Goal: Task Accomplishment & Management: Manage account settings

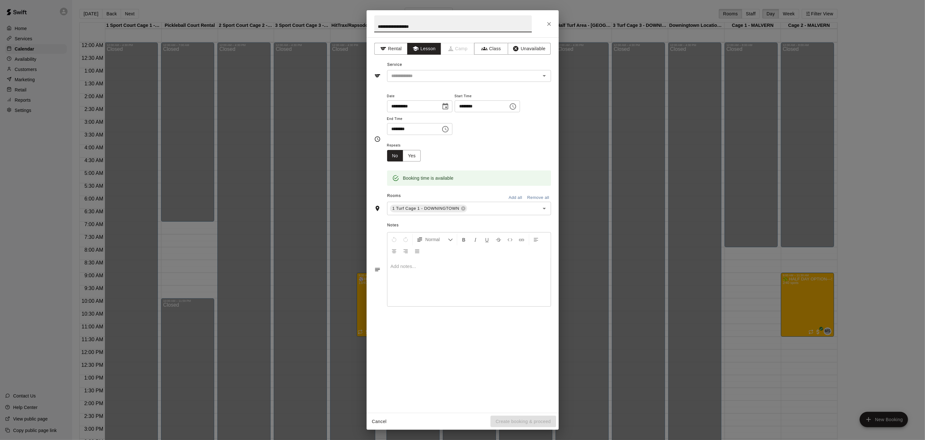
scroll to position [190, 0]
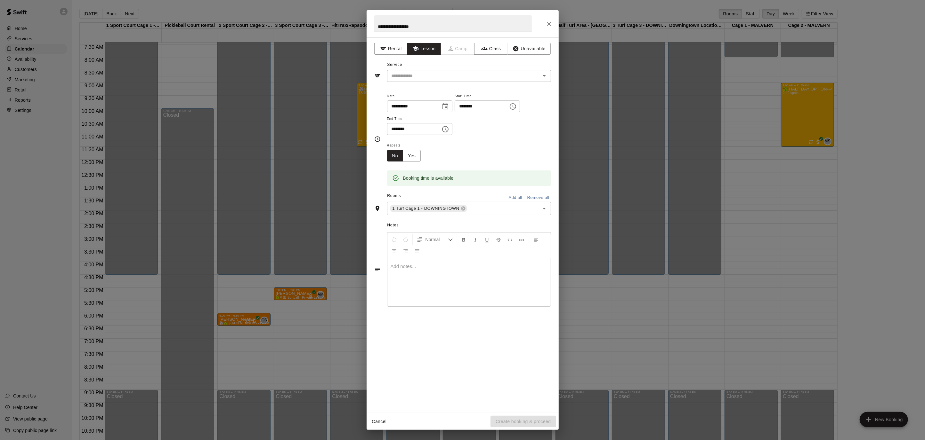
click at [517, 105] on icon "Choose time, selected time is 8:30 PM" at bounding box center [513, 107] width 8 height 8
click at [469, 133] on li "09" at bounding box center [467, 132] width 15 height 12
click at [484, 119] on li "00" at bounding box center [485, 120] width 15 height 12
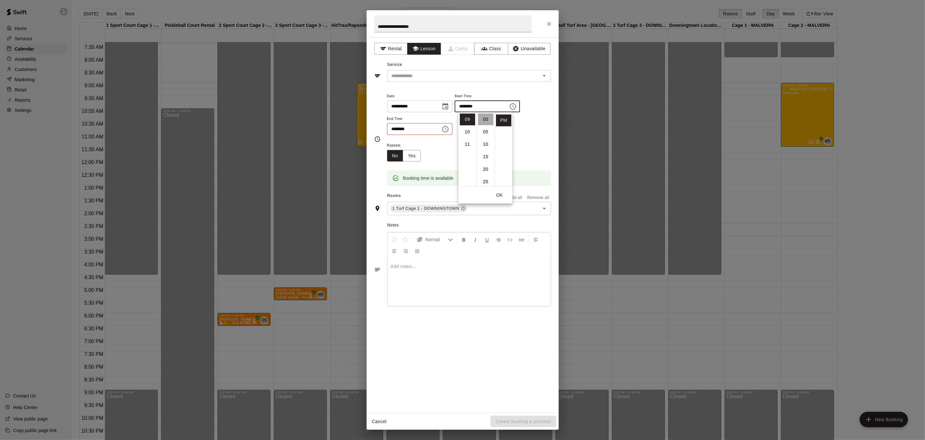
type input "********"
click at [447, 130] on icon "Choose time, selected time is 9:00 PM" at bounding box center [445, 129] width 8 height 8
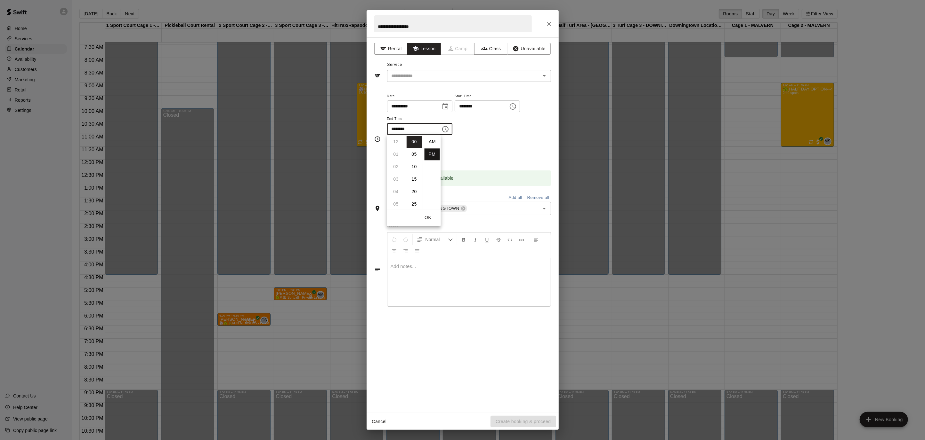
scroll to position [12, 0]
click at [411, 159] on li "30" at bounding box center [413, 161] width 15 height 12
type input "********"
click at [480, 157] on div "Repeats No Yes" at bounding box center [469, 151] width 164 height 20
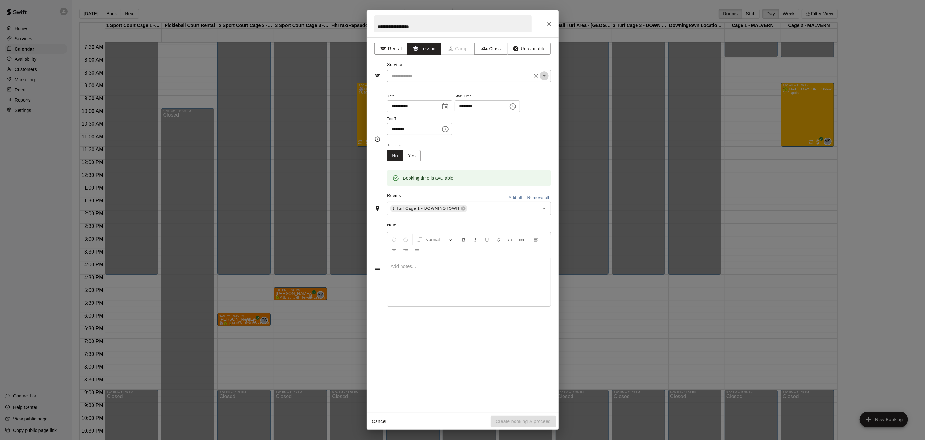
click at [544, 76] on icon "Open" at bounding box center [544, 76] width 8 height 8
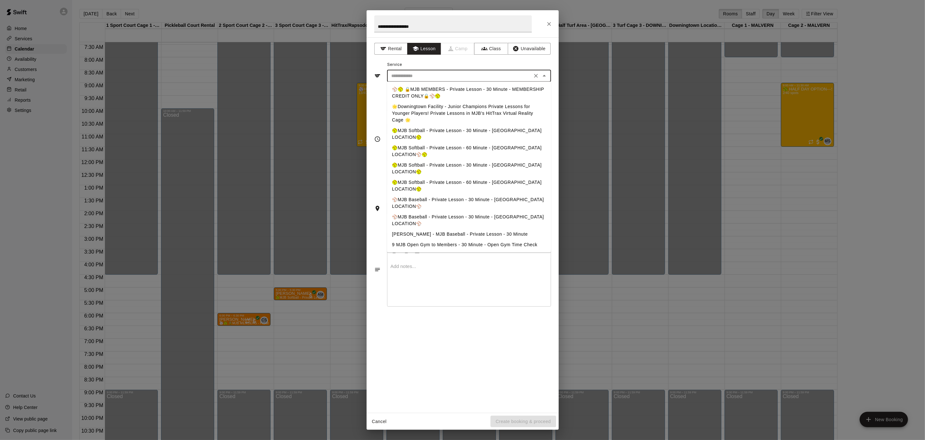
click at [513, 195] on li "⚾️MJB Baseball - Private Lesson - 30 Minute - [GEOGRAPHIC_DATA] LOCATION⚾️" at bounding box center [469, 203] width 164 height 17
type input "**********"
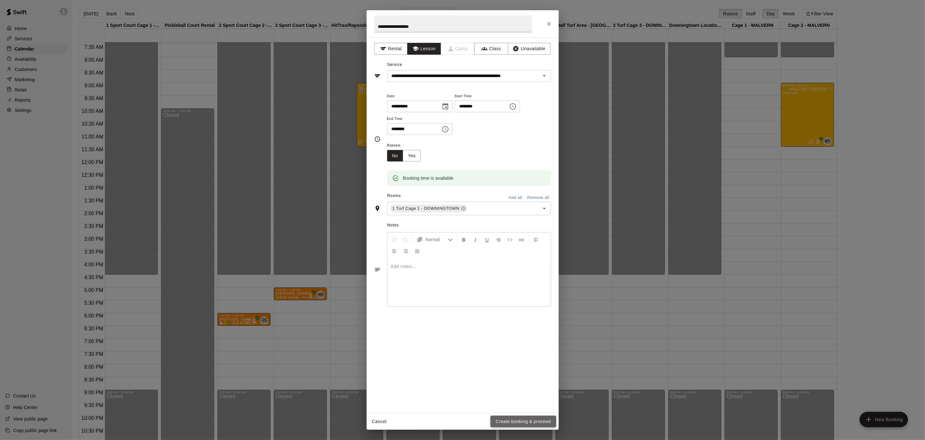
click at [514, 420] on button "Create booking & proceed" at bounding box center [522, 422] width 65 height 12
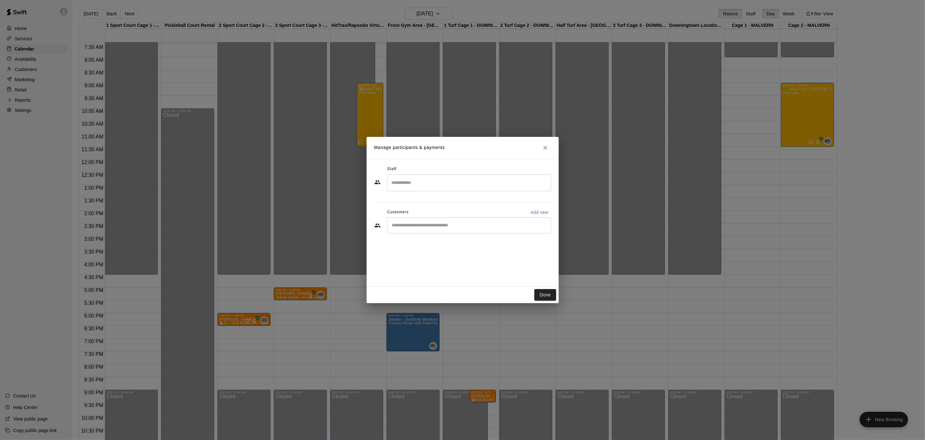
click at [436, 190] on div "​" at bounding box center [469, 182] width 164 height 17
click at [410, 203] on p "[PERSON_NAME]" at bounding box center [422, 201] width 39 height 7
type input "*****"
click at [454, 224] on input "Start typing to search customers..." at bounding box center [469, 225] width 158 height 6
type input "*"
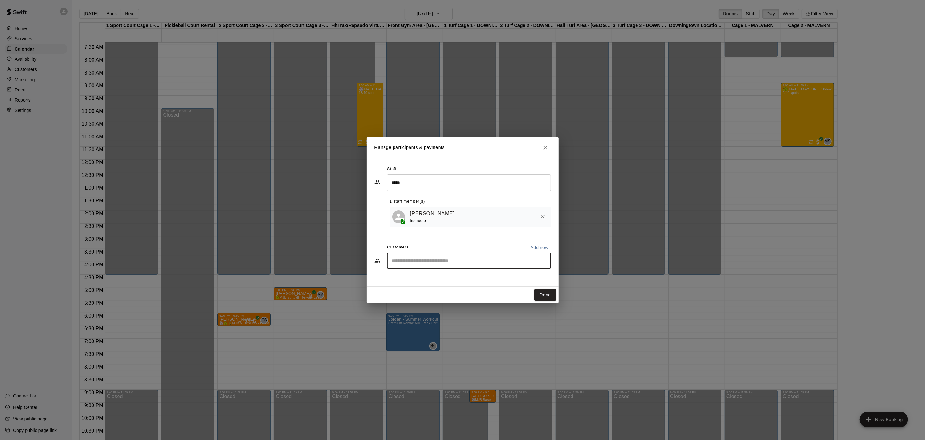
type input "*"
type input "*******"
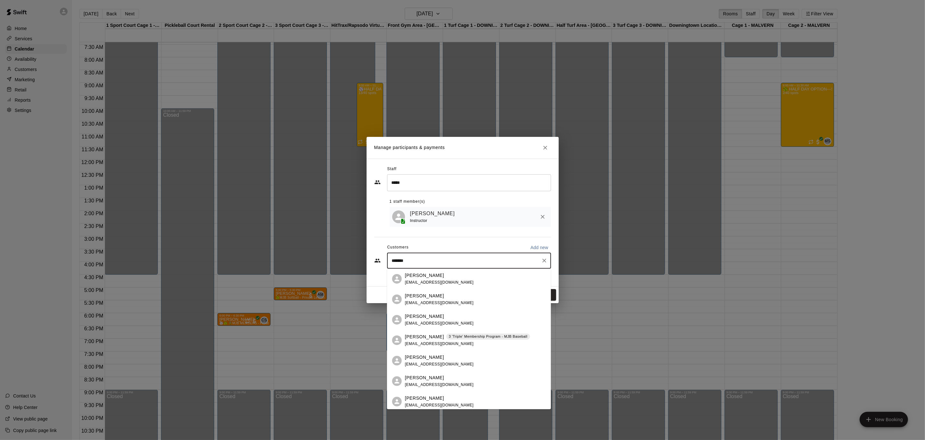
click at [428, 318] on p "[PERSON_NAME]" at bounding box center [424, 316] width 39 height 7
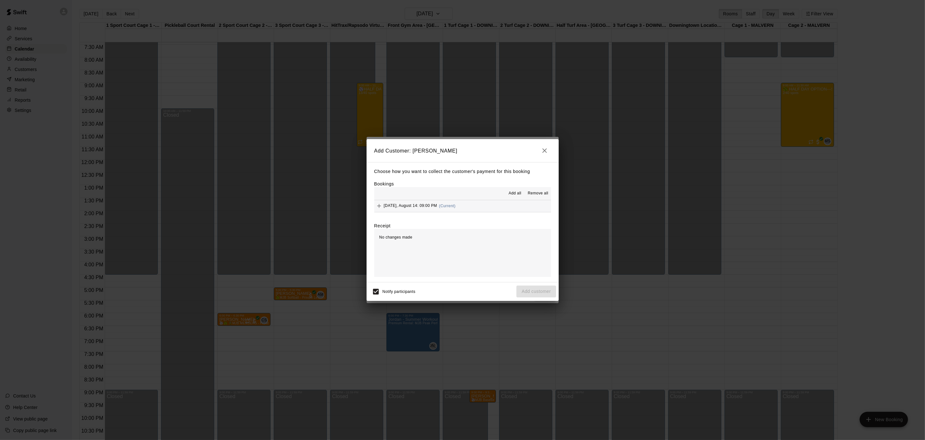
click at [546, 150] on icon "button" at bounding box center [545, 151] width 8 height 8
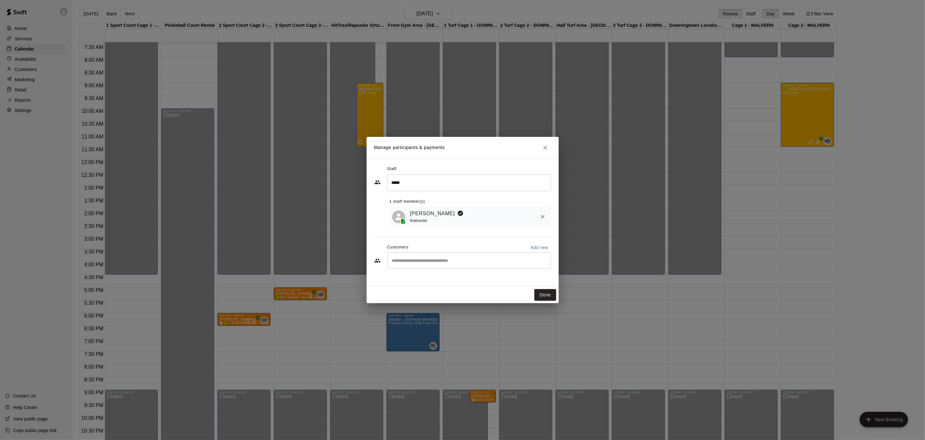
click at [423, 261] on input "Start typing to search customers..." at bounding box center [469, 261] width 158 height 6
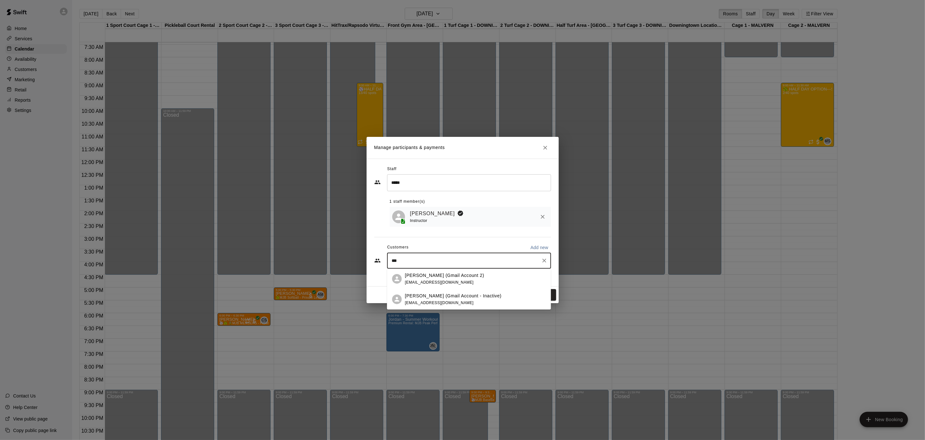
type input "****"
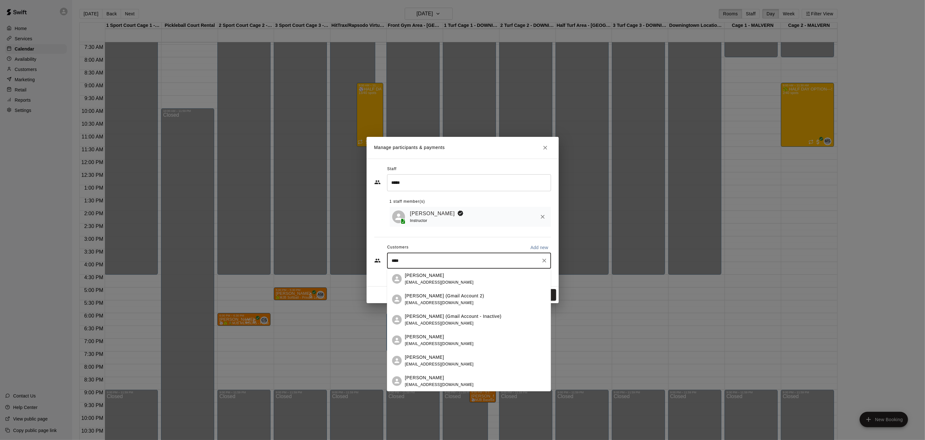
click at [443, 293] on p "[PERSON_NAME] (Gmail Account 2)" at bounding box center [444, 296] width 79 height 7
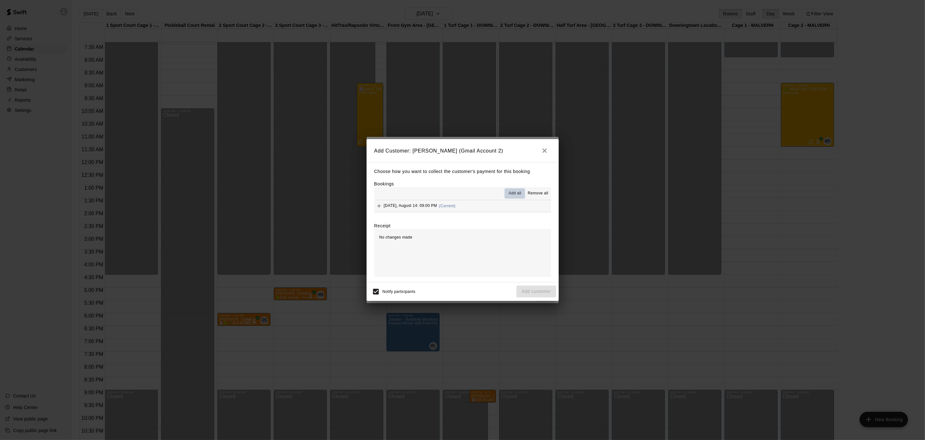
click at [518, 193] on span "Add all" at bounding box center [515, 193] width 13 height 6
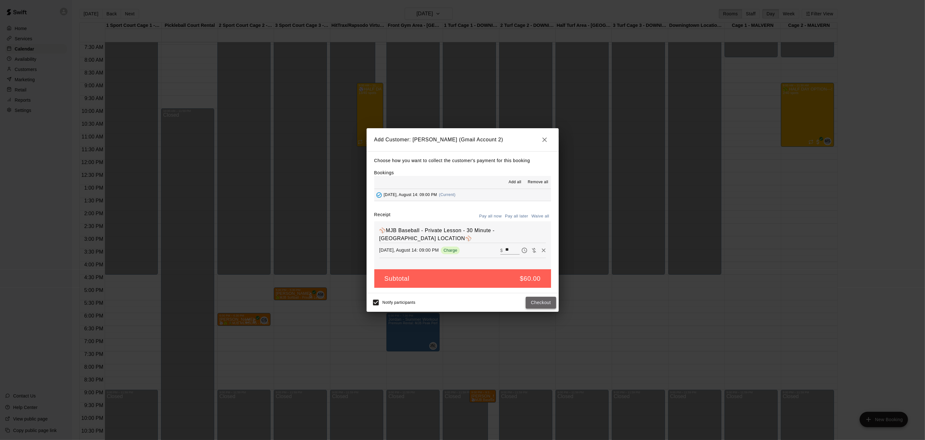
click at [547, 300] on button "Checkout" at bounding box center [541, 303] width 30 height 12
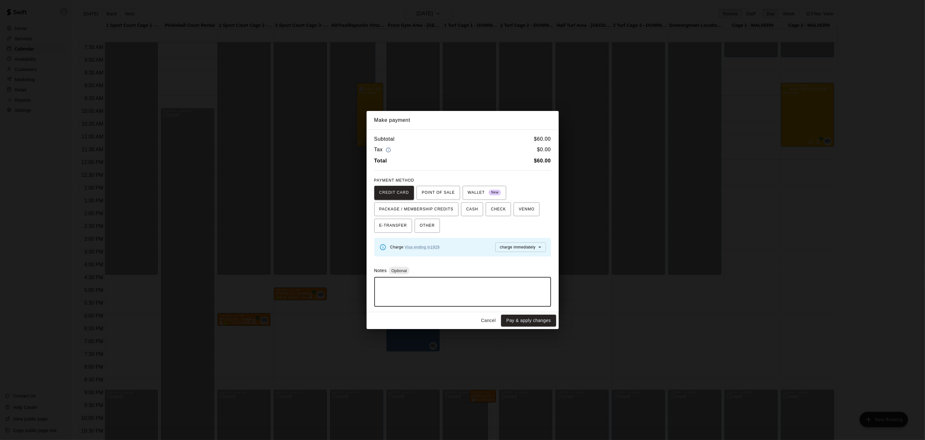
click at [460, 287] on textarea at bounding box center [463, 292] width 168 height 19
type textarea "**********"
click at [529, 319] on button "Pay & apply changes" at bounding box center [528, 321] width 55 height 12
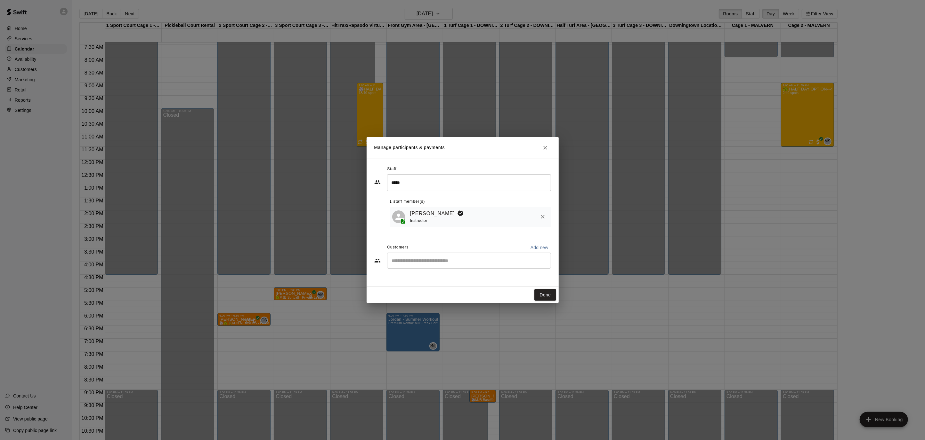
click at [513, 264] on div "​" at bounding box center [469, 261] width 164 height 16
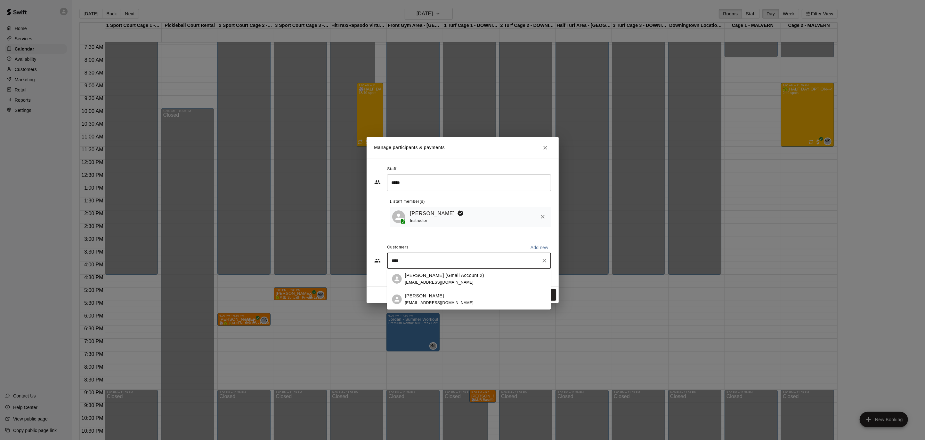
type input "*****"
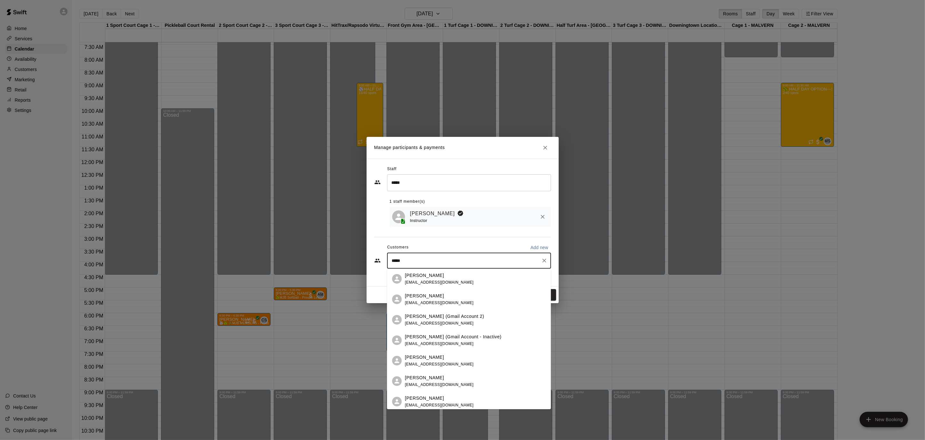
click at [486, 399] on div "[PERSON_NAME] [EMAIL_ADDRESS][DOMAIN_NAME]" at bounding box center [475, 402] width 141 height 14
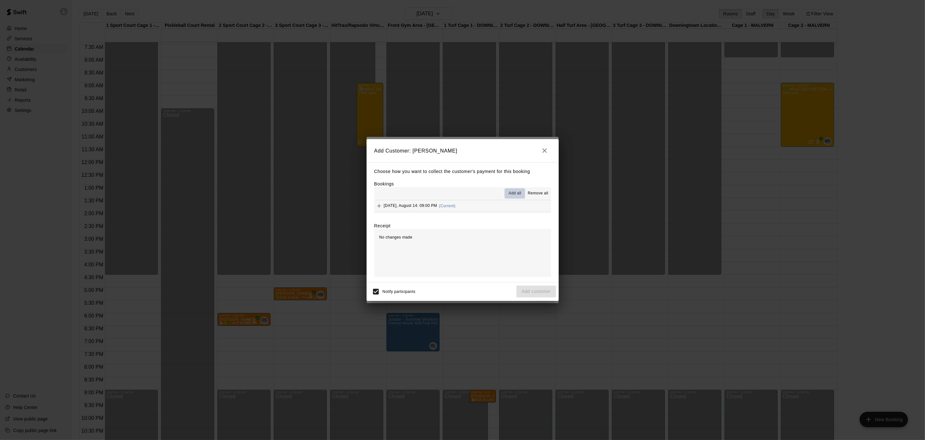
click at [517, 195] on span "Add all" at bounding box center [515, 193] width 13 height 6
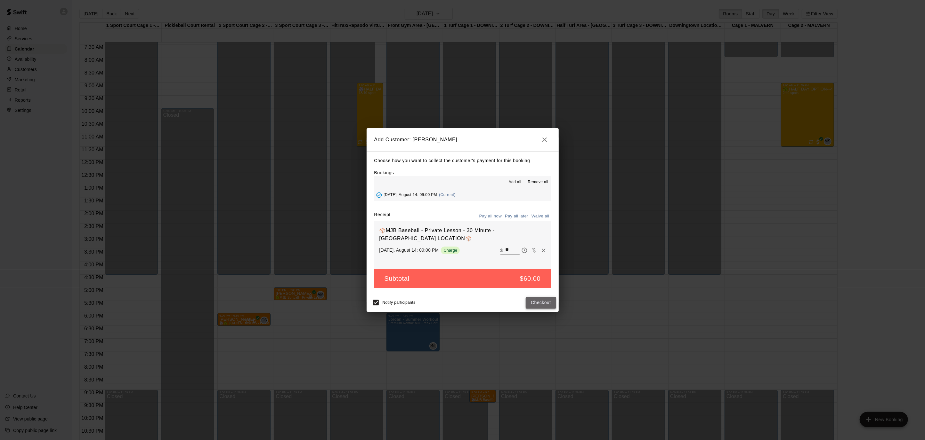
click at [545, 306] on button "Checkout" at bounding box center [541, 303] width 30 height 12
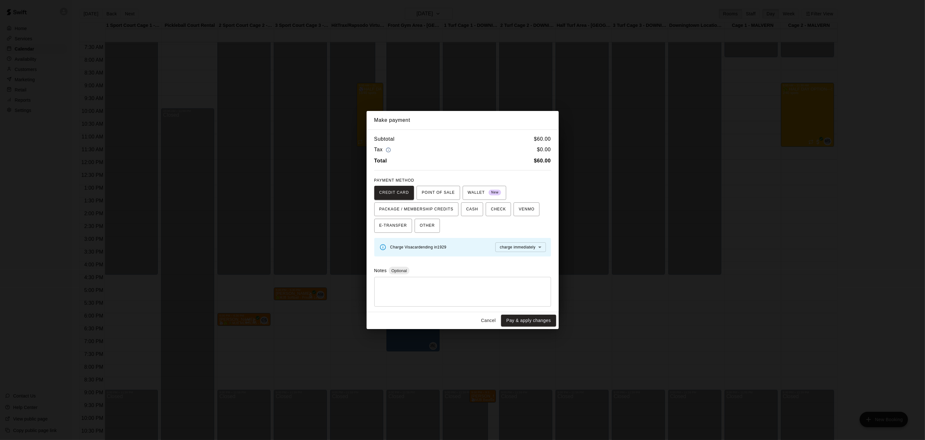
click at [488, 293] on textarea at bounding box center [463, 292] width 168 height 19
type textarea "**********"
click at [514, 323] on button "Pay & apply changes" at bounding box center [528, 321] width 55 height 12
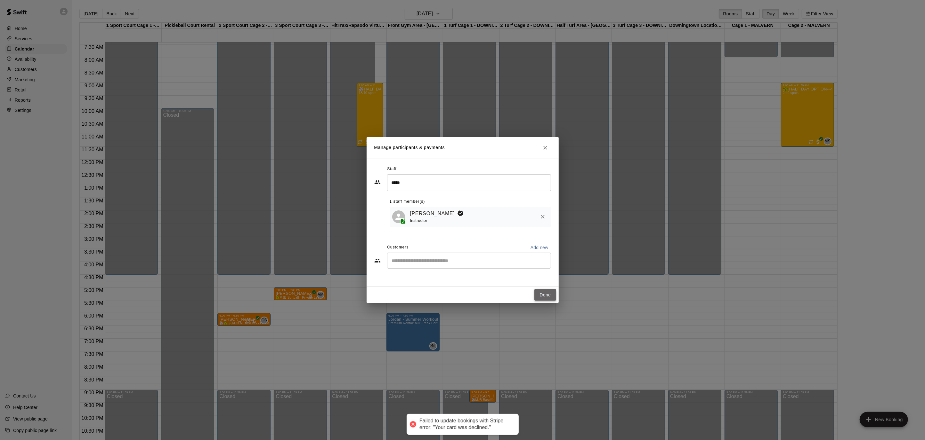
click at [541, 295] on button "Done" at bounding box center [544, 295] width 21 height 12
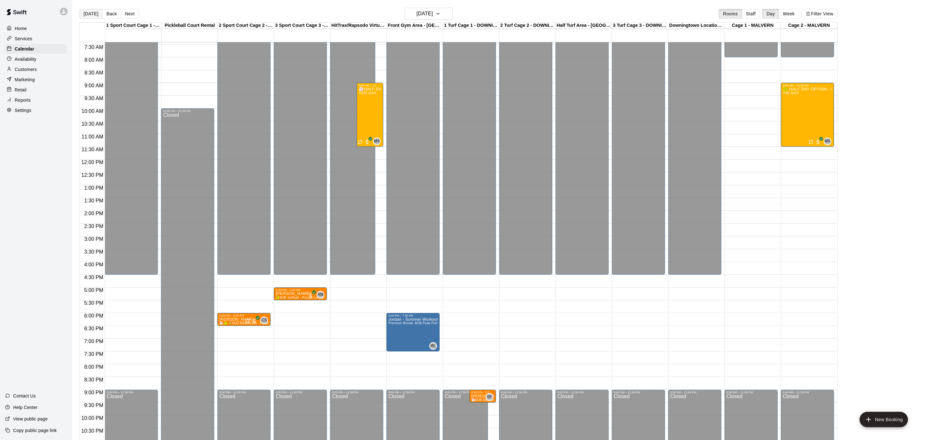
click at [90, 15] on button "[DATE]" at bounding box center [90, 14] width 23 height 10
click at [90, 15] on div "[DATE] Back [DATE][DATE] Rooms Staff Day Week Filter View 1 Sport Court Cage 1 …" at bounding box center [458, 228] width 758 height 440
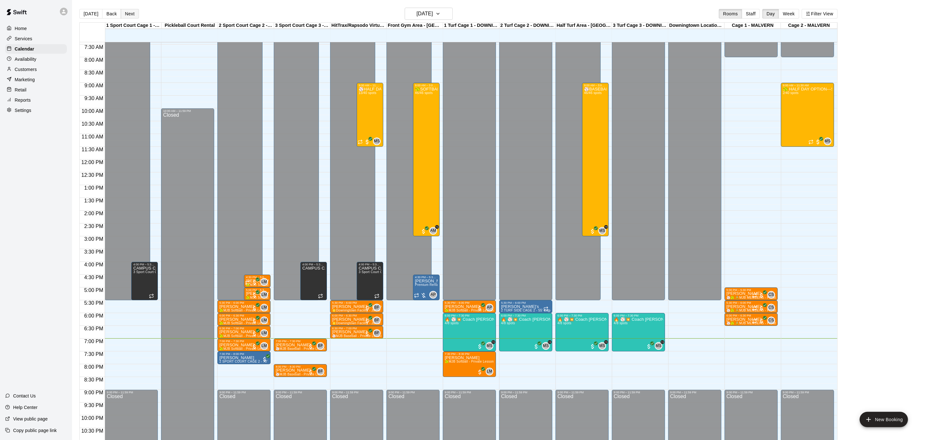
click at [131, 12] on button "Next" at bounding box center [130, 14] width 18 height 10
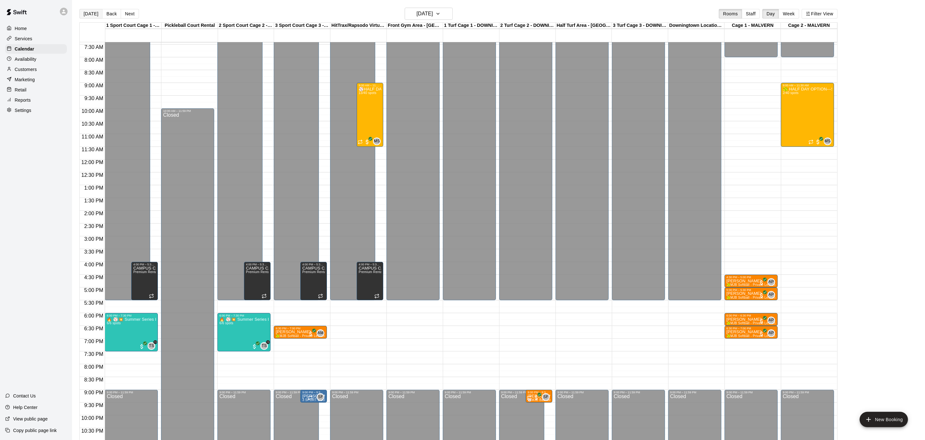
click at [93, 16] on button "[DATE]" at bounding box center [90, 14] width 23 height 10
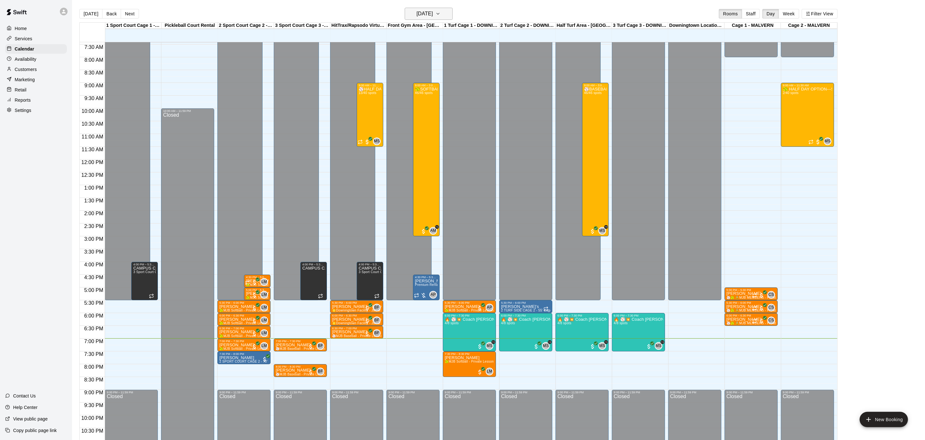
click at [440, 17] on icon "button" at bounding box center [437, 14] width 5 height 8
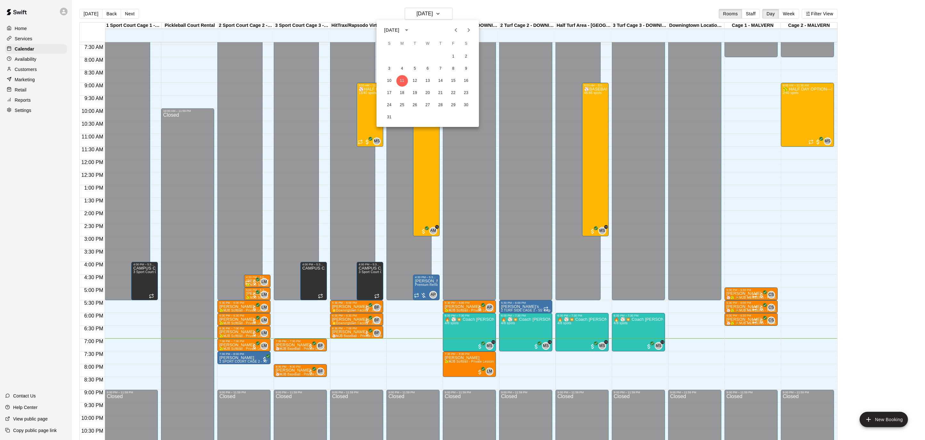
click at [465, 28] on icon "Next month" at bounding box center [469, 30] width 8 height 8
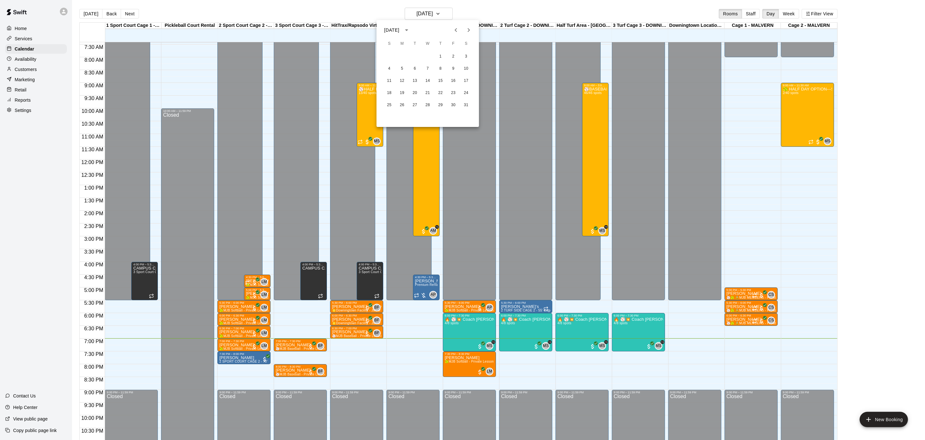
click at [381, 67] on div "4 5 6 7 8 9 10" at bounding box center [427, 69] width 102 height 12
click at [388, 68] on button "4" at bounding box center [389, 69] width 12 height 12
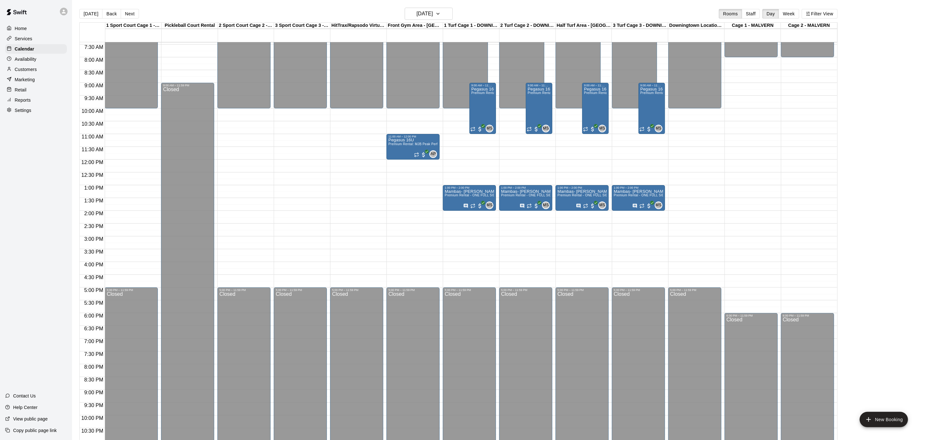
click at [84, 13] on button "[DATE]" at bounding box center [90, 14] width 23 height 10
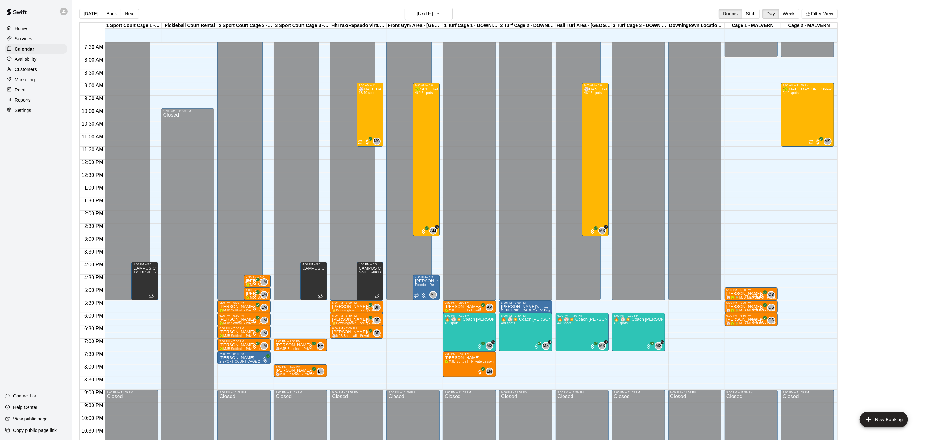
click at [26, 66] on div "Customers" at bounding box center [36, 70] width 62 height 10
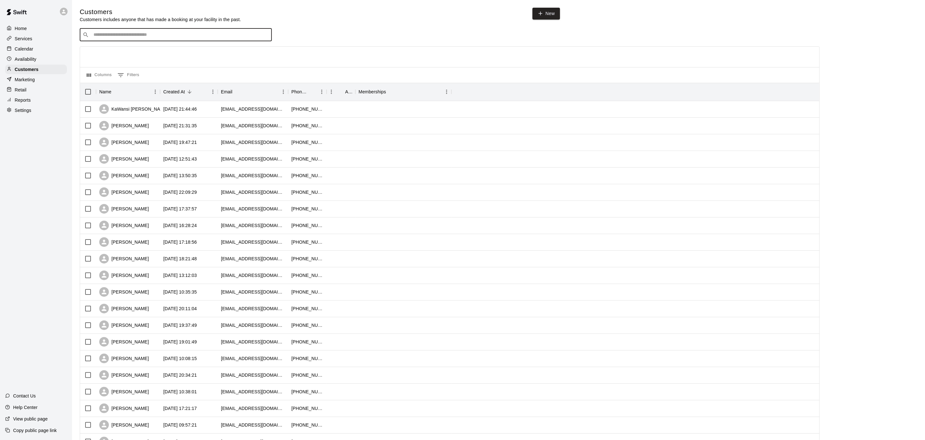
click at [128, 33] on input "Search customers by name or email" at bounding box center [180, 35] width 177 height 6
type input "****"
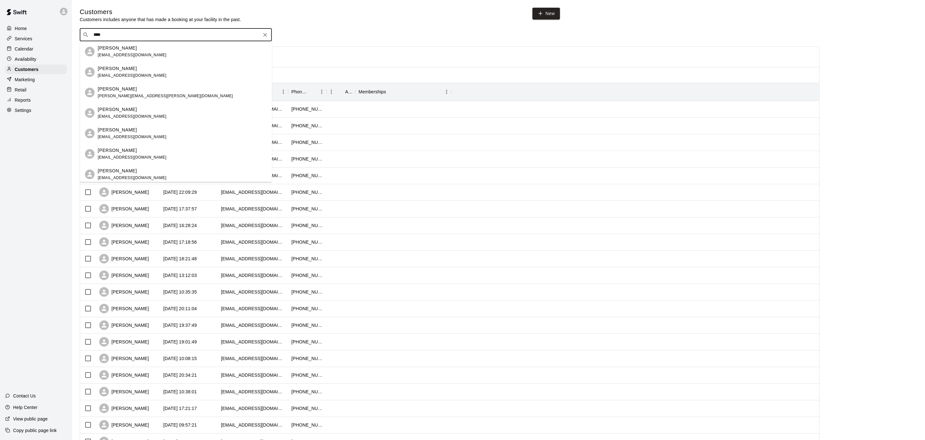
click at [115, 55] on span "[EMAIL_ADDRESS][DOMAIN_NAME]" at bounding box center [132, 55] width 69 height 4
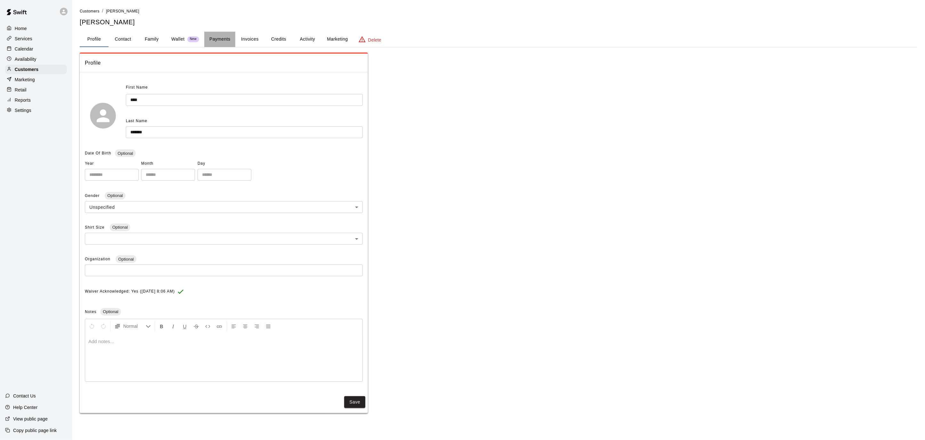
click at [216, 38] on button "Payments" at bounding box center [219, 39] width 31 height 15
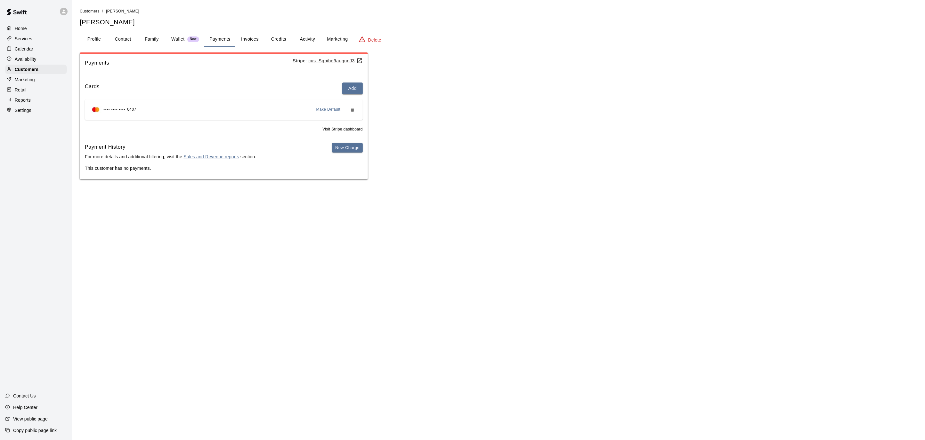
click at [125, 40] on button "Contact" at bounding box center [122, 39] width 29 height 15
select select "**"
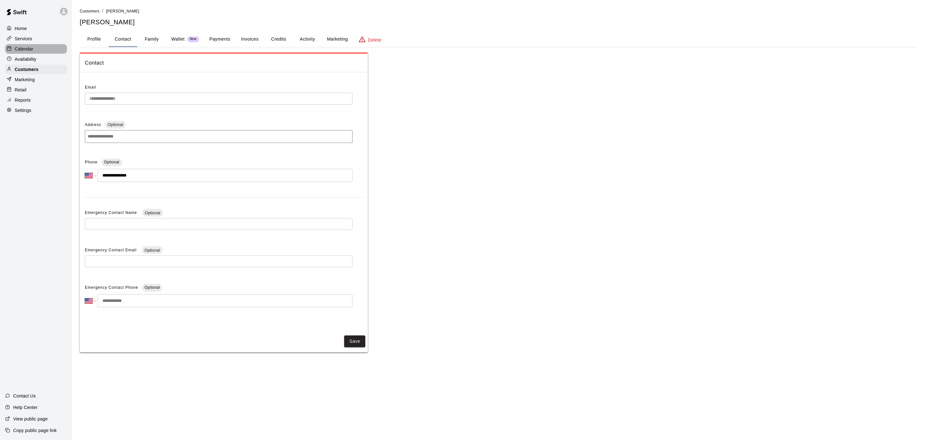
click at [34, 48] on div "Calendar" at bounding box center [36, 49] width 62 height 10
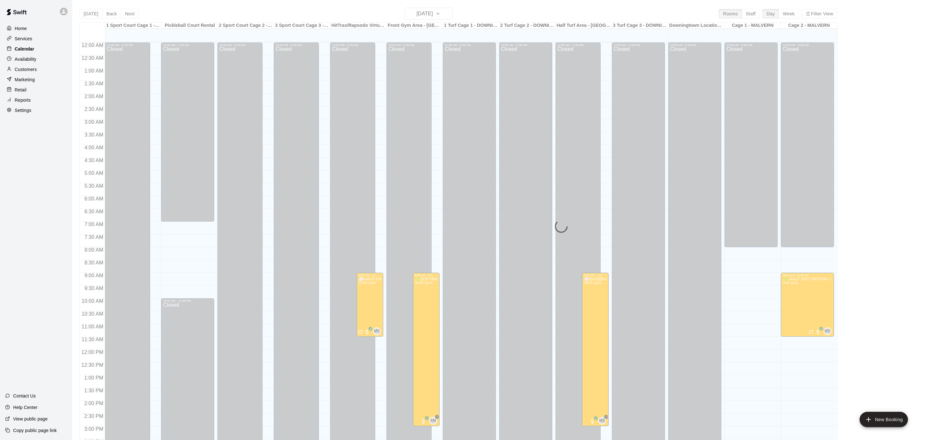
scroll to position [190, 0]
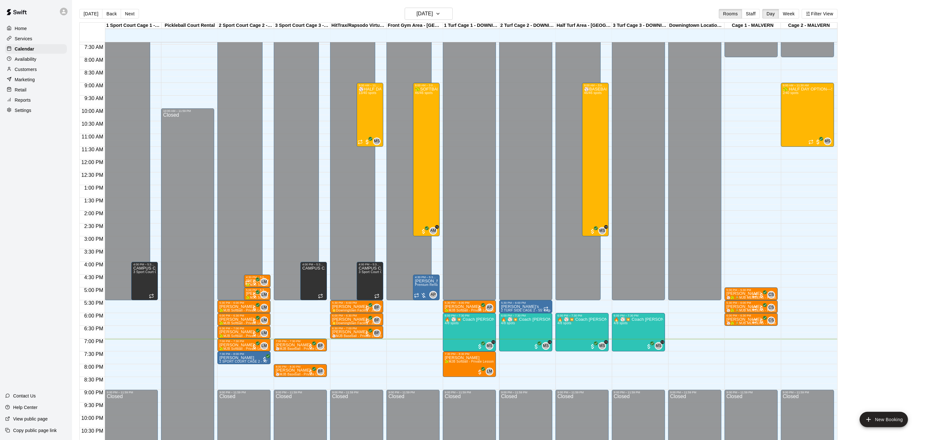
click at [35, 32] on div "Home" at bounding box center [36, 29] width 62 height 10
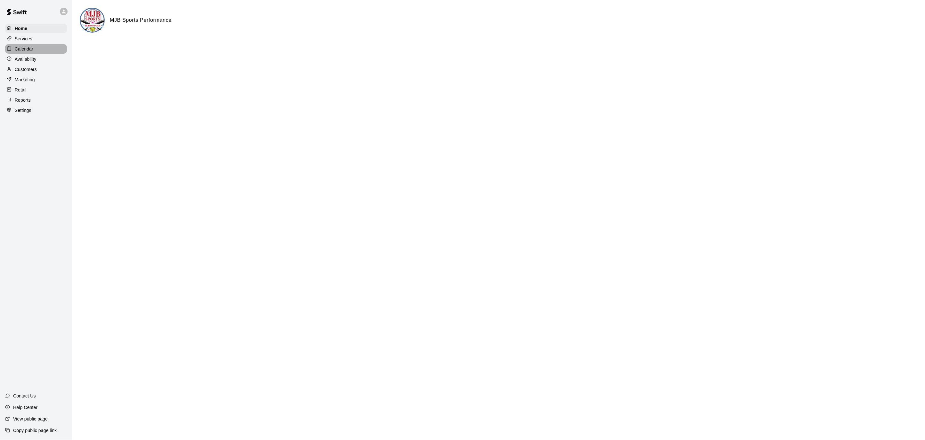
click at [40, 47] on div "Calendar" at bounding box center [36, 49] width 62 height 10
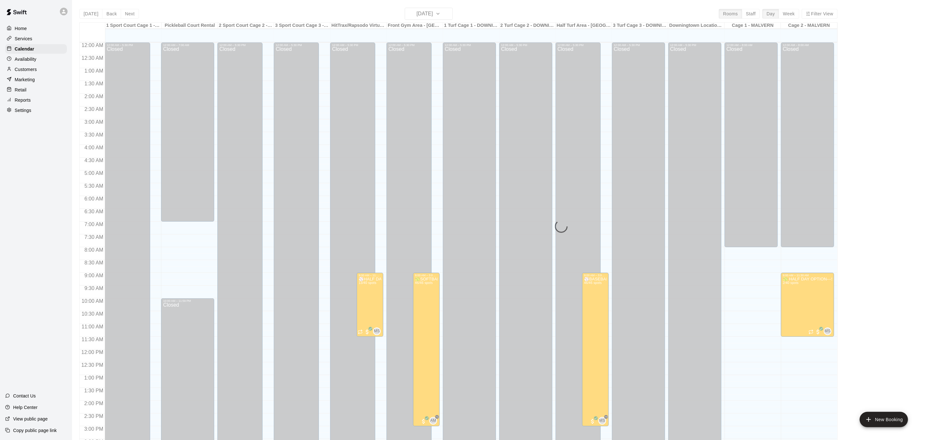
scroll to position [190, 0]
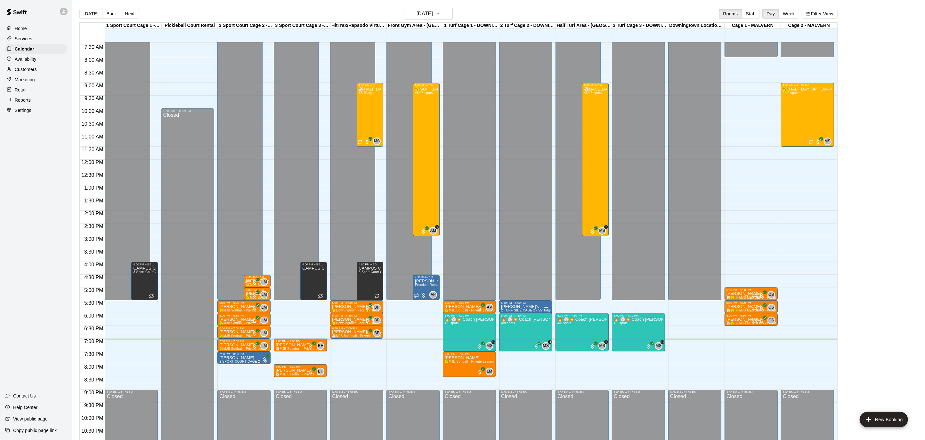
click at [36, 107] on div "Settings" at bounding box center [36, 111] width 62 height 10
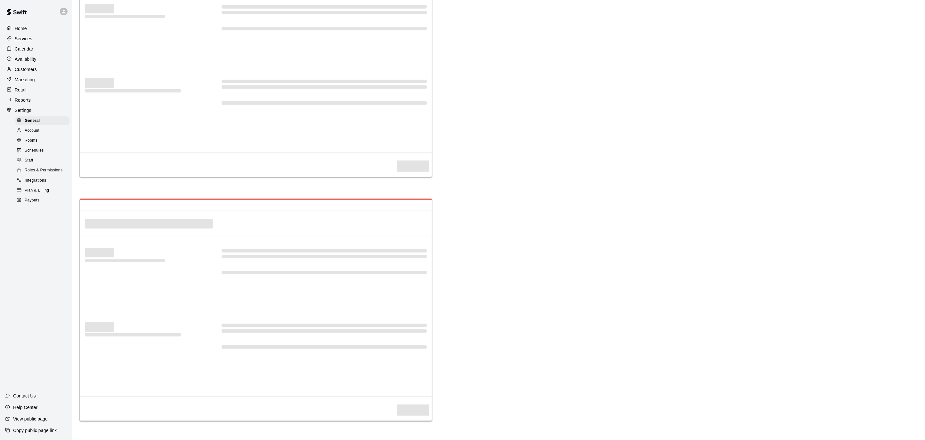
select select "**"
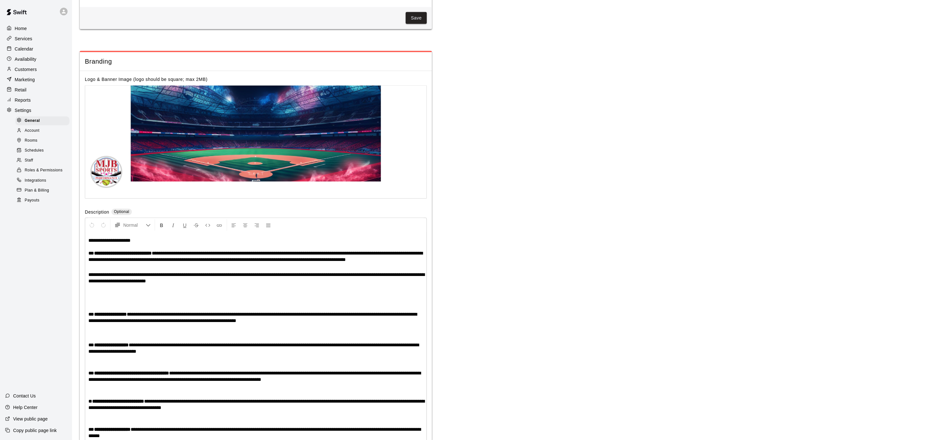
scroll to position [1195, 0]
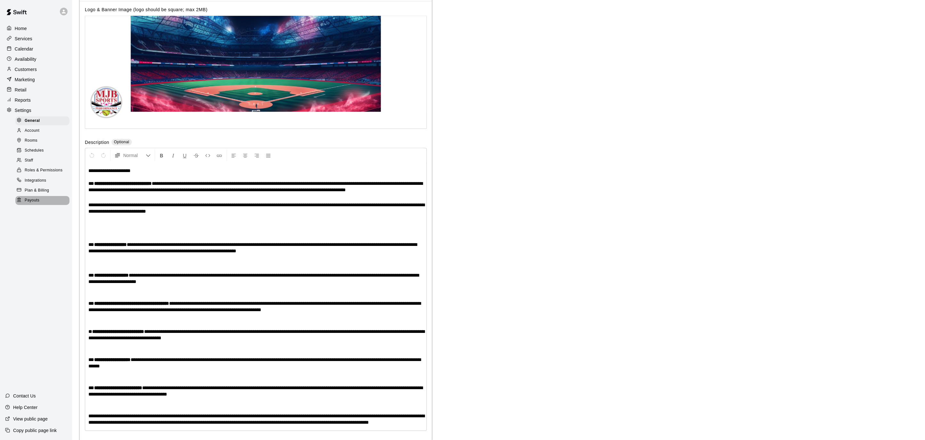
click at [26, 202] on span "Payouts" at bounding box center [32, 200] width 15 height 6
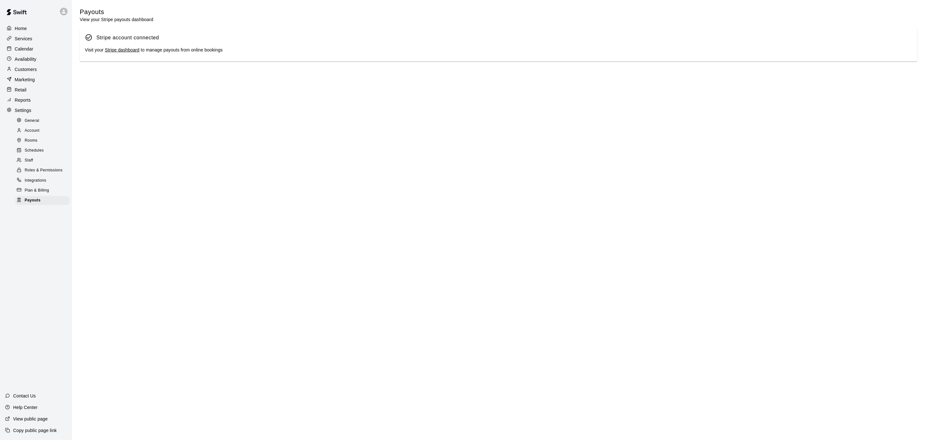
click at [118, 48] on link "Stripe dashboard" at bounding box center [122, 49] width 35 height 5
click at [37, 45] on div "Calendar" at bounding box center [36, 49] width 62 height 10
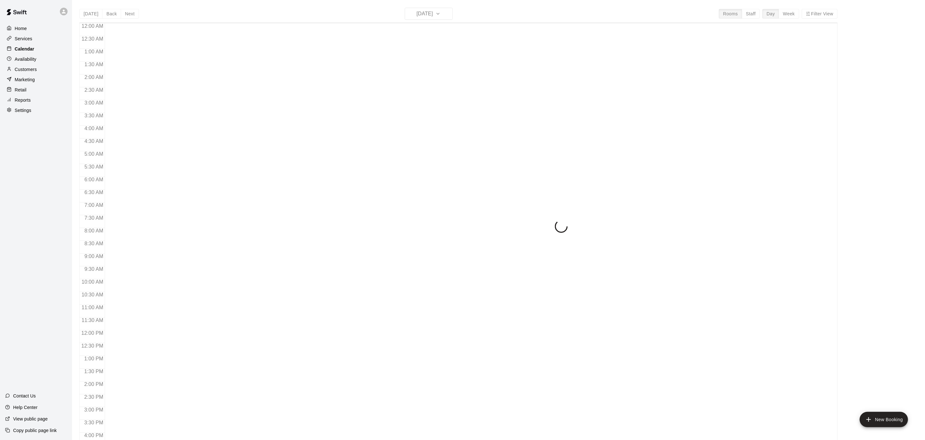
scroll to position [190, 0]
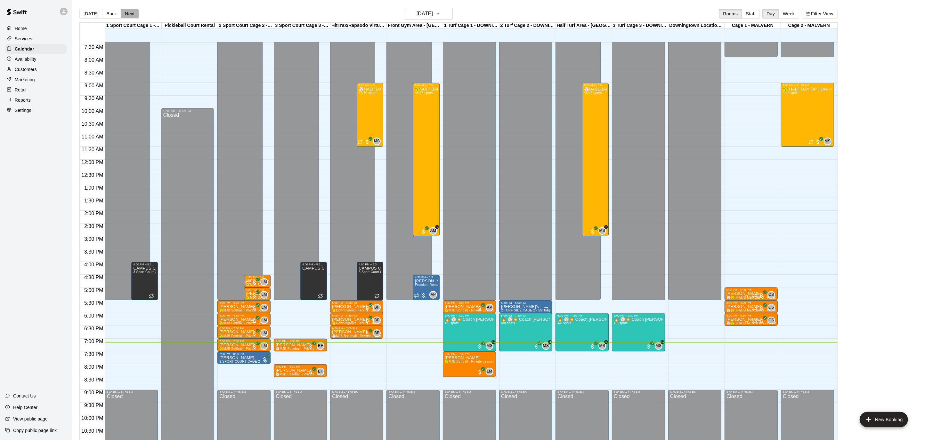
click at [131, 12] on button "Next" at bounding box center [130, 14] width 18 height 10
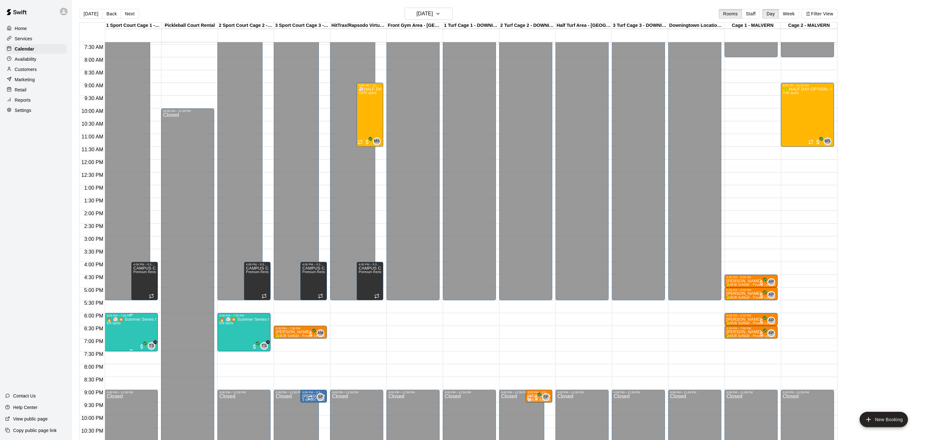
click at [112, 336] on img "edit" at bounding box center [112, 339] width 7 height 7
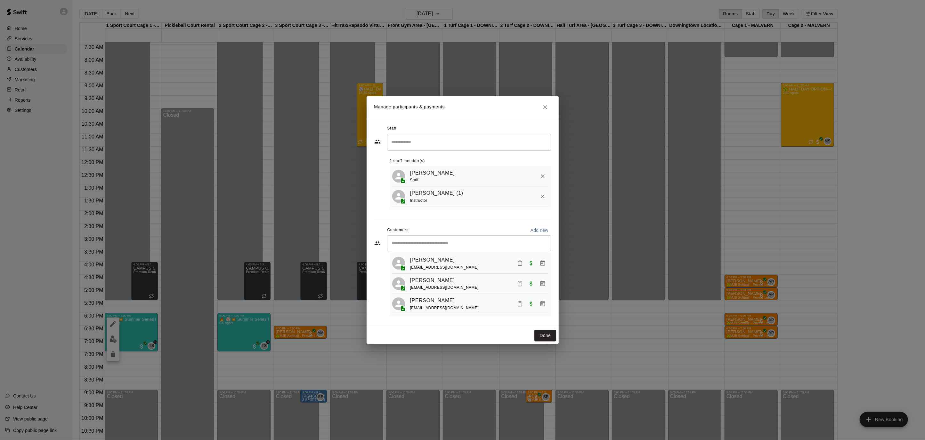
scroll to position [76, 0]
click at [547, 107] on icon "Close" at bounding box center [545, 107] width 6 height 6
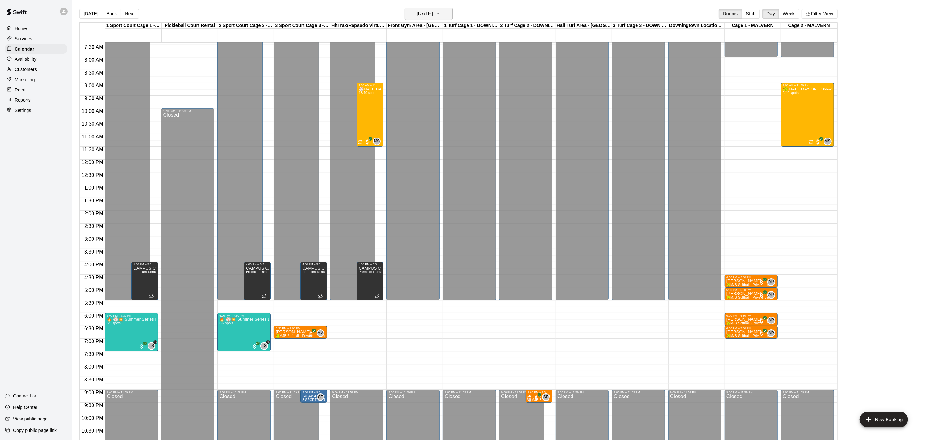
click at [440, 12] on icon "button" at bounding box center [437, 14] width 5 height 8
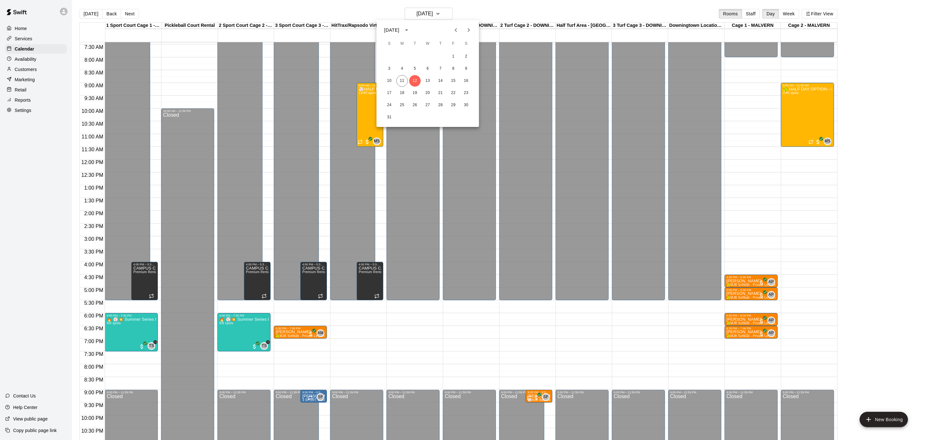
click at [467, 28] on icon "Next month" at bounding box center [469, 30] width 8 height 8
click at [468, 28] on icon "Next month" at bounding box center [469, 30] width 8 height 8
click at [467, 28] on icon "Next month" at bounding box center [469, 30] width 8 height 8
click at [468, 28] on icon "Next month" at bounding box center [469, 30] width 2 height 4
click at [542, 16] on div at bounding box center [462, 220] width 925 height 440
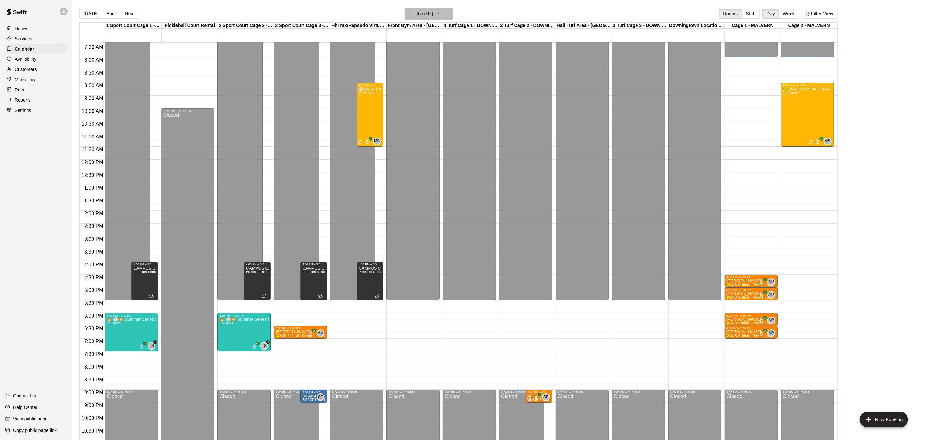
click at [440, 15] on icon "button" at bounding box center [437, 14] width 5 height 8
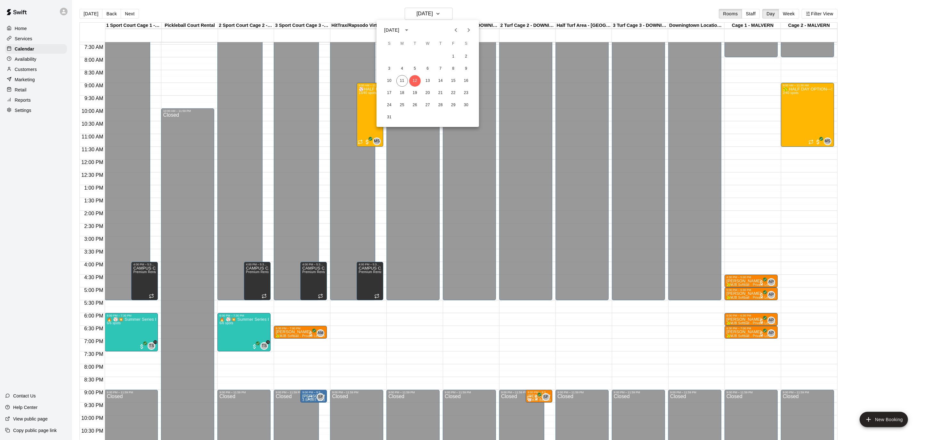
click at [468, 29] on icon "Next month" at bounding box center [469, 30] width 8 height 8
click at [466, 57] on button "6" at bounding box center [466, 57] width 12 height 12
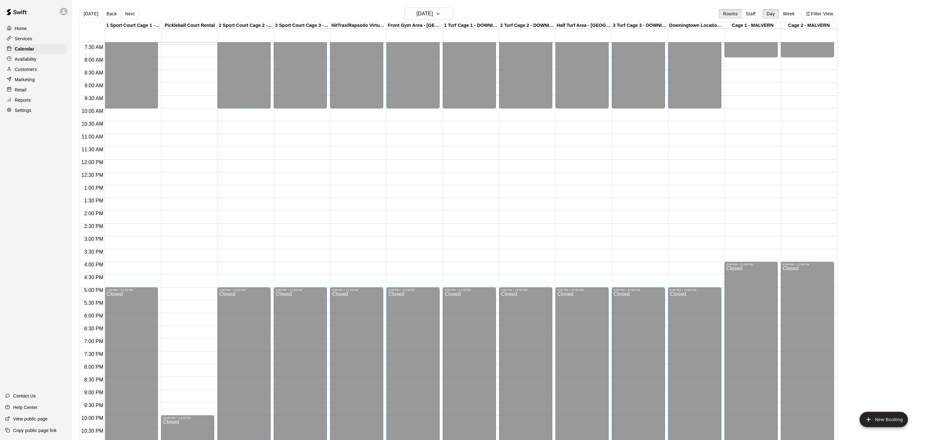
click at [484, 116] on div "12:00 AM – 10:00 AM Closed 5:00 PM – 11:59 PM Closed" at bounding box center [469, 159] width 53 height 614
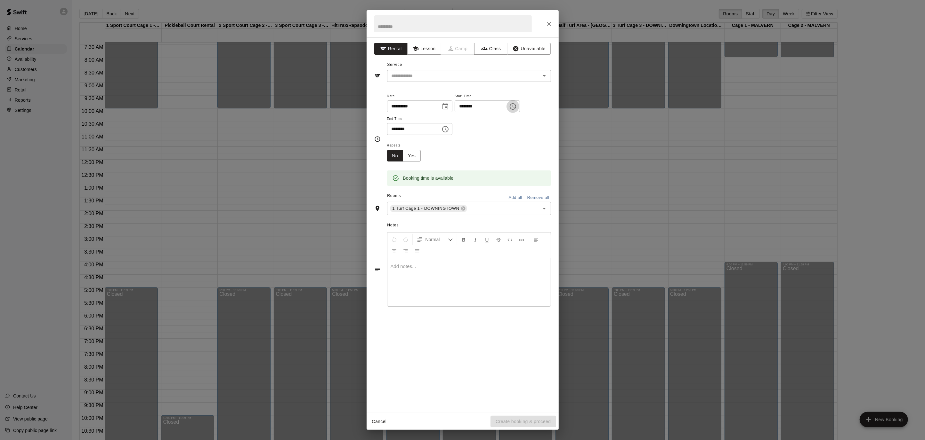
click at [514, 106] on icon "Choose time, selected time is 10:15 AM" at bounding box center [513, 106] width 2 height 3
click at [483, 119] on li "00" at bounding box center [485, 120] width 15 height 12
type input "********"
click at [448, 127] on icon "Choose time, selected time is 10:45 AM" at bounding box center [445, 129] width 6 height 6
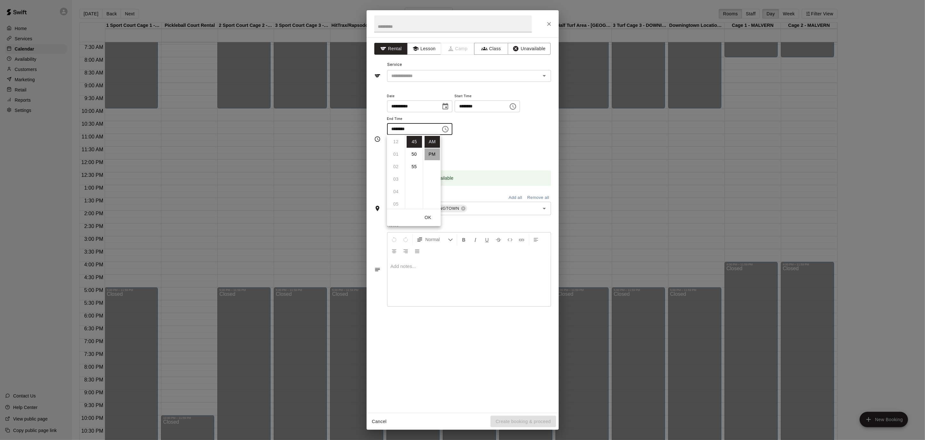
click at [430, 151] on li "PM" at bounding box center [431, 155] width 15 height 12
click at [452, 128] on button "Choose time, selected time is 10:45 PM" at bounding box center [445, 129] width 13 height 13
click at [395, 140] on li "12" at bounding box center [395, 142] width 15 height 12
click at [413, 142] on li "00" at bounding box center [413, 142] width 15 height 12
type input "********"
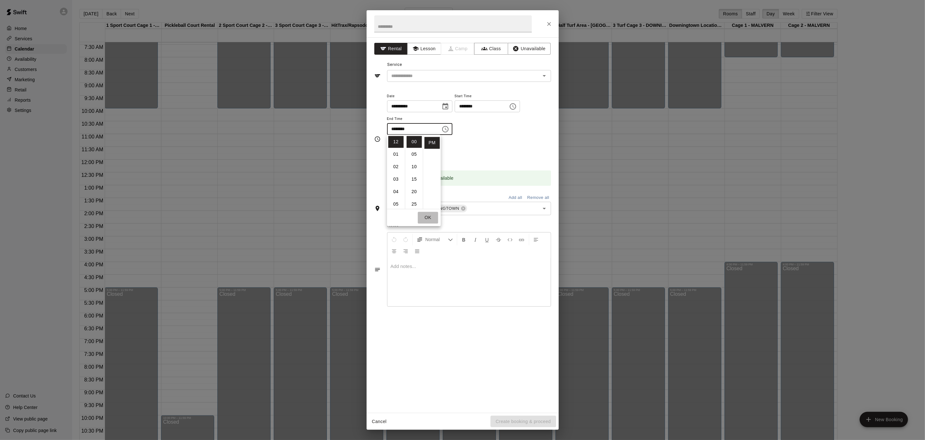
click at [430, 216] on button "OK" at bounding box center [428, 218] width 20 height 12
click at [518, 198] on button "Add all" at bounding box center [515, 198] width 20 height 10
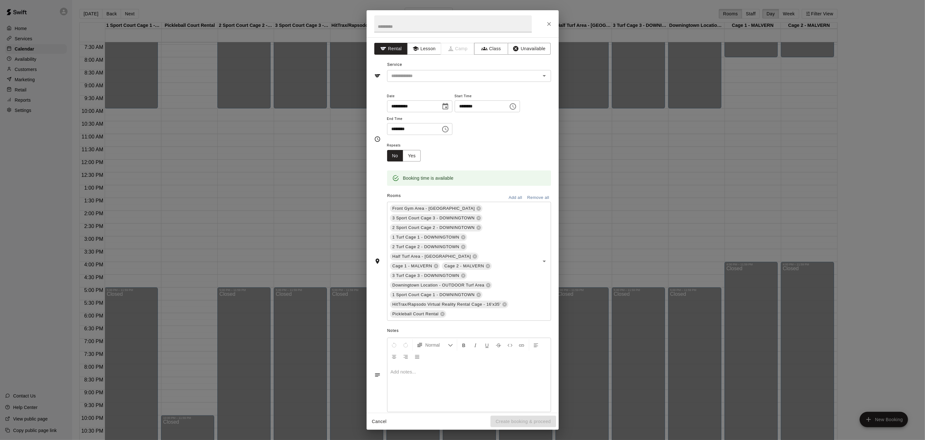
click at [536, 195] on button "Remove all" at bounding box center [538, 198] width 25 height 10
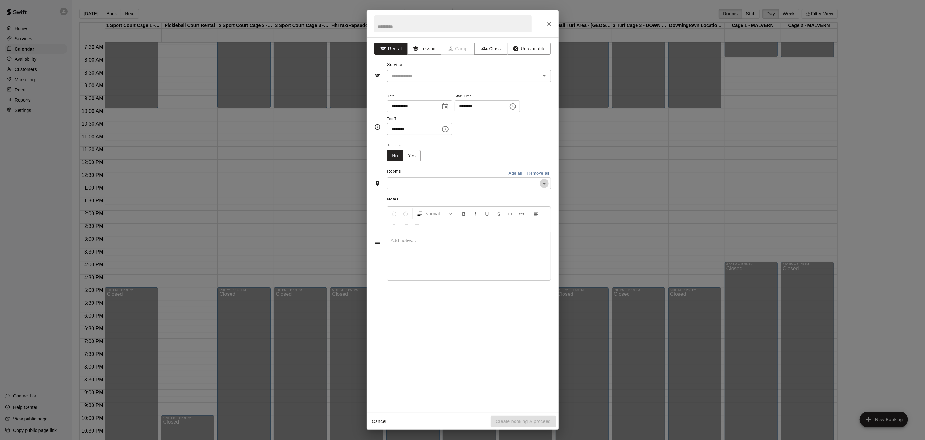
click at [542, 181] on icon "Open" at bounding box center [544, 184] width 8 height 8
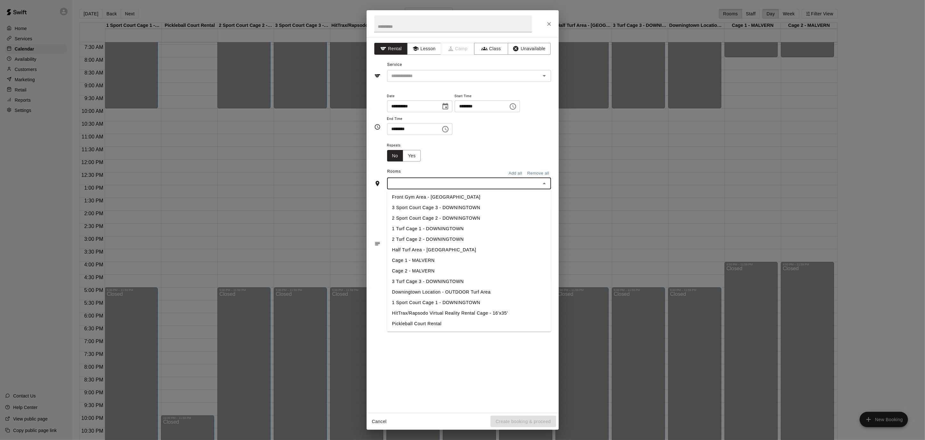
click at [440, 225] on li "1 Turf Cage 1 - DOWNINGTOWN" at bounding box center [469, 229] width 164 height 11
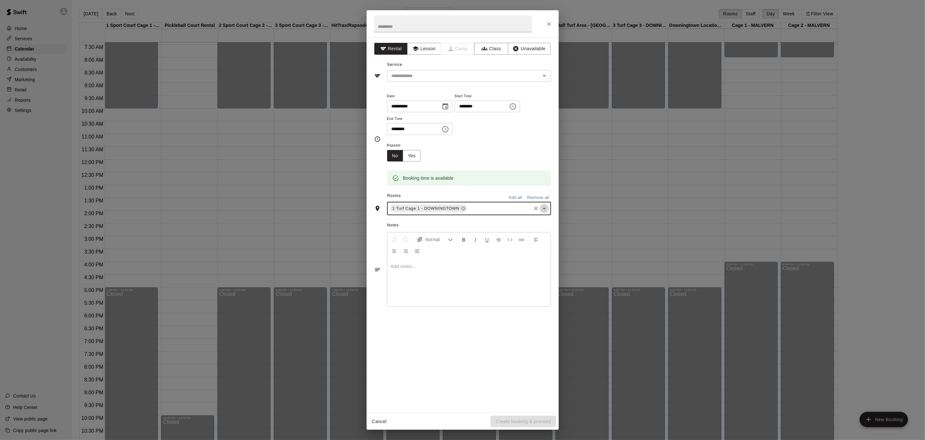
click at [545, 207] on icon "Open" at bounding box center [544, 209] width 8 height 8
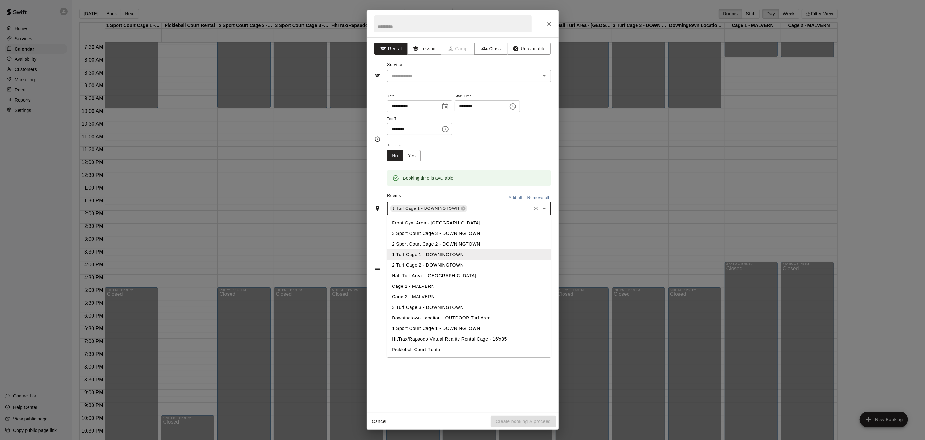
click at [461, 263] on li "2 Turf Cage 2 - DOWNINGTOWN" at bounding box center [469, 265] width 164 height 11
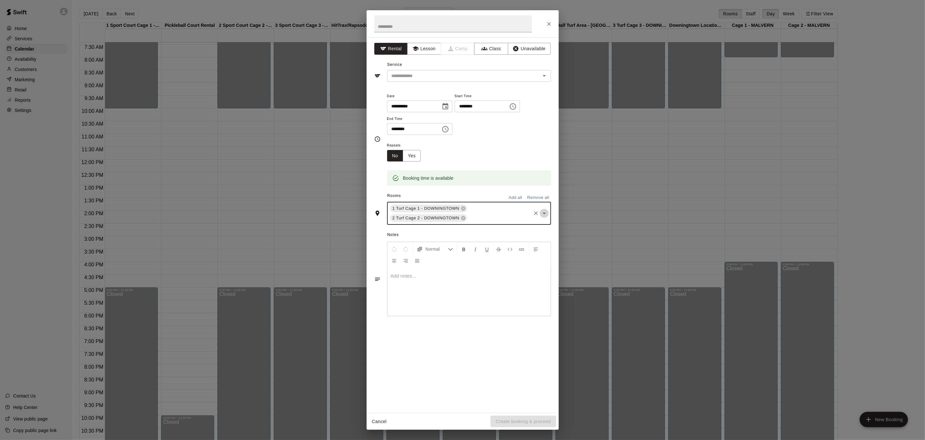
click at [546, 213] on icon "Open" at bounding box center [544, 214] width 8 height 8
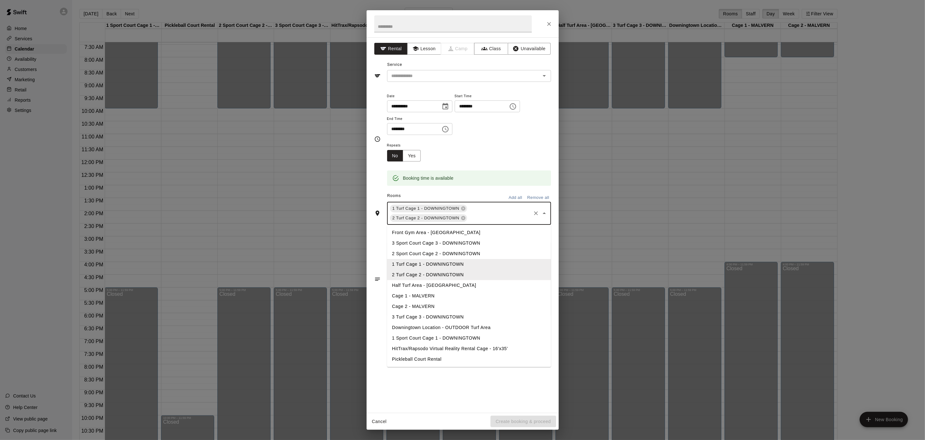
click at [454, 319] on li "3 Turf Cage 3 - DOWNINGTOWN" at bounding box center [469, 317] width 164 height 11
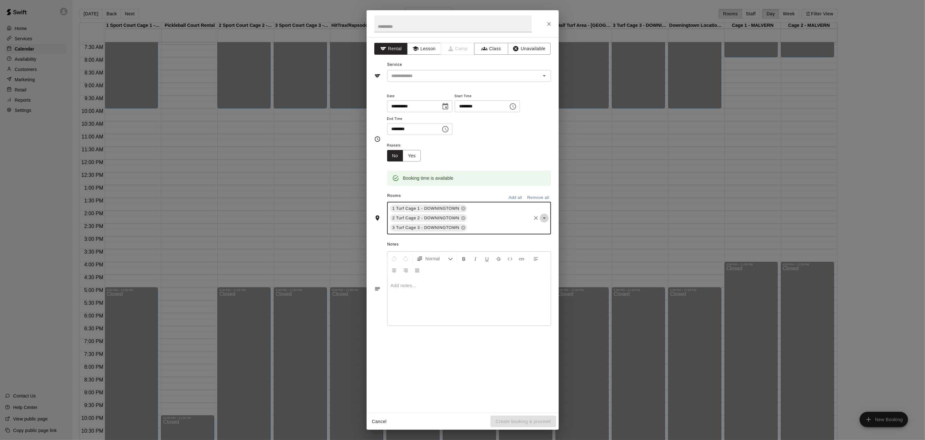
click at [543, 217] on icon "Open" at bounding box center [544, 218] width 8 height 8
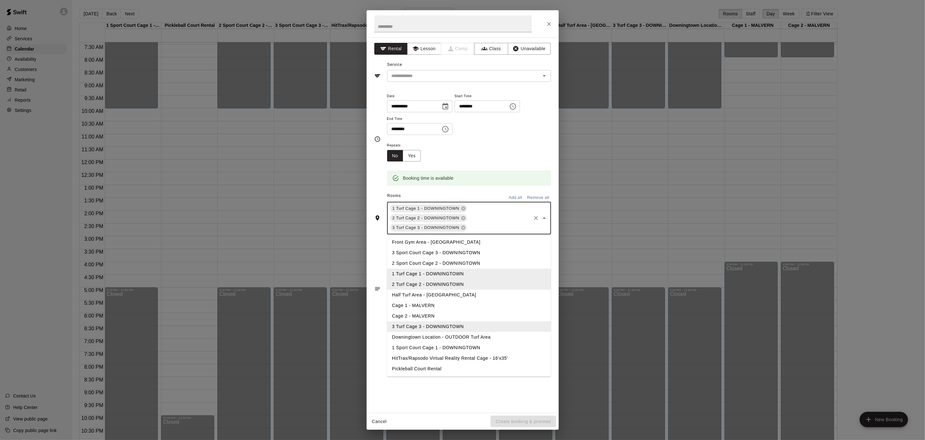
click at [451, 294] on li "Half Turf Area - [GEOGRAPHIC_DATA]" at bounding box center [469, 295] width 164 height 11
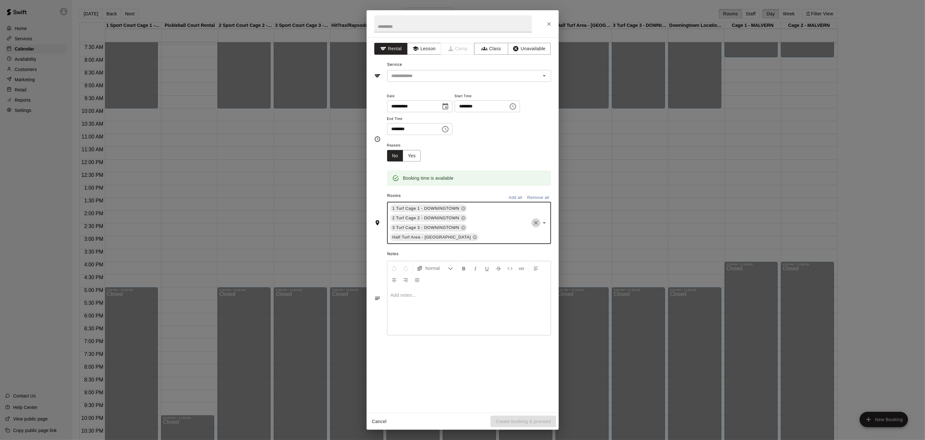
click at [539, 221] on button "Clear" at bounding box center [535, 223] width 9 height 9
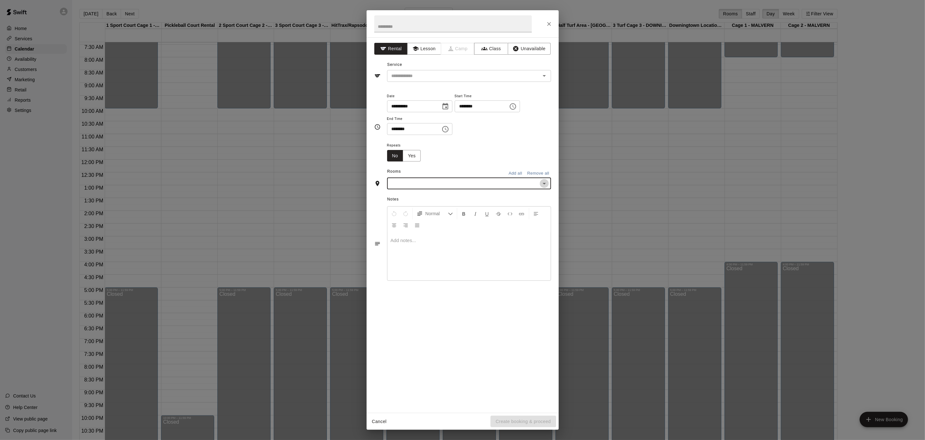
click at [541, 187] on icon "Open" at bounding box center [544, 184] width 8 height 8
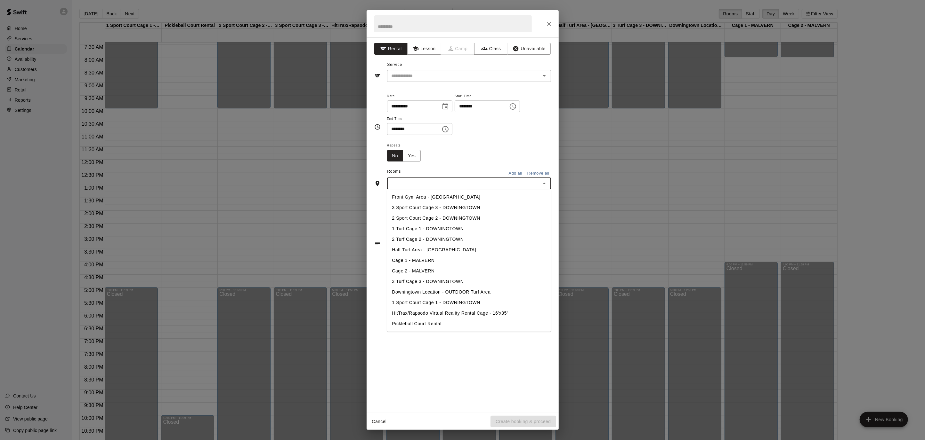
click at [518, 171] on button "Add all" at bounding box center [515, 174] width 20 height 10
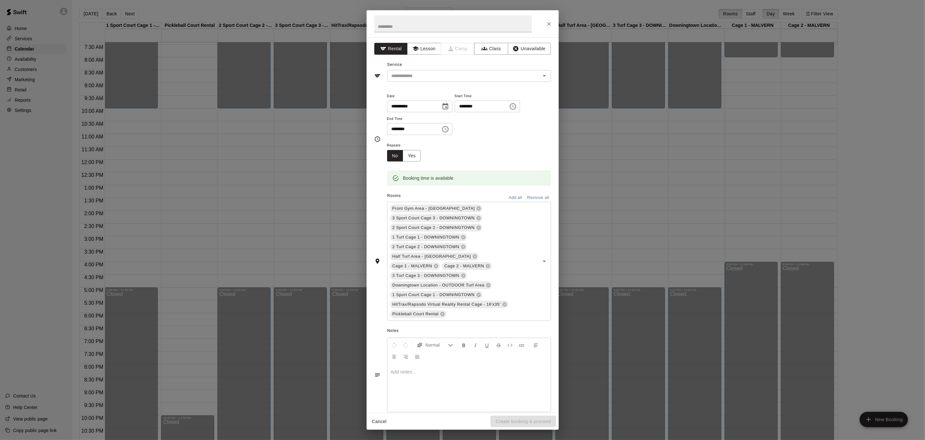
scroll to position [1, 0]
click at [438, 264] on icon at bounding box center [436, 266] width 4 height 4
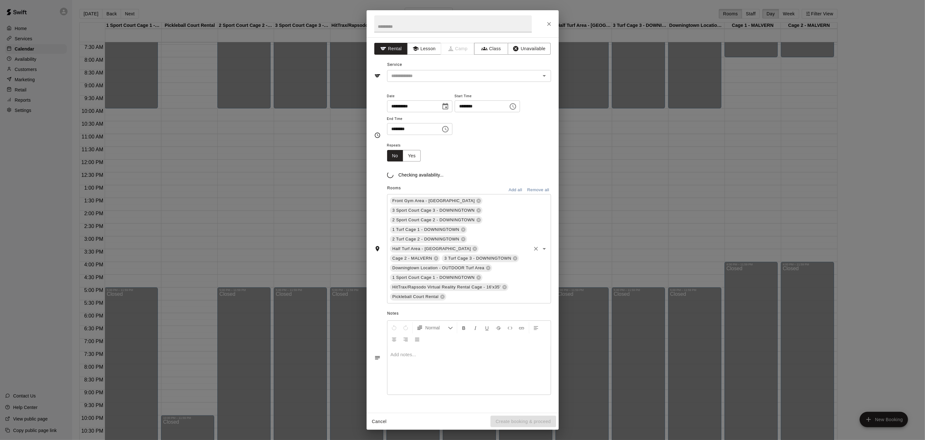
scroll to position [0, 0]
click at [438, 264] on icon at bounding box center [435, 266] width 5 height 5
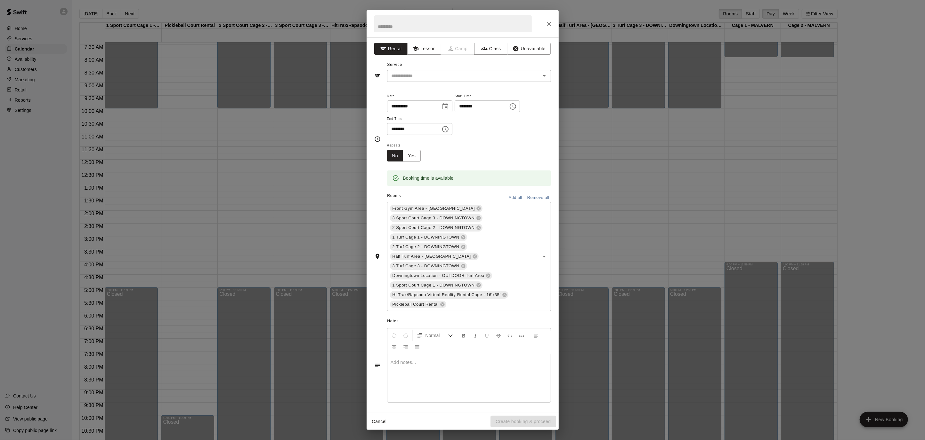
click at [412, 27] on input "text" at bounding box center [452, 23] width 157 height 17
click at [547, 73] on icon "Open" at bounding box center [544, 76] width 8 height 8
type input "**********"
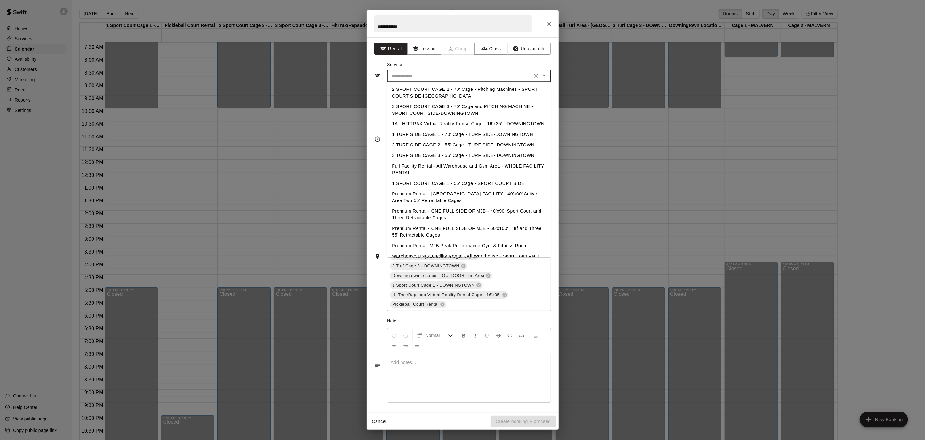
click at [519, 228] on li "Premium Rental - ONE FULL SIDE OF MJB - 60'x100' Turf and Three 55' Retractable…" at bounding box center [469, 231] width 164 height 17
type input "**********"
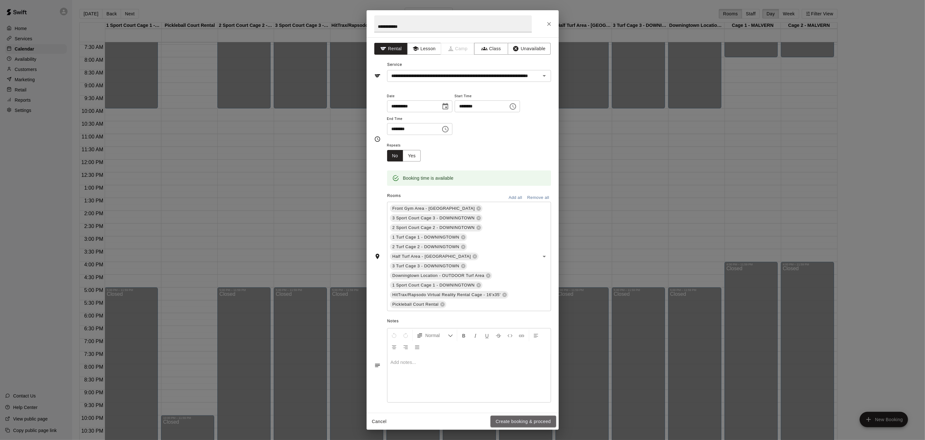
click at [535, 419] on button "Create booking & proceed" at bounding box center [522, 422] width 65 height 12
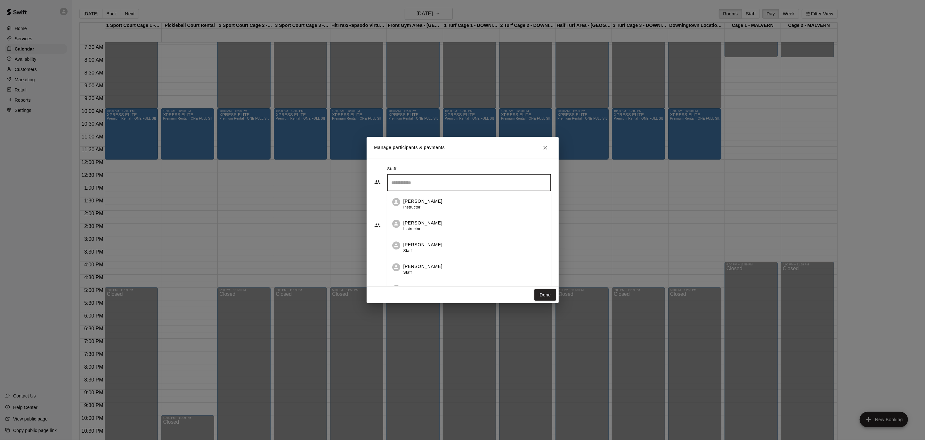
click at [404, 185] on input "Search staff" at bounding box center [469, 182] width 158 height 11
type input "*****"
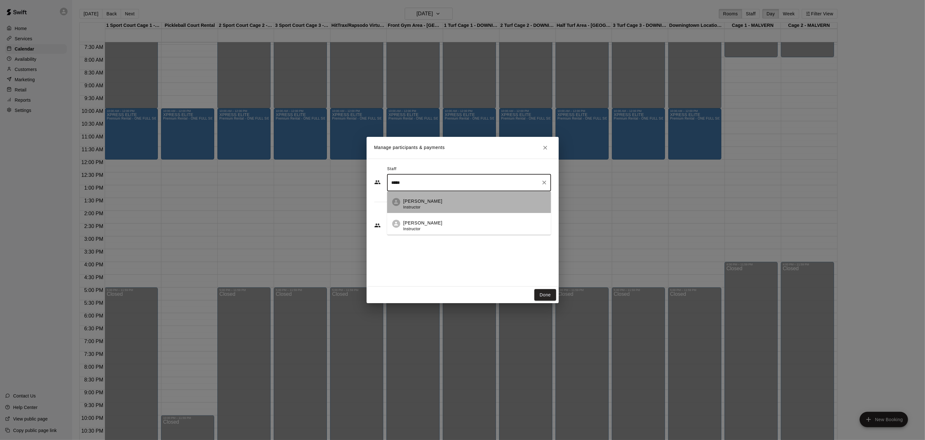
click at [414, 204] on div "[PERSON_NAME] Instructor" at bounding box center [422, 204] width 39 height 12
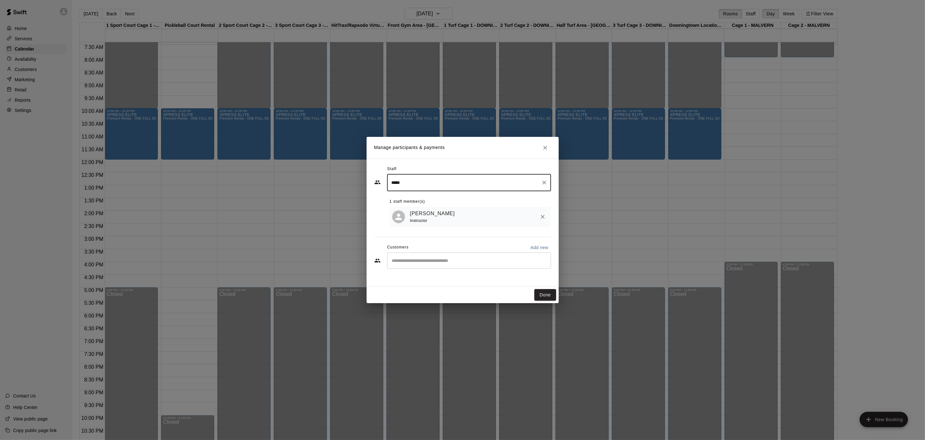
click at [542, 182] on icon "Clear" at bounding box center [544, 183] width 6 height 6
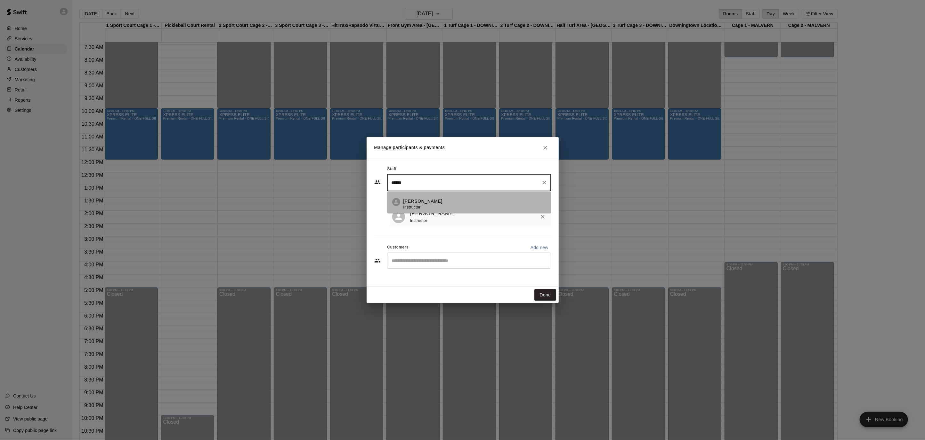
click at [457, 203] on div "[PERSON_NAME] Instructor" at bounding box center [474, 204] width 142 height 12
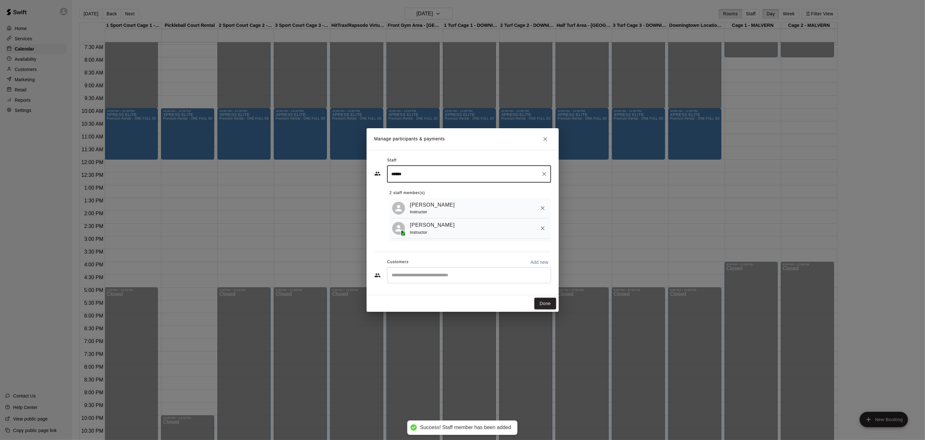
click at [494, 271] on div "​" at bounding box center [469, 276] width 164 height 16
type input "******"
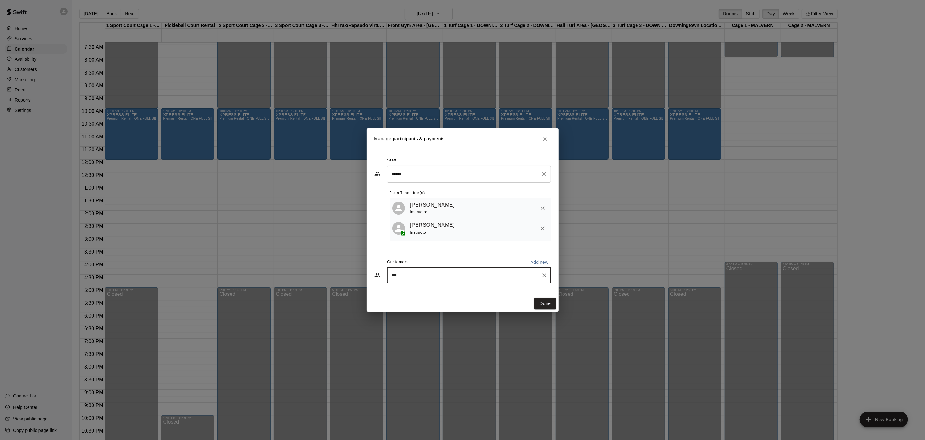
type input "****"
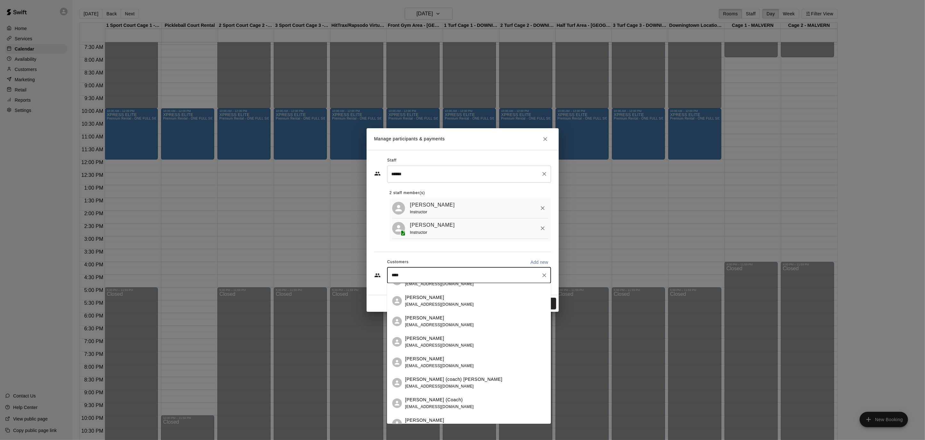
scroll to position [14, 0]
click at [466, 398] on div "[PERSON_NAME] (Coach) [EMAIL_ADDRESS][DOMAIN_NAME]" at bounding box center [475, 403] width 141 height 14
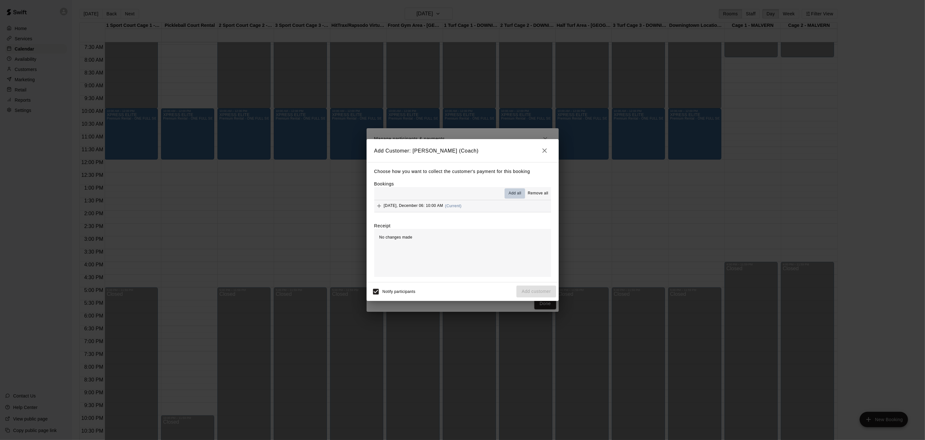
click at [513, 194] on span "Add all" at bounding box center [515, 193] width 13 height 6
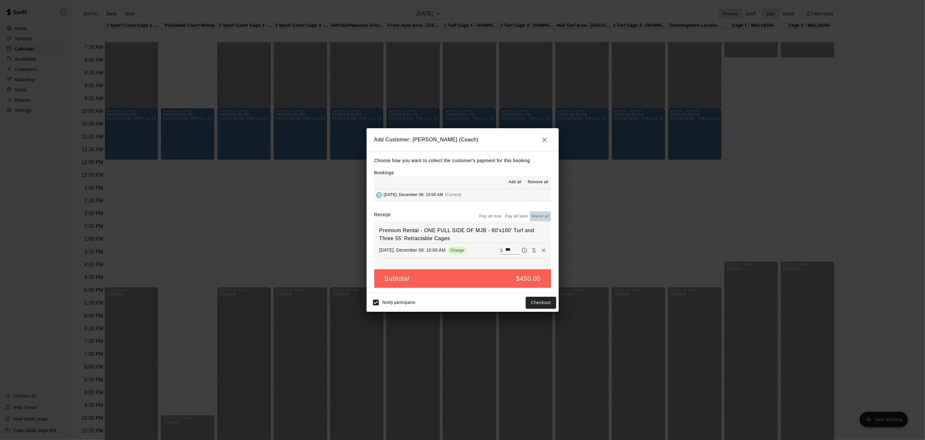
click at [542, 216] on button "Waive all" at bounding box center [540, 217] width 21 height 10
type input "*"
click at [526, 302] on button "Add customer" at bounding box center [535, 303] width 39 height 12
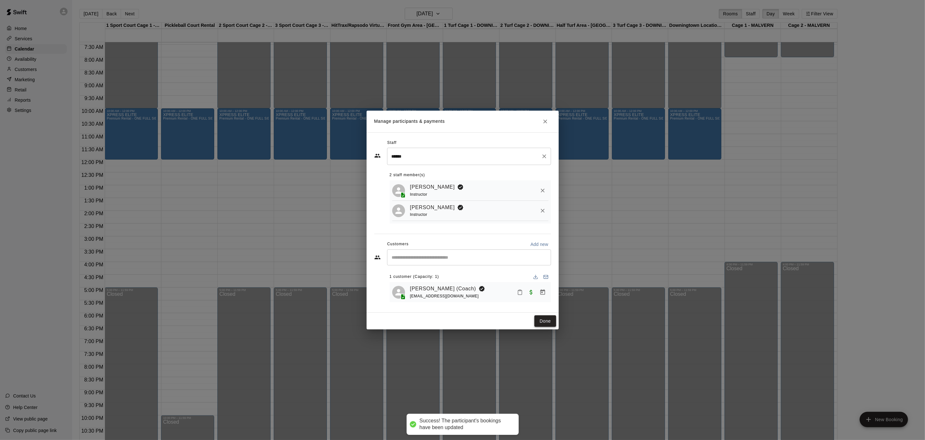
click at [539, 319] on button "Done" at bounding box center [544, 322] width 21 height 12
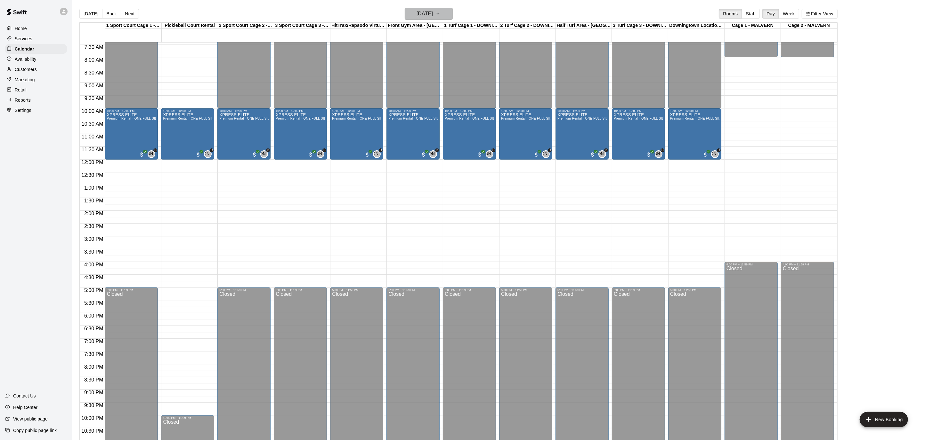
click at [440, 14] on icon "button" at bounding box center [437, 14] width 5 height 8
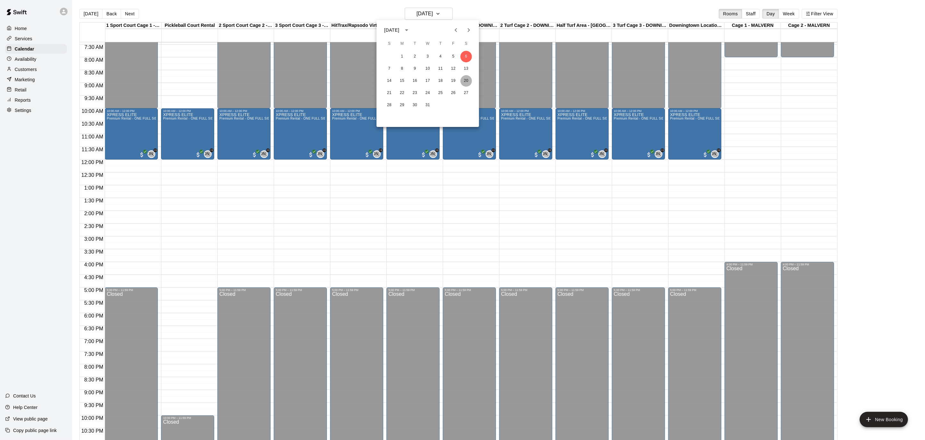
click at [466, 81] on button "20" at bounding box center [466, 81] width 12 height 12
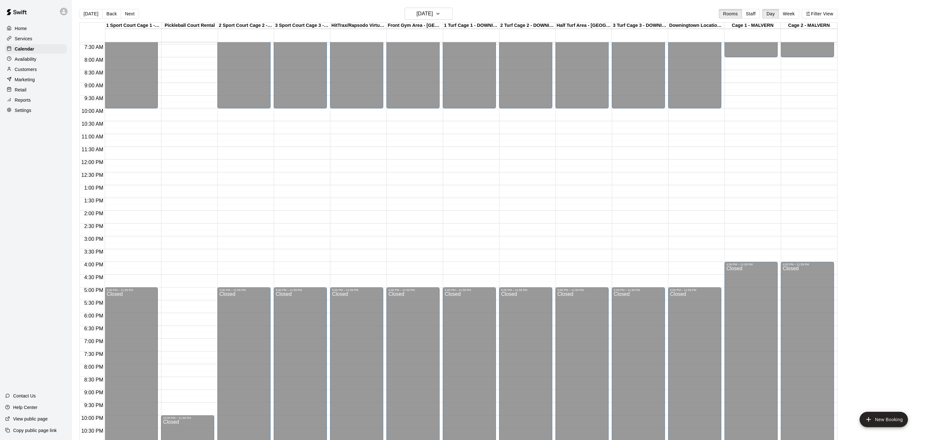
click at [411, 112] on div "12:00 AM – 10:00 AM Closed 5:00 PM – 11:59 PM Closed" at bounding box center [412, 159] width 53 height 614
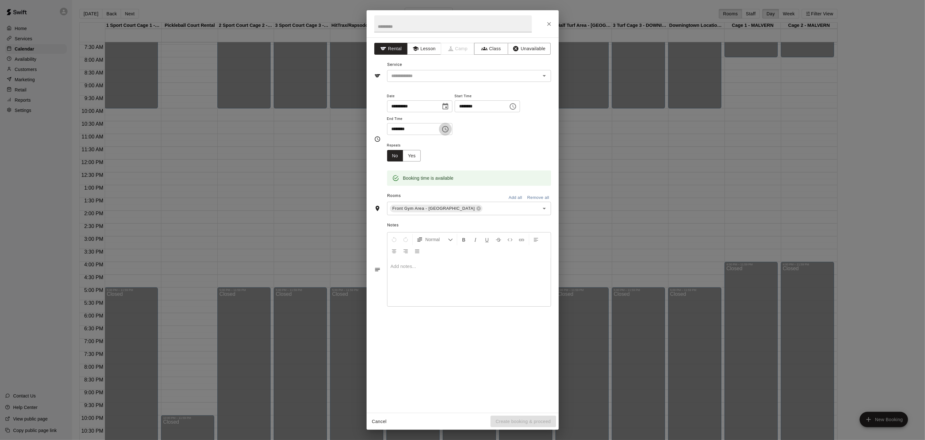
click at [447, 126] on icon "Choose time, selected time is 10:30 AM" at bounding box center [445, 129] width 8 height 8
click at [429, 154] on li "PM" at bounding box center [431, 155] width 15 height 12
click at [443, 129] on button "Choose time, selected time is 10:30 PM" at bounding box center [445, 129] width 13 height 13
click at [396, 140] on li "12" at bounding box center [395, 142] width 15 height 12
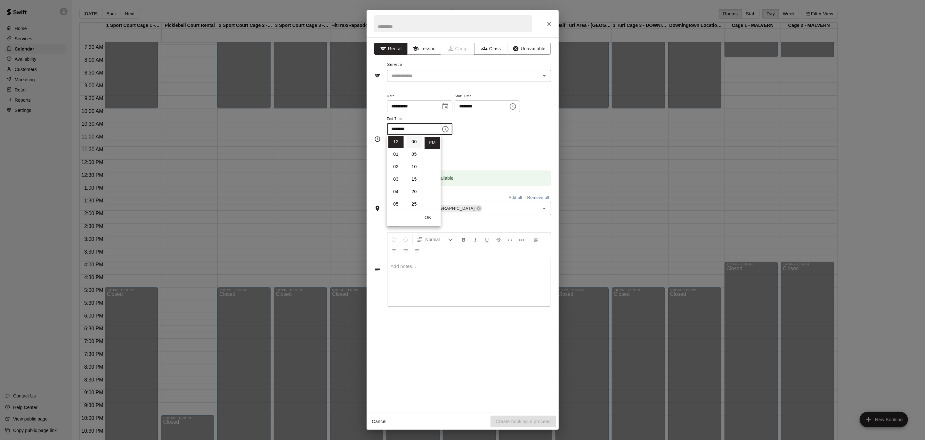
click at [414, 141] on li "00" at bounding box center [413, 142] width 15 height 12
type input "********"
click at [468, 25] on input "text" at bounding box center [452, 23] width 157 height 17
type input "**********"
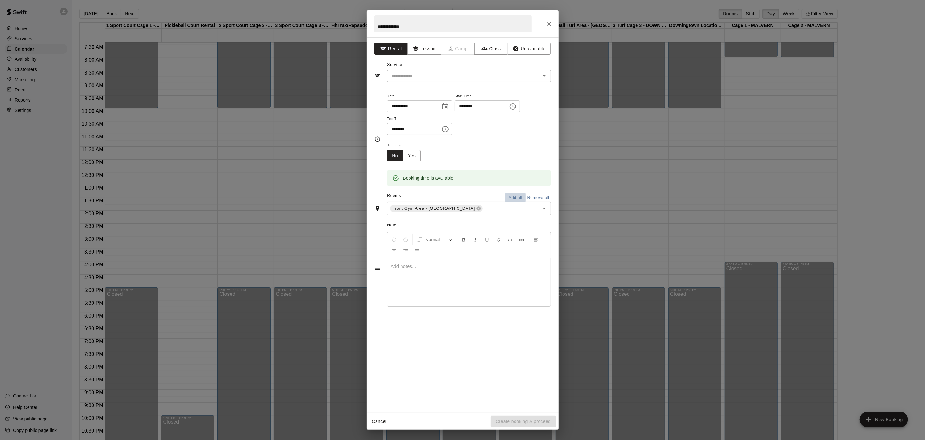
click at [517, 197] on button "Add all" at bounding box center [515, 198] width 20 height 10
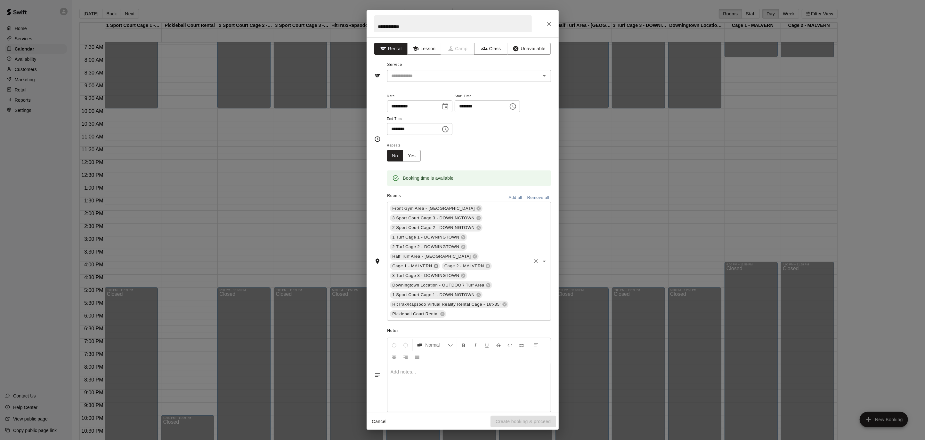
click at [438, 264] on icon at bounding box center [436, 266] width 4 height 4
click at [516, 252] on div "Front Gym Area - DOWNINGTOWN 3 Sport Court Cage 3 - DOWNINGTOWN 2 Sport Court C…" at bounding box center [469, 256] width 164 height 109
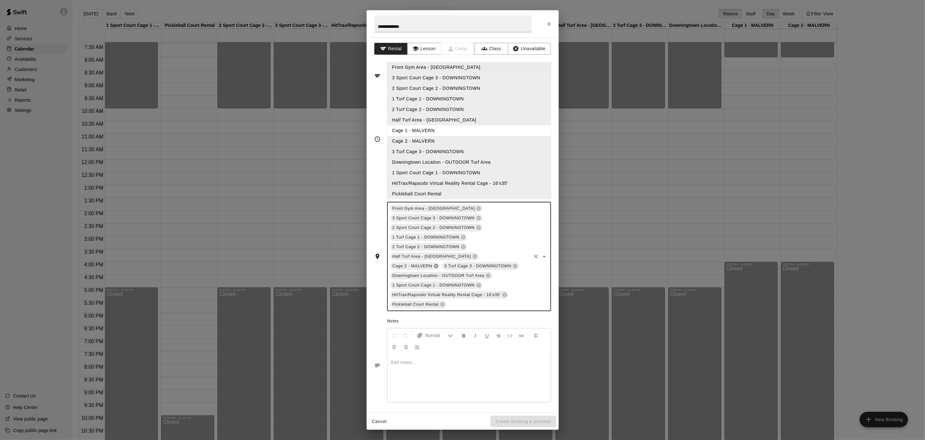
click at [438, 264] on icon at bounding box center [436, 266] width 4 height 4
drag, startPoint x: 375, startPoint y: 107, endPoint x: 374, endPoint y: 111, distance: 4.2
click at [375, 107] on div "**********" at bounding box center [462, 139] width 177 height 94
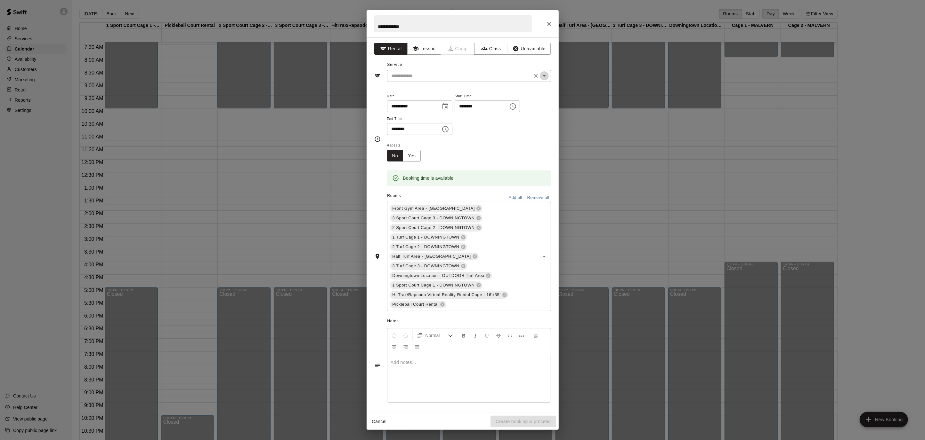
click at [546, 73] on icon "Open" at bounding box center [544, 76] width 8 height 8
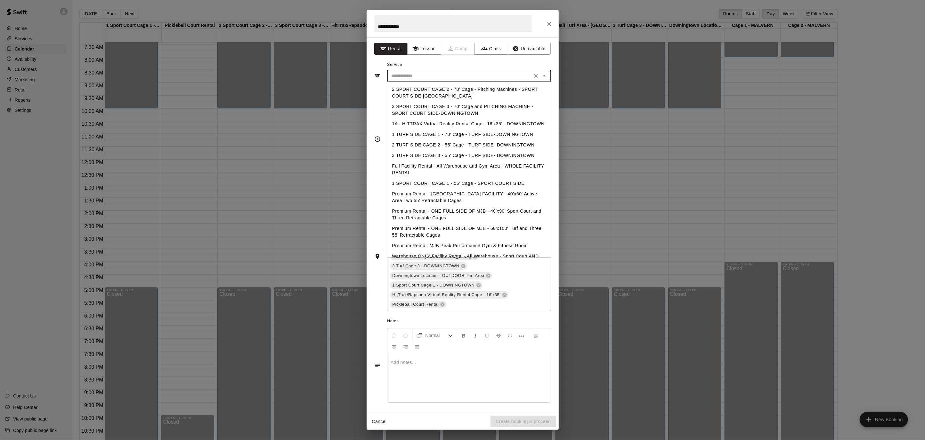
click at [474, 228] on li "Premium Rental - ONE FULL SIDE OF MJB - 60'x100' Turf and Three 55' Retractable…" at bounding box center [469, 231] width 164 height 17
type input "**********"
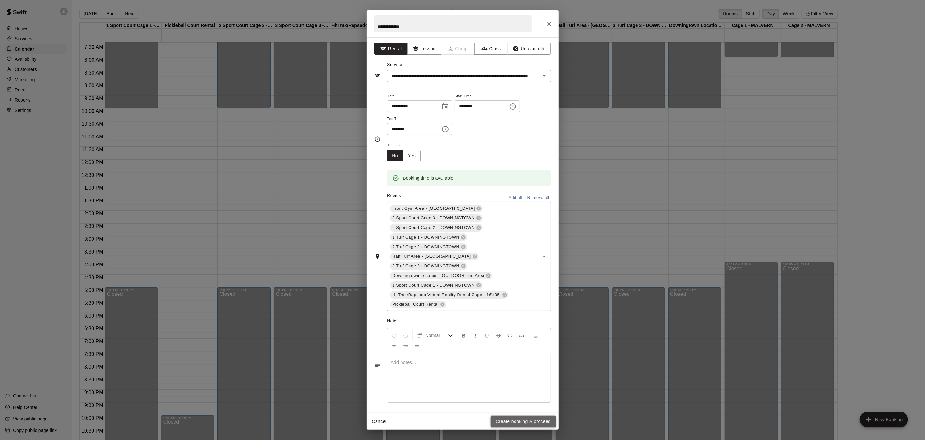
click at [514, 419] on button "Create booking & proceed" at bounding box center [522, 422] width 65 height 12
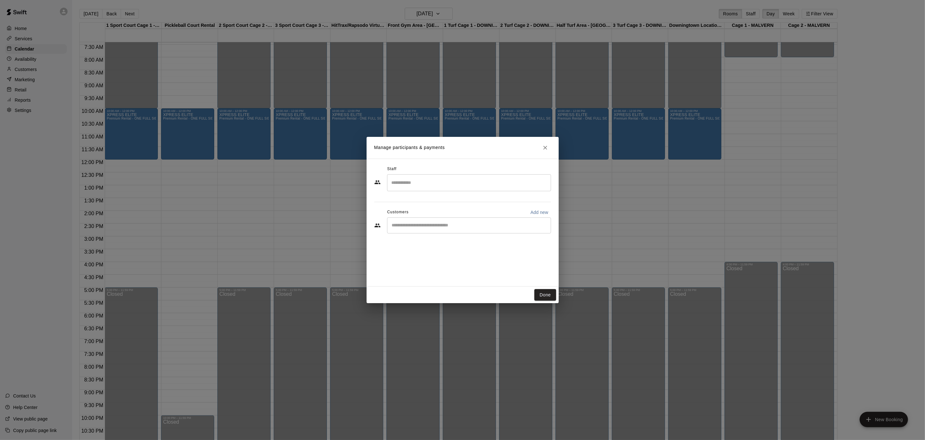
click at [440, 188] on input "Search staff" at bounding box center [469, 182] width 158 height 11
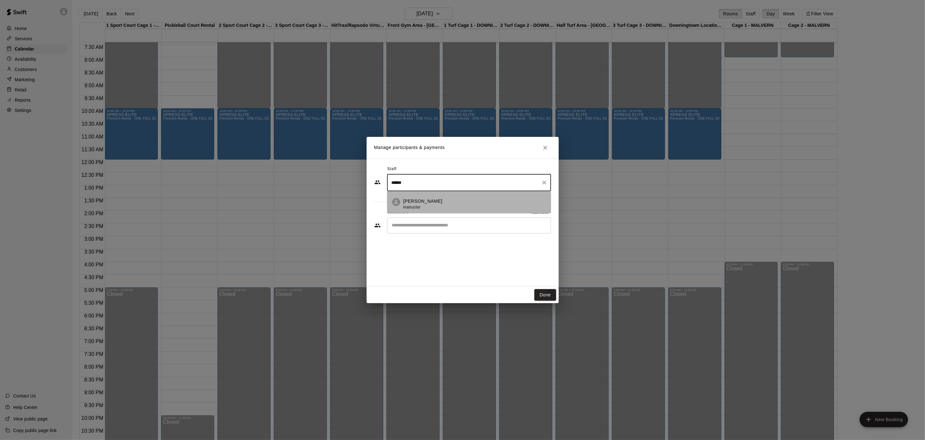
click at [434, 205] on div "[PERSON_NAME] Instructor" at bounding box center [422, 204] width 39 height 12
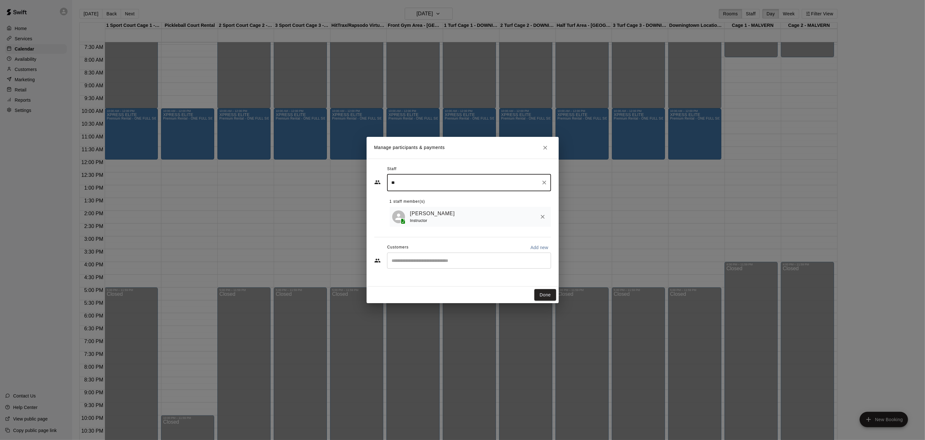
type input "*"
click at [473, 198] on div "[PERSON_NAME] Instructor" at bounding box center [474, 204] width 142 height 12
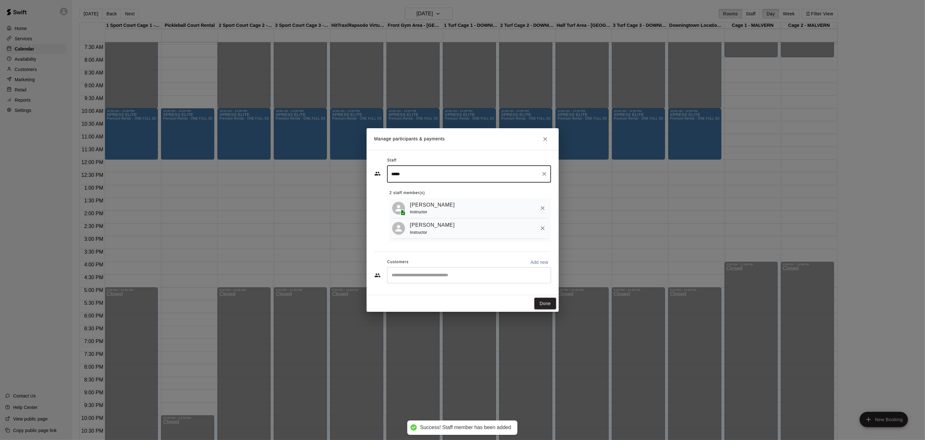
type input "*****"
click at [436, 276] on input "Start typing to search customers..." at bounding box center [469, 275] width 158 height 6
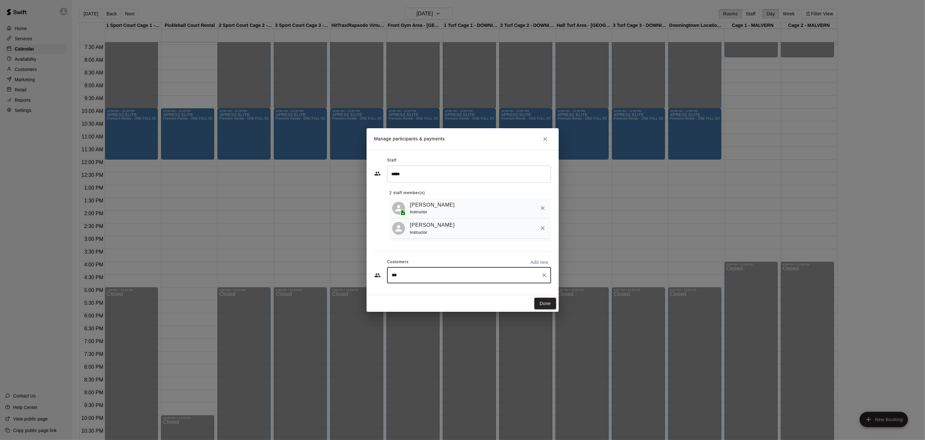
type input "****"
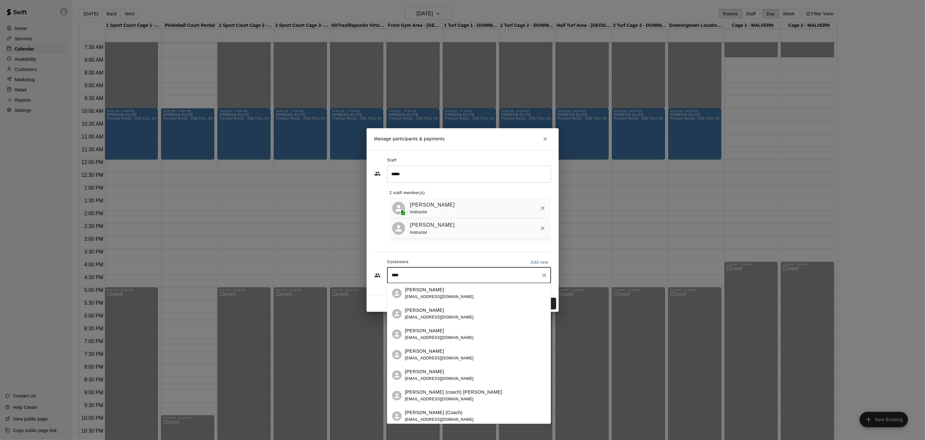
click at [453, 415] on div "[PERSON_NAME] (Coach) [EMAIL_ADDRESS][DOMAIN_NAME]" at bounding box center [475, 417] width 141 height 14
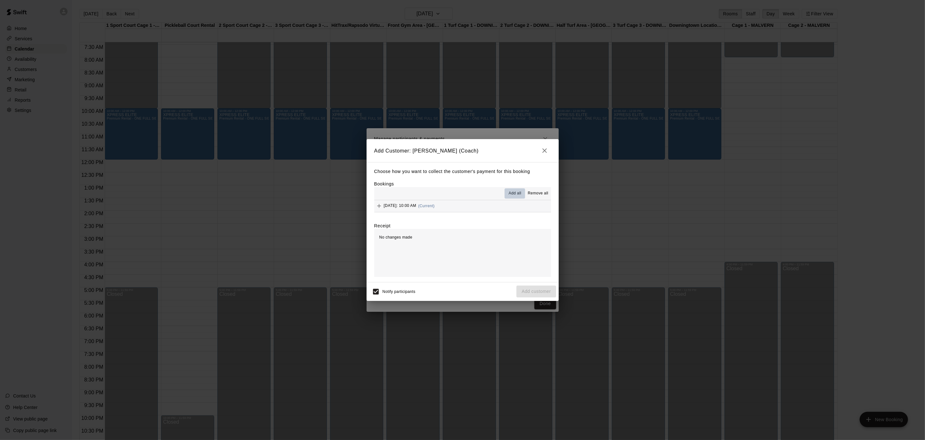
click at [516, 192] on span "Add all" at bounding box center [515, 193] width 13 height 6
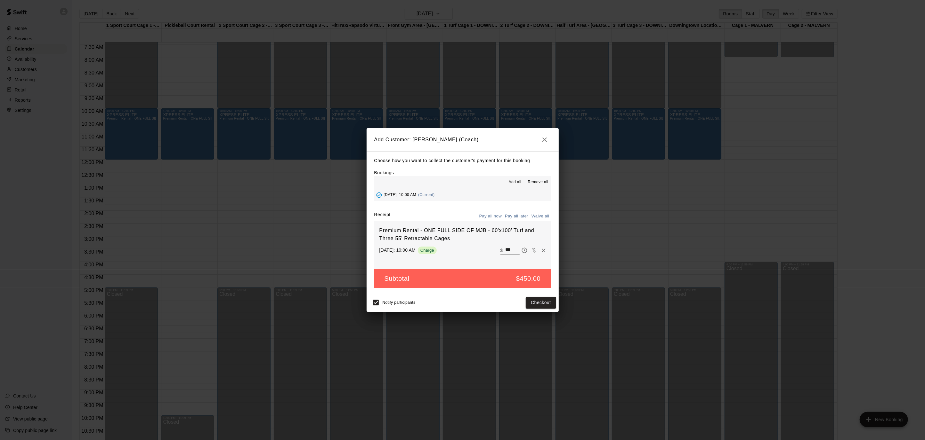
click at [539, 216] on button "Waive all" at bounding box center [540, 217] width 21 height 10
type input "*"
click at [539, 305] on button "Add customer" at bounding box center [535, 303] width 39 height 12
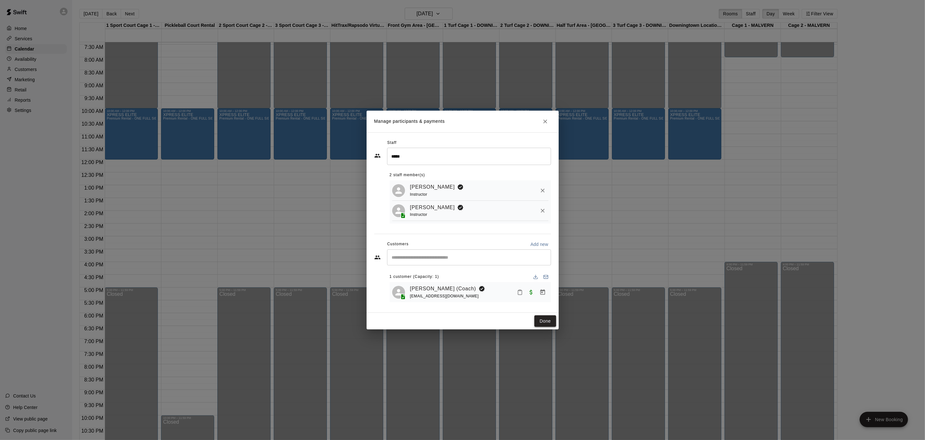
click at [544, 319] on button "Done" at bounding box center [544, 322] width 21 height 12
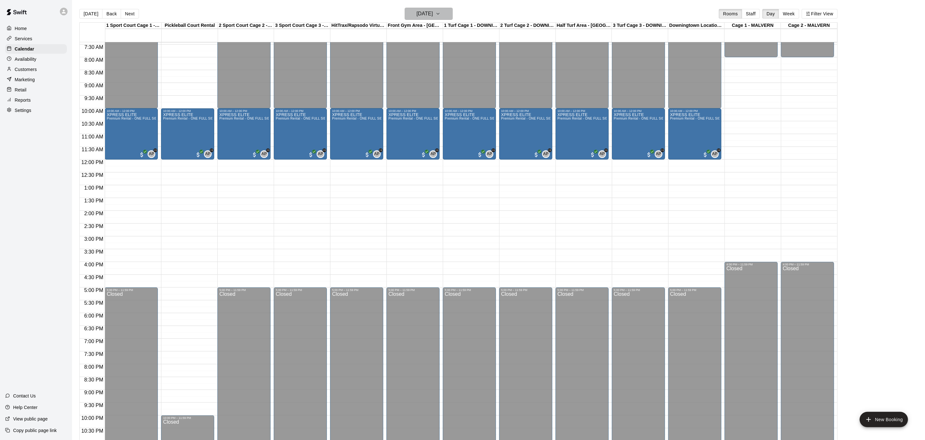
click at [451, 14] on button "[DATE]" at bounding box center [429, 14] width 48 height 12
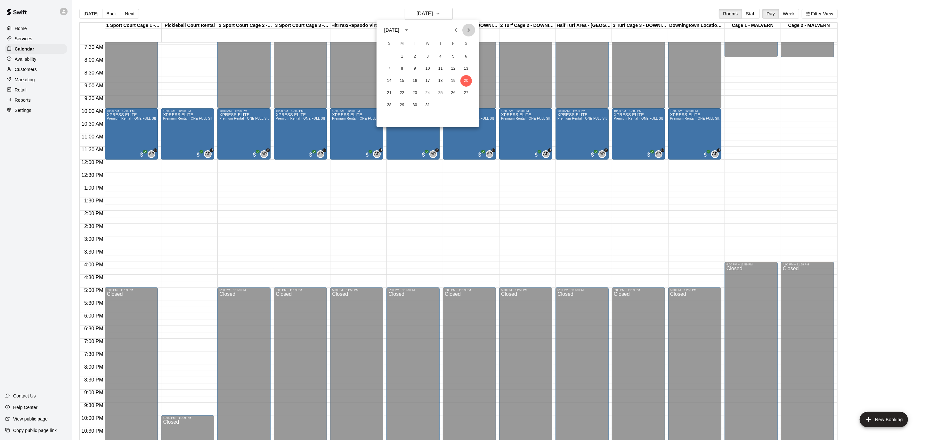
click at [464, 27] on button "Next month" at bounding box center [468, 30] width 13 height 13
click at [471, 68] on button "10" at bounding box center [466, 69] width 12 height 12
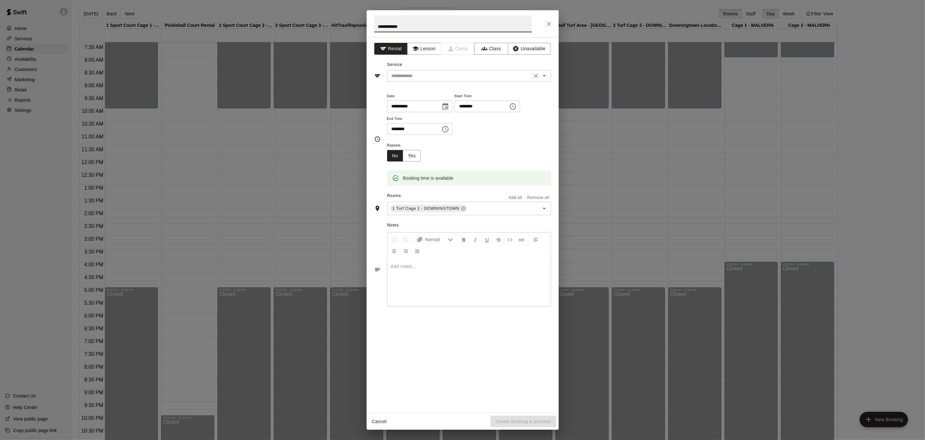
click at [540, 81] on div "​" at bounding box center [469, 76] width 164 height 12
type input "**********"
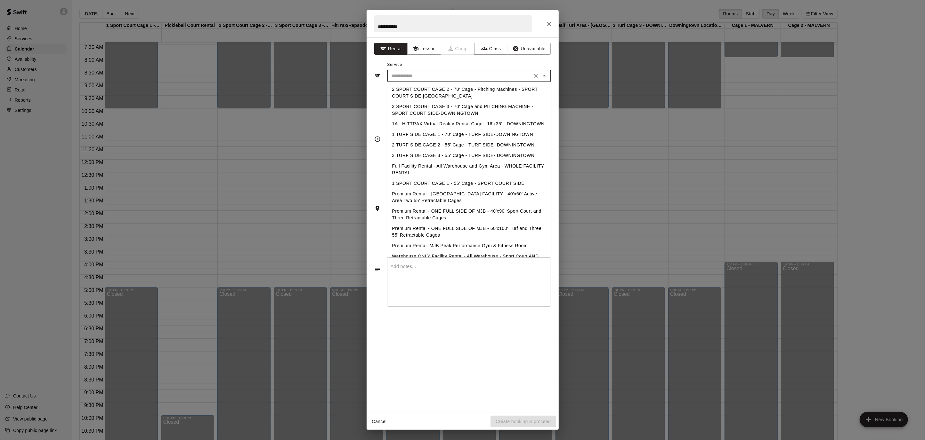
click at [547, 76] on icon "Close" at bounding box center [544, 76] width 8 height 8
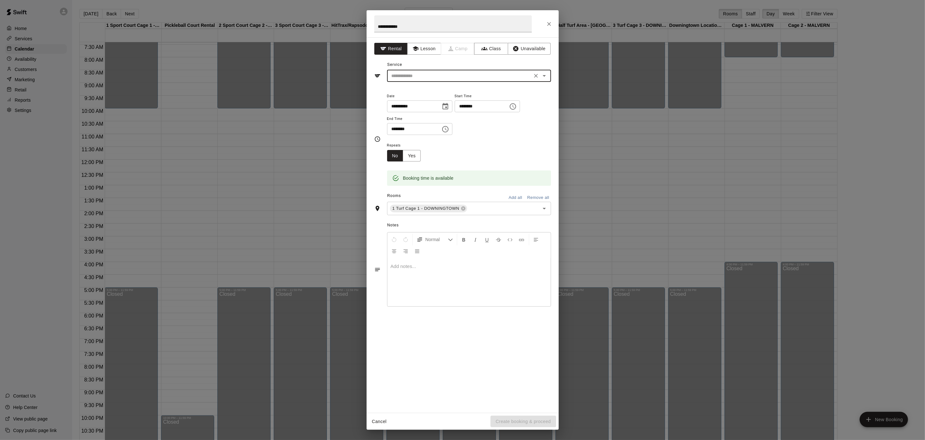
click at [547, 76] on icon "Open" at bounding box center [544, 76] width 8 height 8
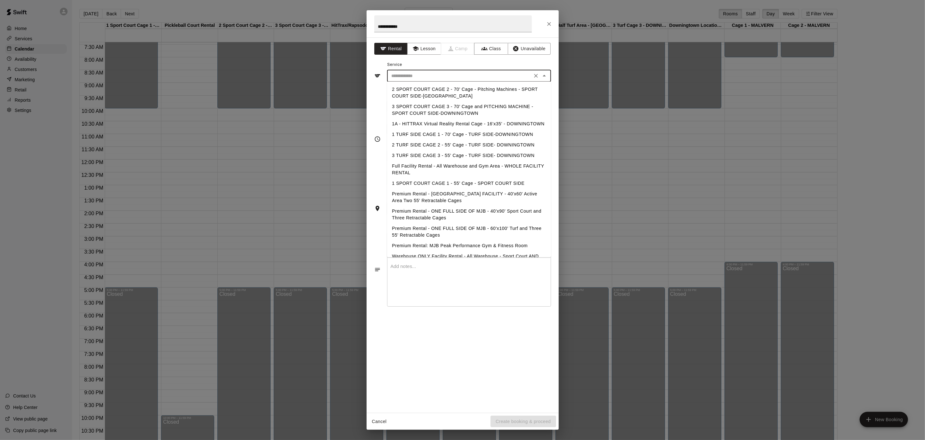
click at [535, 227] on li "Premium Rental - ONE FULL SIDE OF MJB - 60'x100' Turf and Three 55' Retractable…" at bounding box center [469, 231] width 164 height 17
type input "**********"
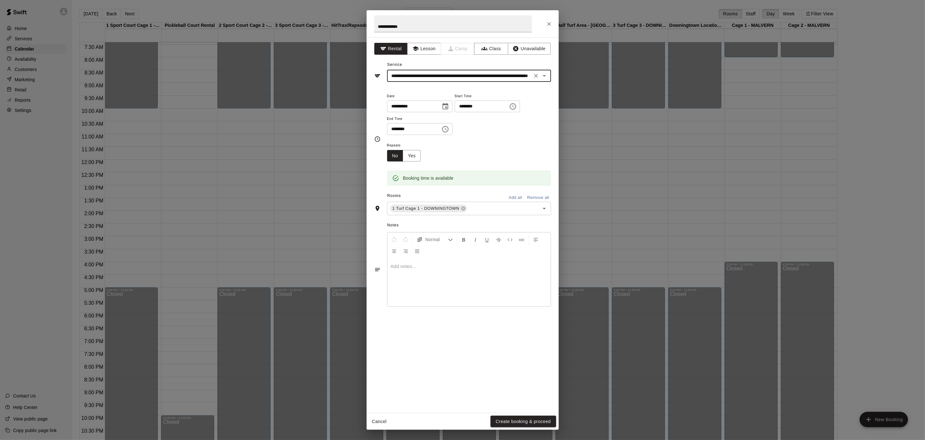
click at [514, 197] on button "Add all" at bounding box center [515, 198] width 20 height 10
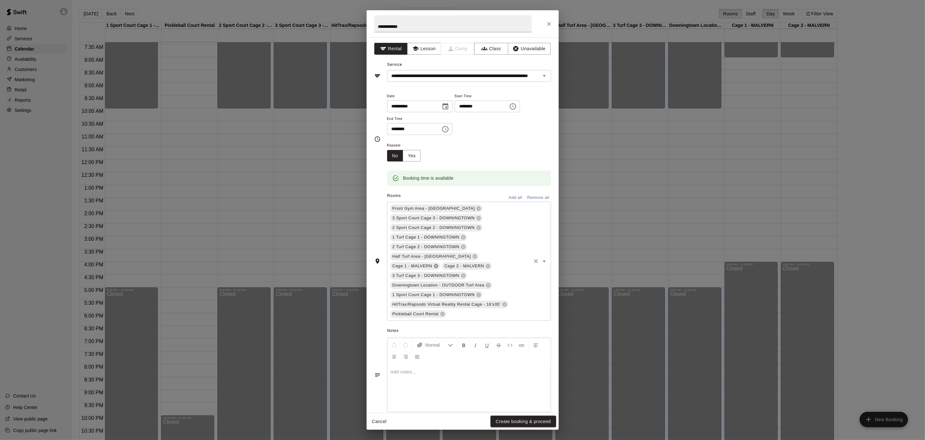
click at [438, 264] on icon at bounding box center [435, 266] width 5 height 5
click at [532, 420] on button "Create booking & proceed" at bounding box center [522, 422] width 65 height 12
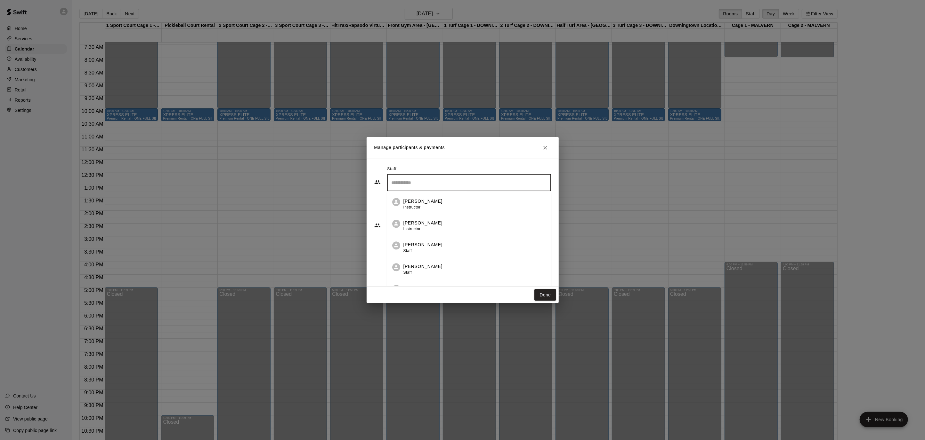
click at [419, 183] on input "Search staff" at bounding box center [469, 182] width 158 height 11
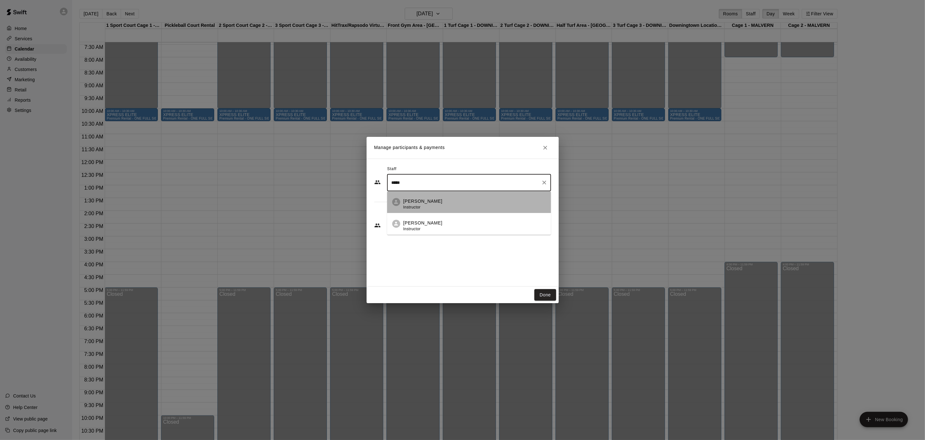
click at [470, 202] on div "[PERSON_NAME] Instructor" at bounding box center [474, 204] width 142 height 12
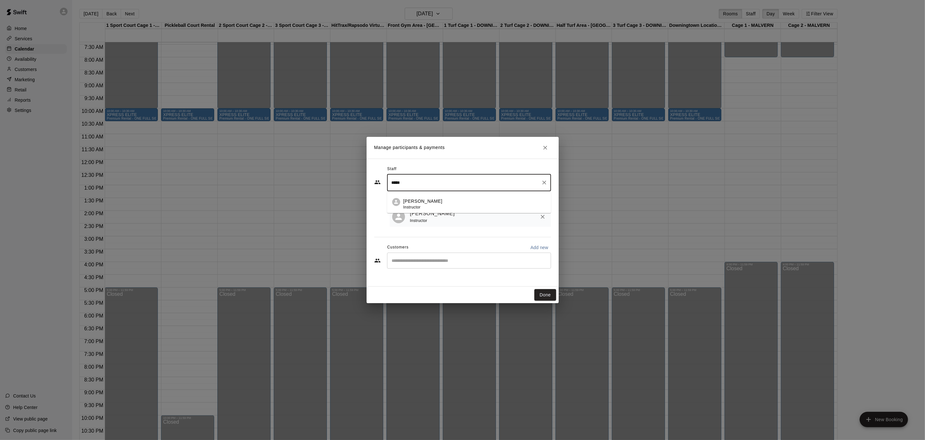
drag, startPoint x: 410, startPoint y: 181, endPoint x: 391, endPoint y: 181, distance: 18.9
click at [391, 181] on input "*****" at bounding box center [464, 182] width 149 height 11
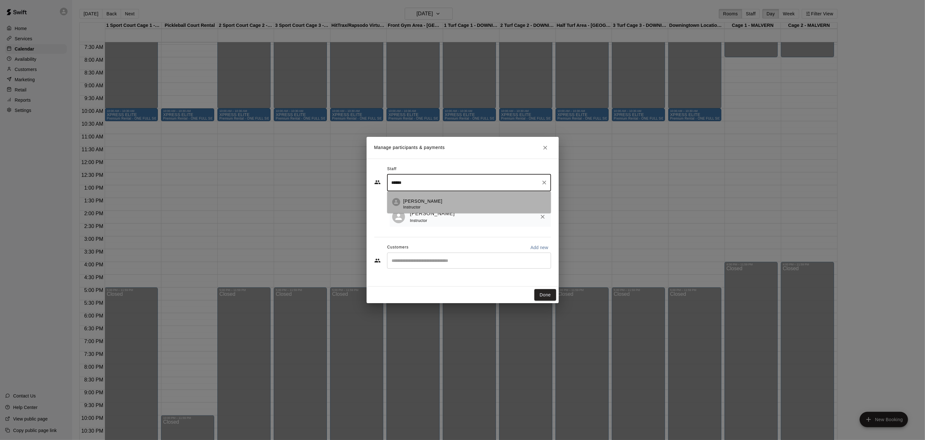
click at [422, 201] on p "[PERSON_NAME]" at bounding box center [422, 201] width 39 height 7
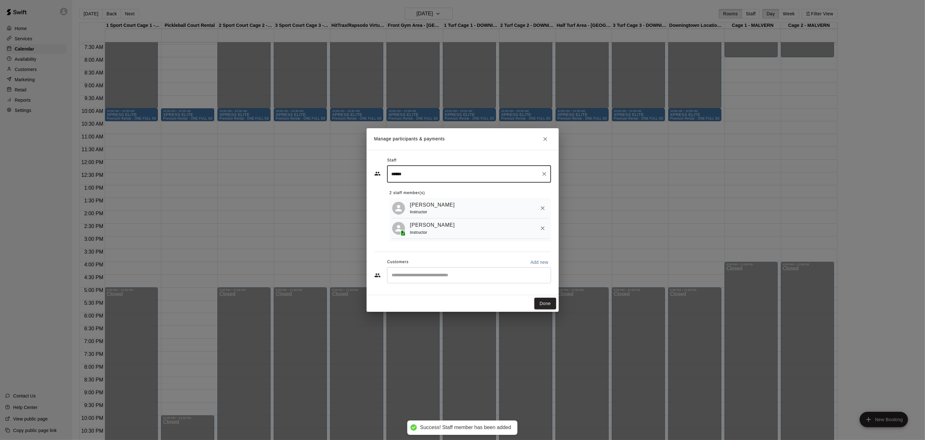
type input "******"
click at [413, 277] on input "Start typing to search customers..." at bounding box center [469, 275] width 158 height 6
type input "****"
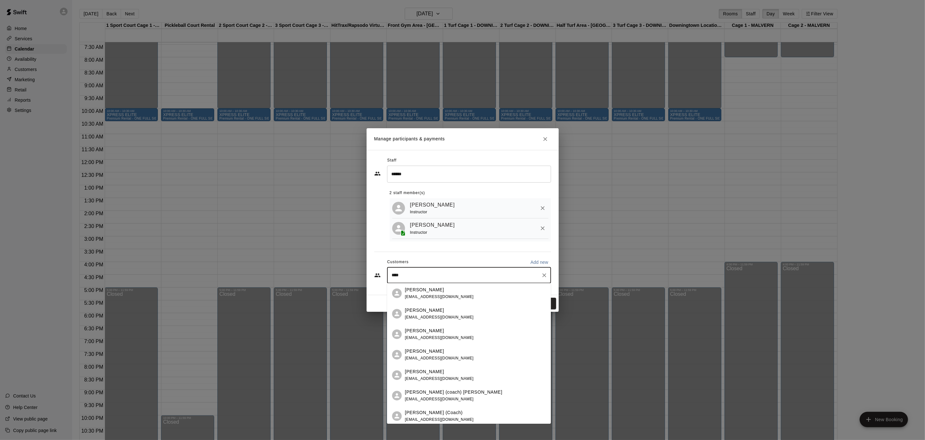
click at [462, 411] on div "[PERSON_NAME] (Coach) [EMAIL_ADDRESS][DOMAIN_NAME]" at bounding box center [475, 417] width 141 height 14
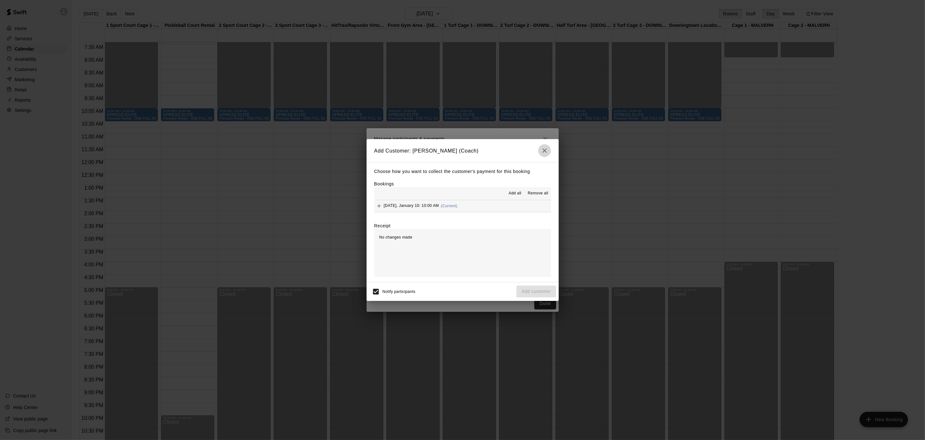
click at [544, 149] on icon "button" at bounding box center [545, 151] width 8 height 8
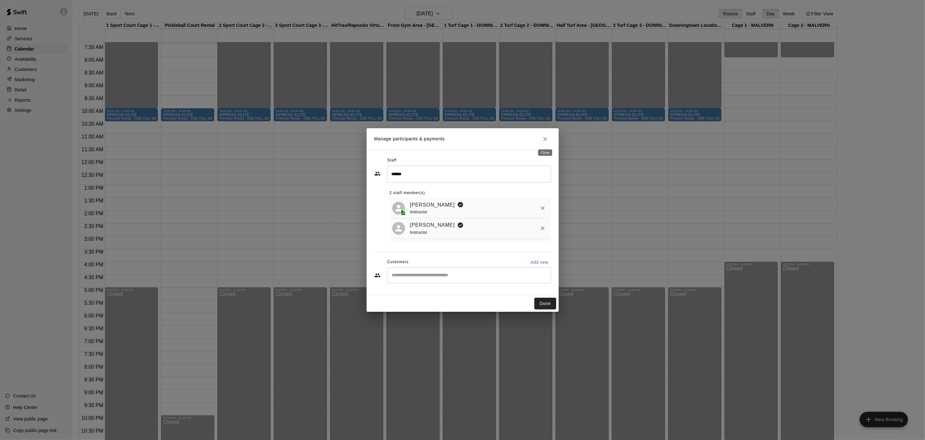
click at [545, 140] on icon "Close" at bounding box center [545, 139] width 6 height 6
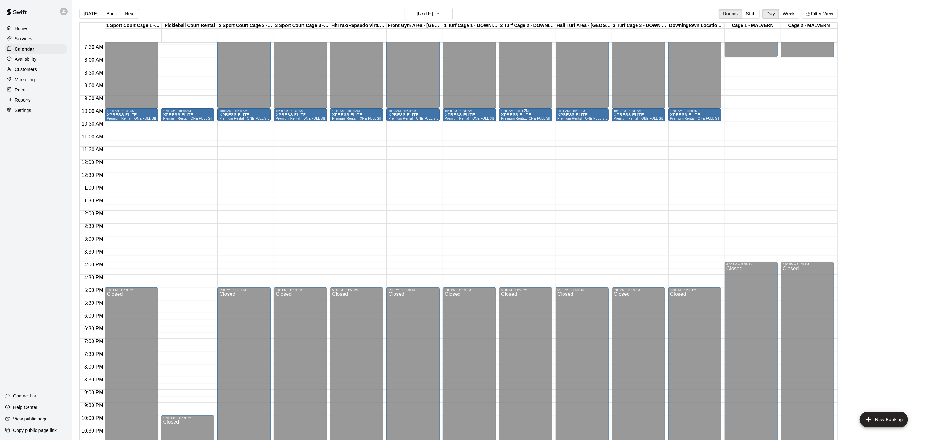
click at [519, 115] on p "XPRESS ELITE" at bounding box center [525, 115] width 49 height 0
click at [507, 121] on icon "edit" at bounding box center [507, 121] width 6 height 6
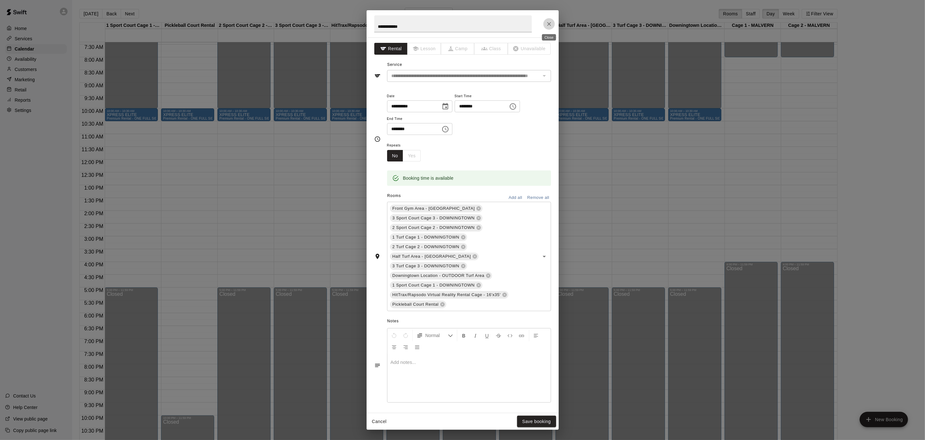
click at [545, 24] on button "Close" at bounding box center [549, 24] width 12 height 12
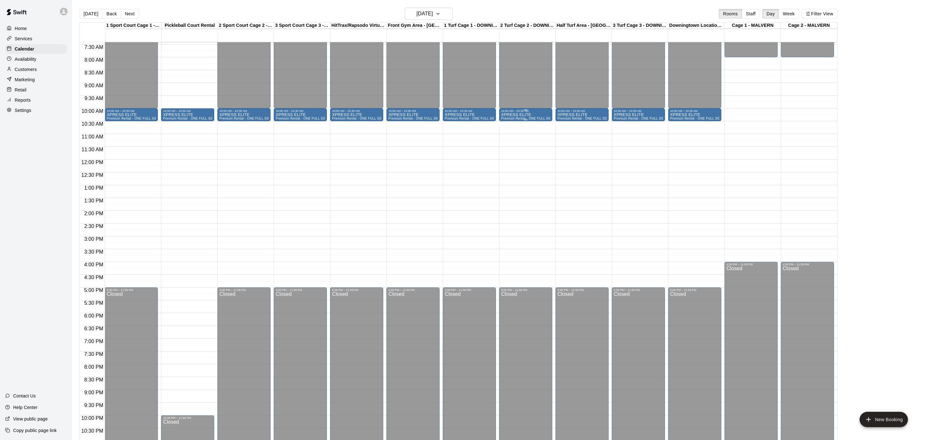
click at [515, 115] on p "XPRESS ELITE" at bounding box center [525, 115] width 49 height 0
click at [507, 152] on icon "delete" at bounding box center [507, 152] width 4 height 6
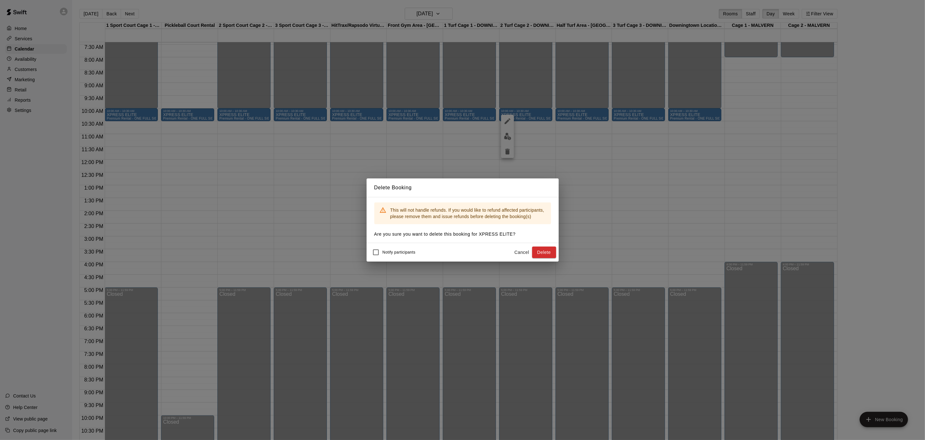
click at [545, 250] on button "Delete" at bounding box center [544, 253] width 24 height 12
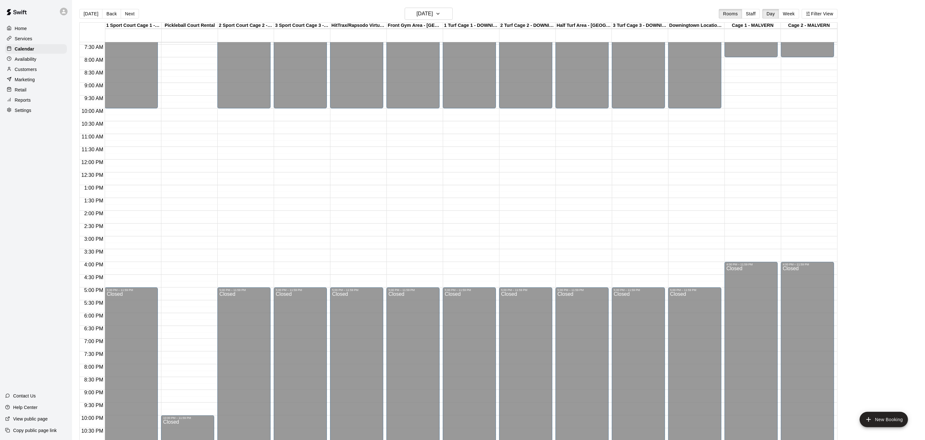
click at [459, 115] on div "12:00 AM – 10:00 AM Closed 5:00 PM – 11:59 PM Closed" at bounding box center [469, 159] width 53 height 614
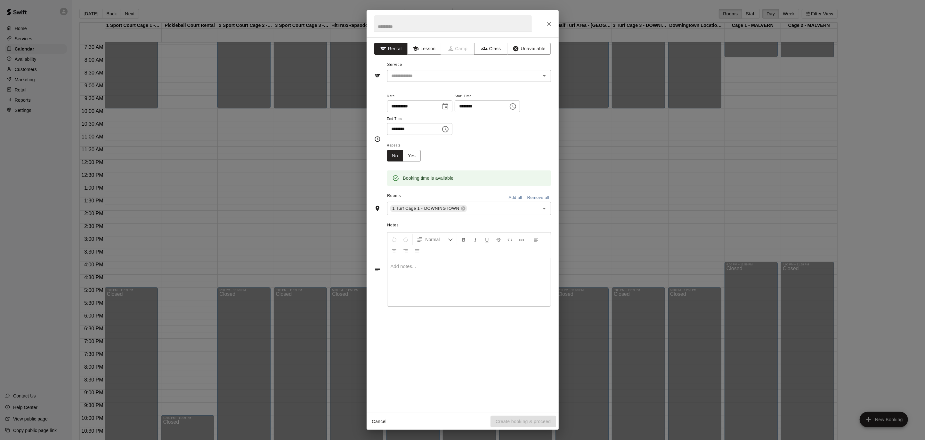
click at [449, 127] on icon "Choose time, selected time is 10:30 AM" at bounding box center [445, 129] width 8 height 8
click at [431, 155] on li "PM" at bounding box center [431, 155] width 15 height 12
click at [449, 132] on icon "Choose time, selected time is 10:30 PM" at bounding box center [445, 129] width 8 height 8
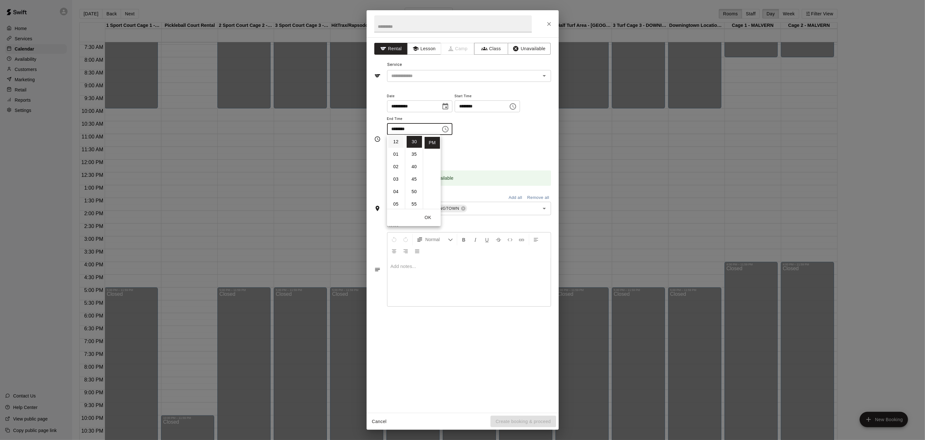
click at [395, 140] on li "12" at bounding box center [395, 142] width 15 height 12
click at [410, 140] on li "00" at bounding box center [413, 142] width 15 height 12
type input "********"
click at [428, 219] on button "OK" at bounding box center [428, 218] width 20 height 12
click at [523, 198] on button "Add all" at bounding box center [515, 198] width 20 height 10
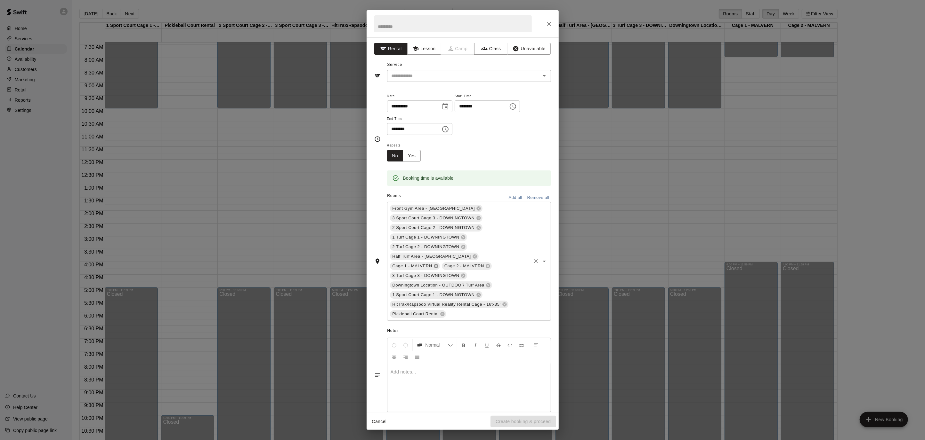
click at [438, 264] on icon at bounding box center [435, 266] width 5 height 5
click at [549, 76] on div "​" at bounding box center [469, 76] width 164 height 12
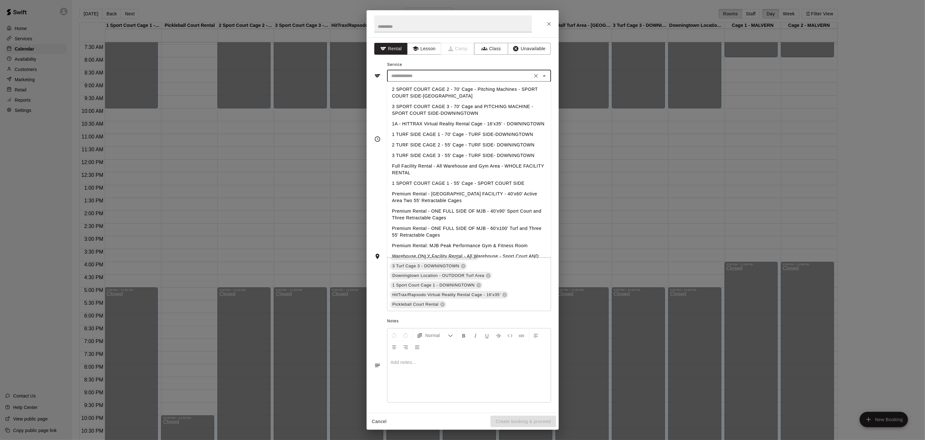
click at [529, 228] on li "Premium Rental - ONE FULL SIDE OF MJB - 60'x100' Turf and Three 55' Retractable…" at bounding box center [469, 231] width 164 height 17
type input "**********"
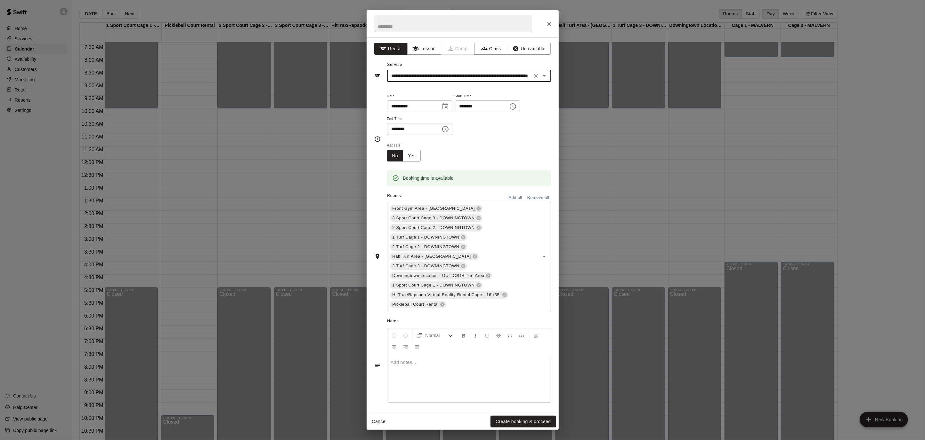
click at [457, 27] on input "text" at bounding box center [452, 23] width 157 height 17
click at [409, 157] on button "Yes" at bounding box center [412, 156] width 18 height 12
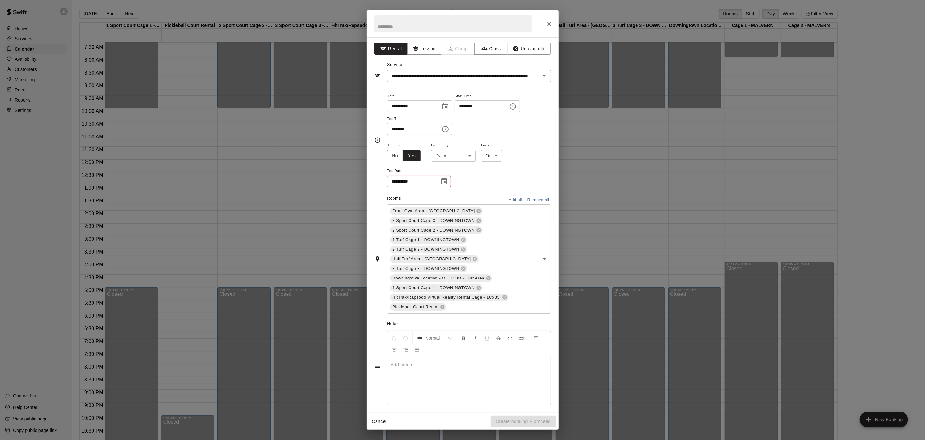
click at [470, 154] on body "Home Services Calendar Availability Customers Marketing Retail Reports Settings…" at bounding box center [462, 225] width 925 height 451
click at [456, 179] on li "Weekly [DATE]" at bounding box center [453, 180] width 80 height 11
type input "******"
click at [446, 183] on icon "Choose date" at bounding box center [444, 181] width 6 height 6
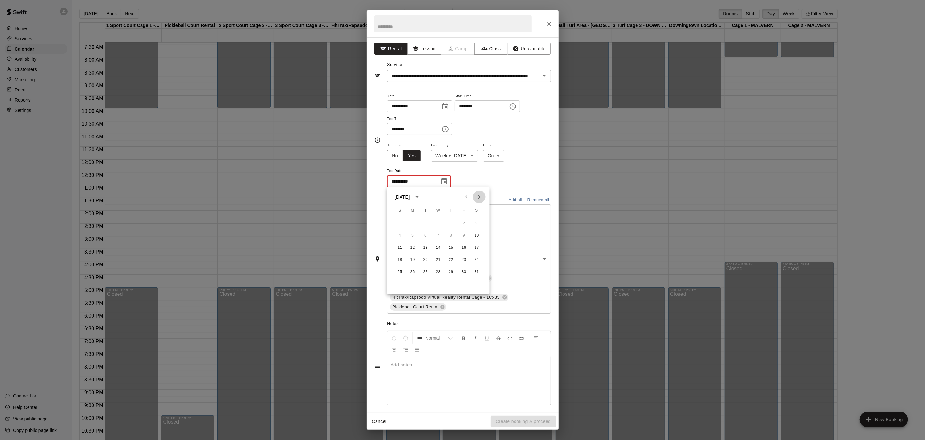
click at [478, 195] on icon "Next month" at bounding box center [479, 197] width 2 height 4
click at [476, 262] on button "28" at bounding box center [477, 260] width 12 height 12
type input "**********"
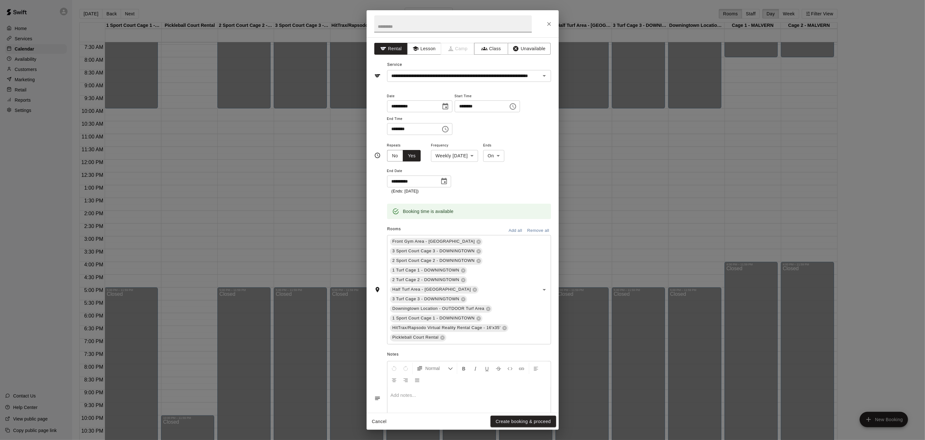
click at [408, 28] on input "text" at bounding box center [452, 23] width 157 height 17
type input "**********"
click at [530, 421] on button "Create booking & proceed" at bounding box center [522, 422] width 65 height 12
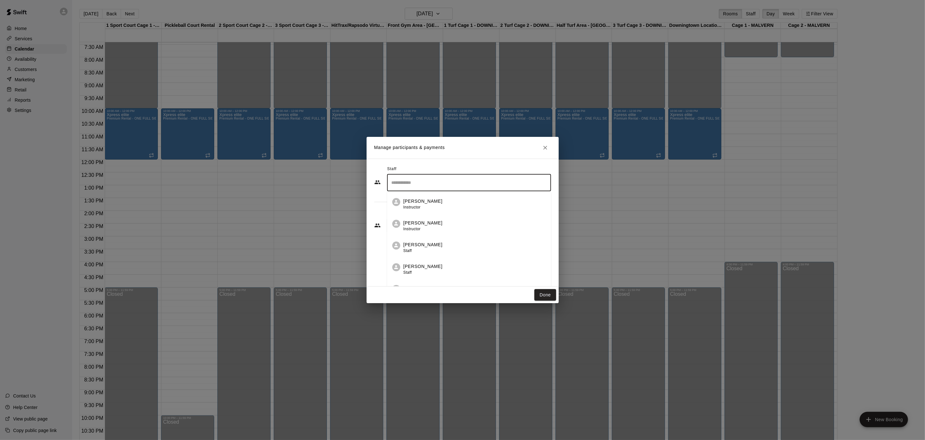
click at [421, 186] on input "Search staff" at bounding box center [469, 182] width 158 height 11
click at [418, 206] on span "Instructor" at bounding box center [411, 207] width 17 height 4
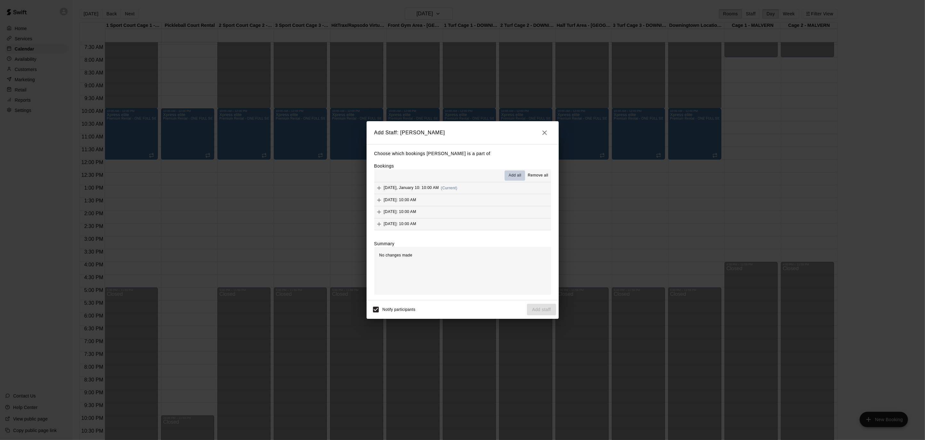
click at [518, 176] on span "Add all" at bounding box center [515, 176] width 13 height 6
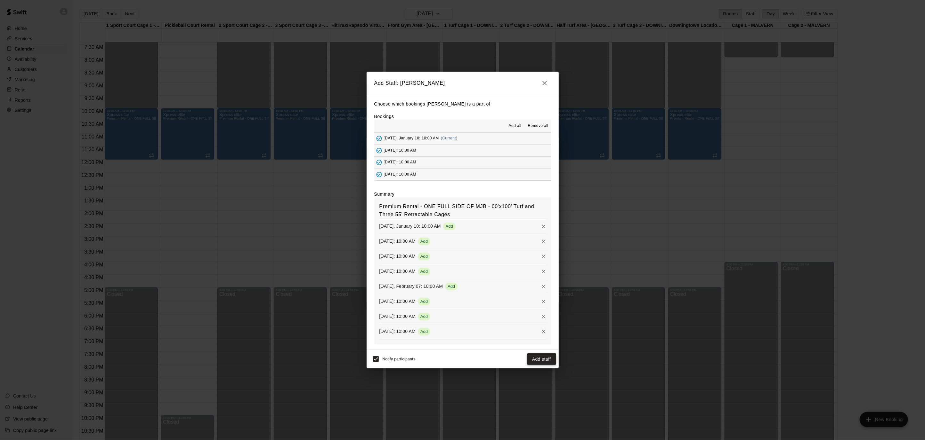
click at [535, 357] on button "Add staff" at bounding box center [541, 360] width 29 height 12
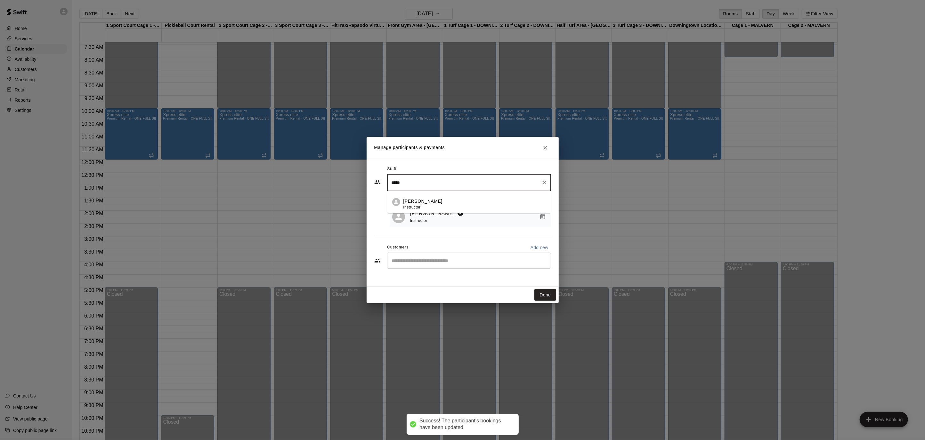
drag, startPoint x: 434, startPoint y: 182, endPoint x: 373, endPoint y: 184, distance: 61.5
click at [373, 184] on div "Staff ***** ​ [PERSON_NAME] Instructor 1 staff member(s) [PERSON_NAME] Instruct…" at bounding box center [462, 223] width 192 height 128
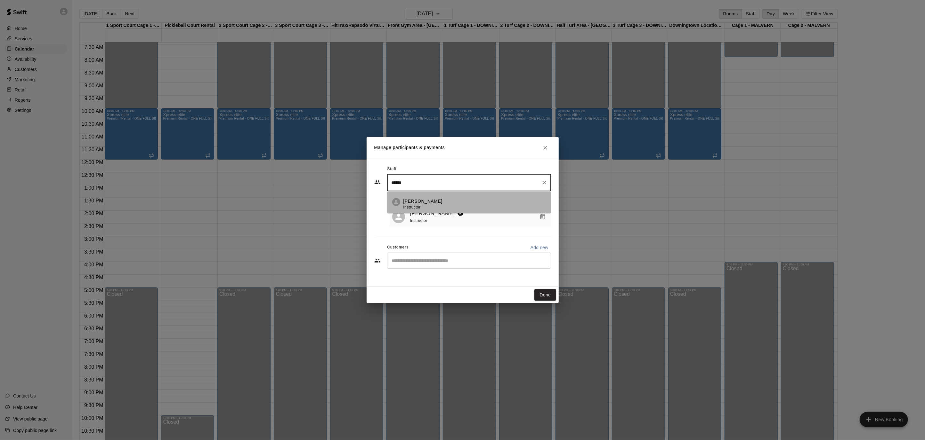
click at [431, 210] on div "[PERSON_NAME] Instructor" at bounding box center [422, 204] width 39 height 12
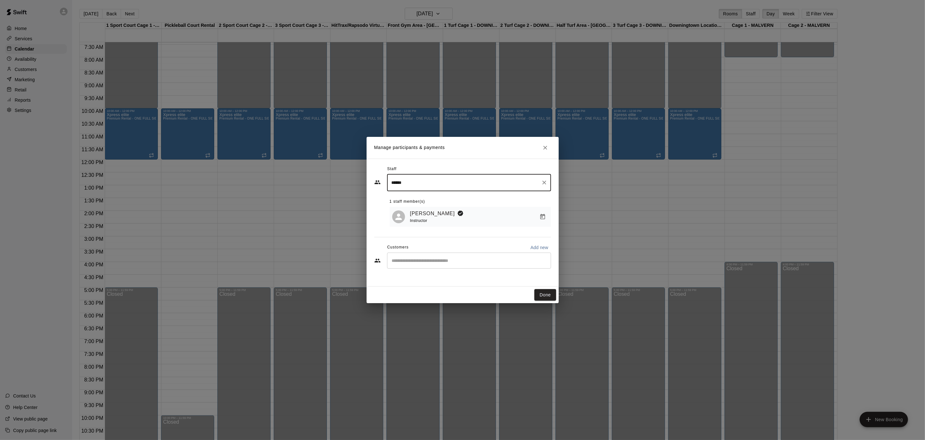
type input "******"
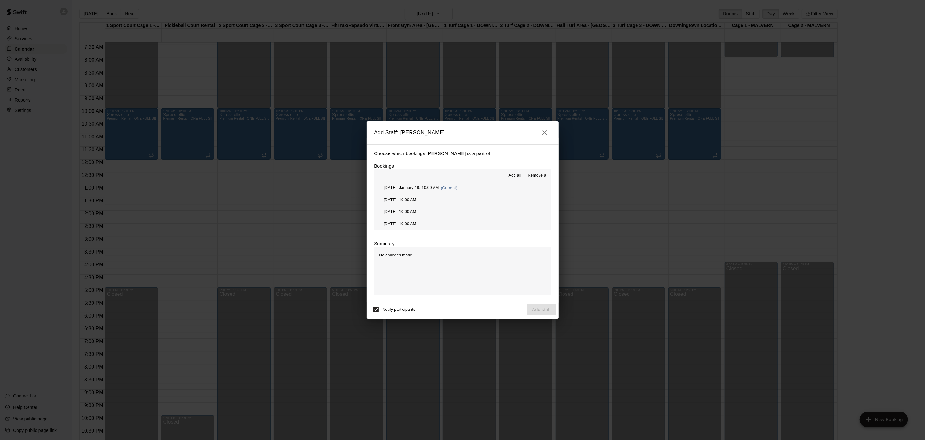
click at [515, 172] on button "Add all" at bounding box center [514, 176] width 20 height 10
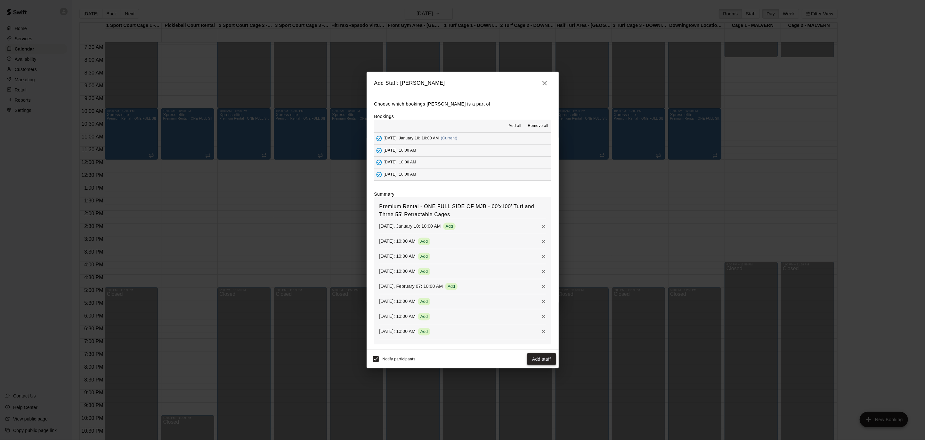
click at [535, 358] on button "Add staff" at bounding box center [541, 360] width 29 height 12
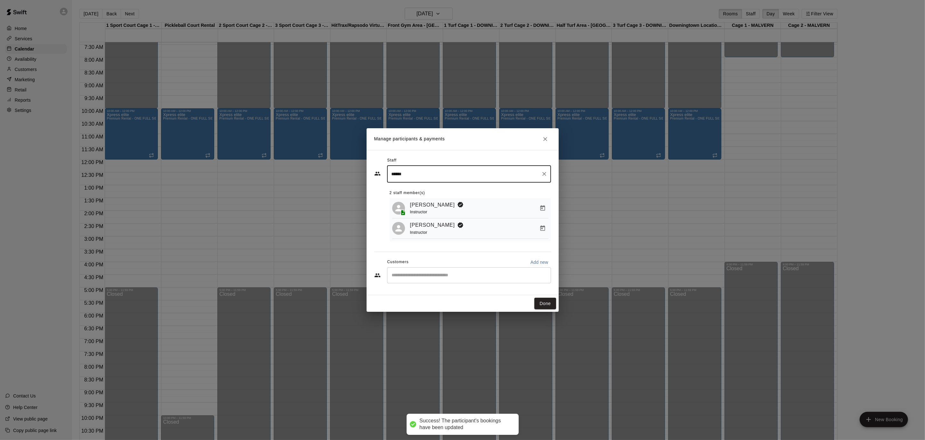
click at [456, 275] on input "Start typing to search customers..." at bounding box center [469, 275] width 158 height 6
type input "****"
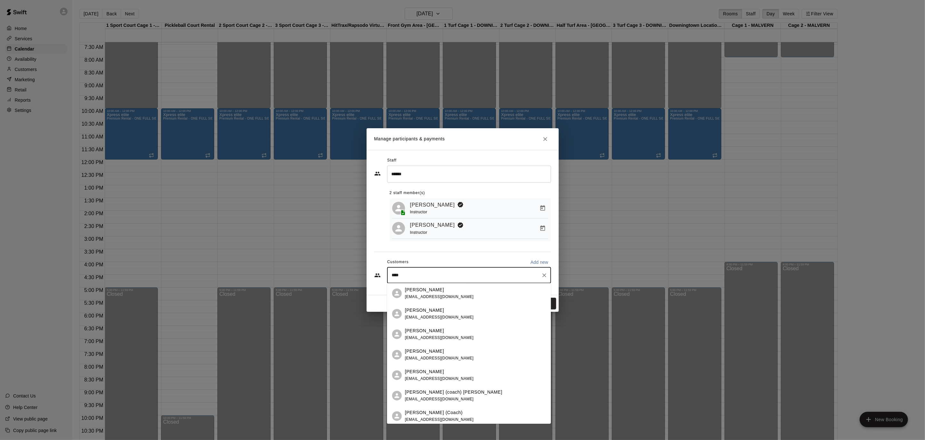
click at [444, 410] on p "[PERSON_NAME] (Coach)" at bounding box center [434, 413] width 58 height 7
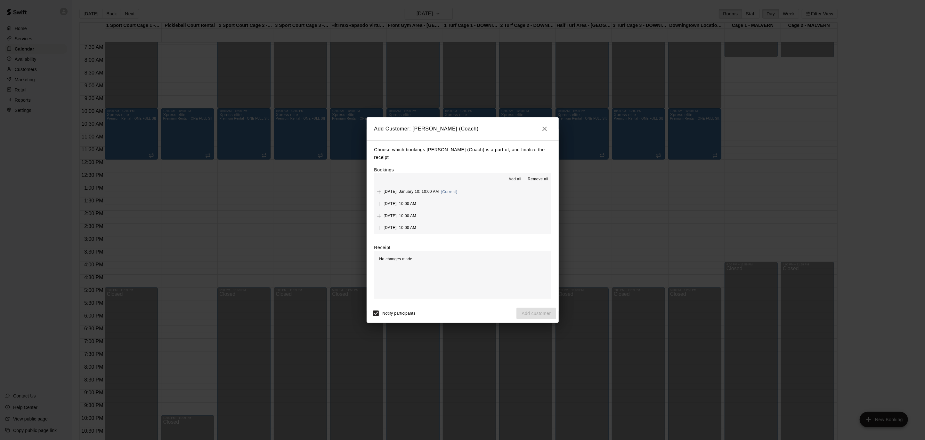
click at [517, 176] on span "Add all" at bounding box center [515, 179] width 13 height 6
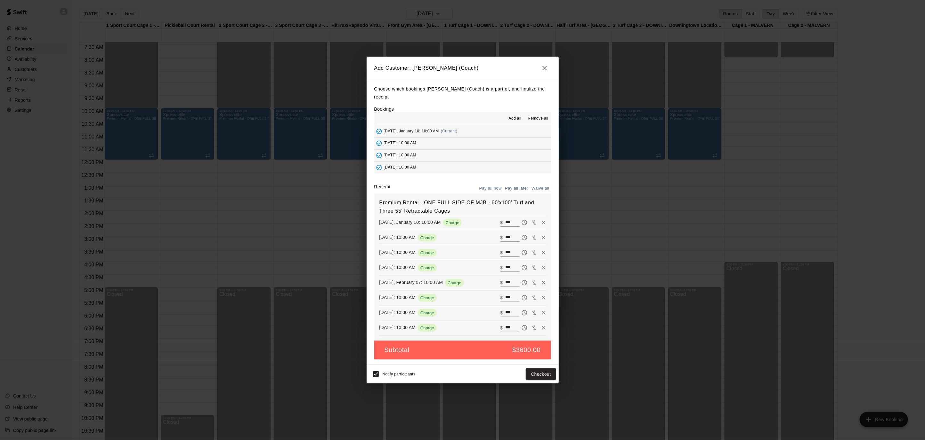
click at [537, 184] on button "Waive all" at bounding box center [540, 189] width 21 height 10
type input "*"
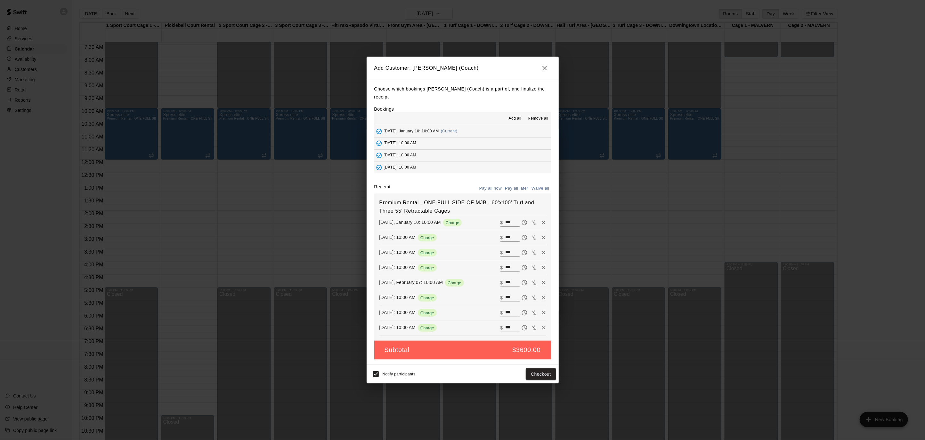
type input "*"
click at [543, 372] on button "Add customer" at bounding box center [535, 375] width 39 height 12
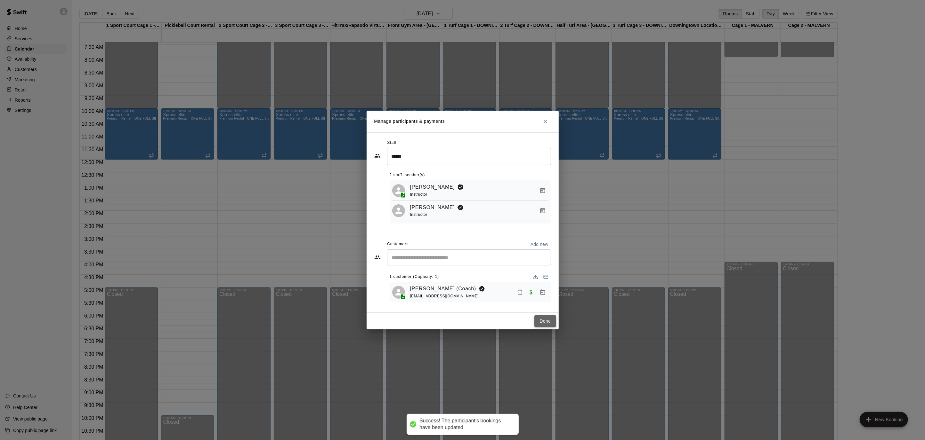
click at [547, 319] on button "Done" at bounding box center [544, 322] width 21 height 12
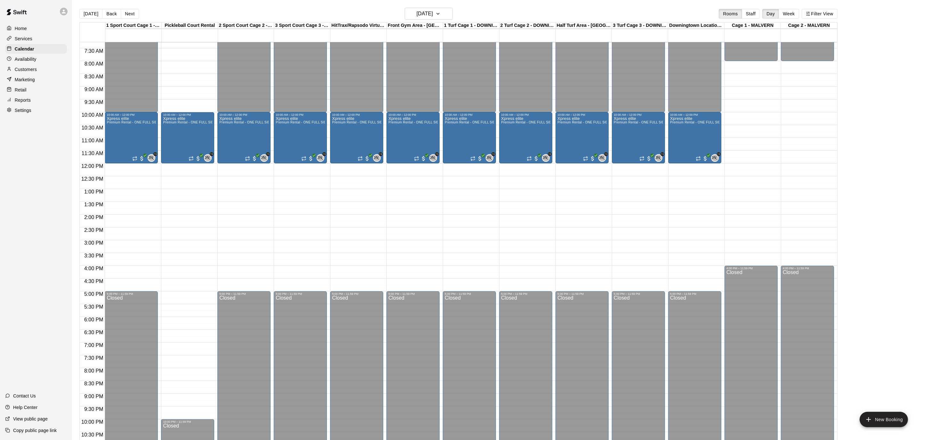
scroll to position [184, 0]
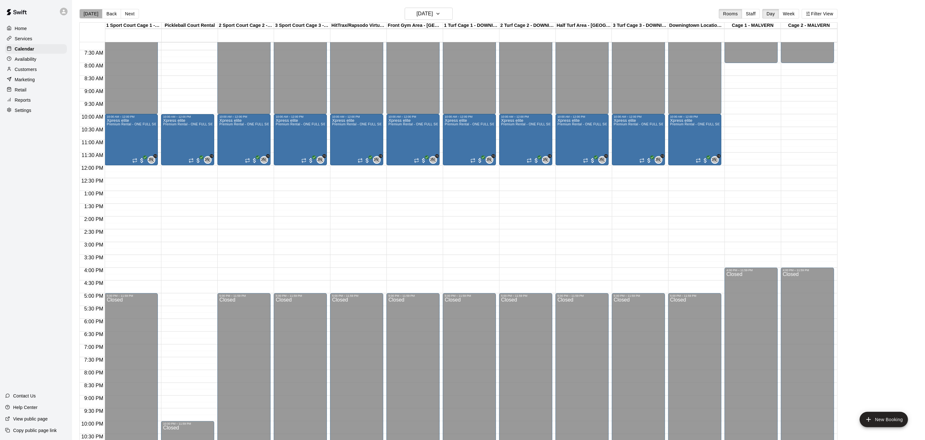
click at [94, 15] on button "[DATE]" at bounding box center [90, 14] width 23 height 10
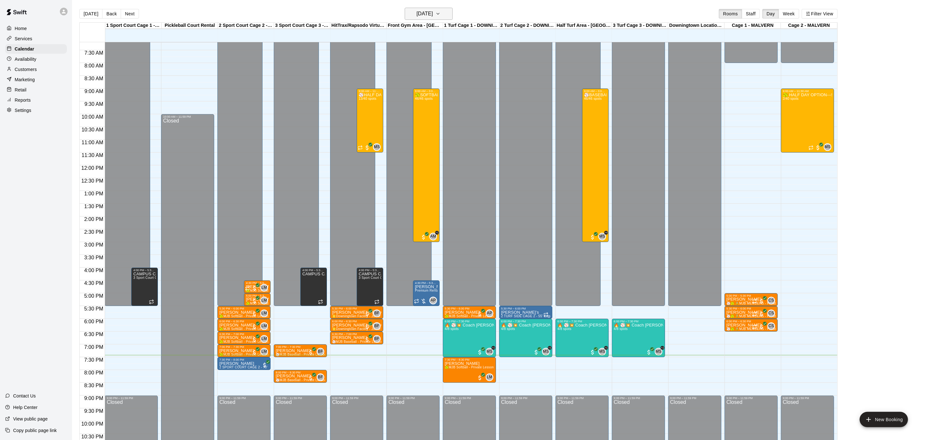
click at [440, 12] on icon "button" at bounding box center [437, 14] width 5 height 8
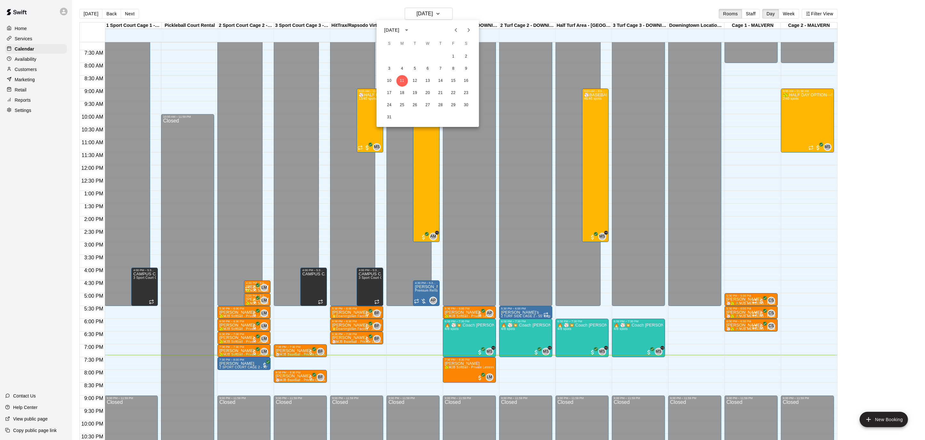
click at [470, 30] on icon "Next month" at bounding box center [469, 30] width 8 height 8
click at [414, 92] on button "18" at bounding box center [415, 93] width 12 height 12
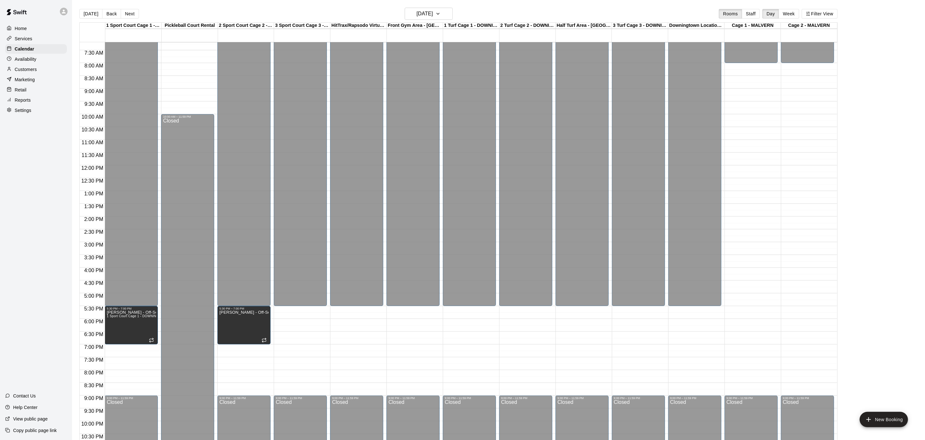
click at [402, 386] on div "12:00 AM – 5:30 PM Closed 9:00 PM – 11:59 PM Closed" at bounding box center [412, 165] width 53 height 614
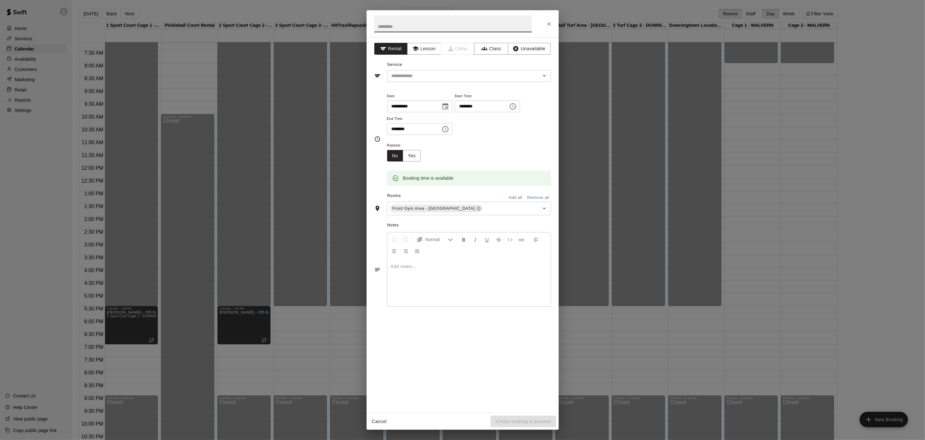
click at [447, 129] on icon "Choose time, selected time is 9:00 PM" at bounding box center [445, 129] width 8 height 8
click at [412, 159] on li "30" at bounding box center [413, 163] width 15 height 12
type input "********"
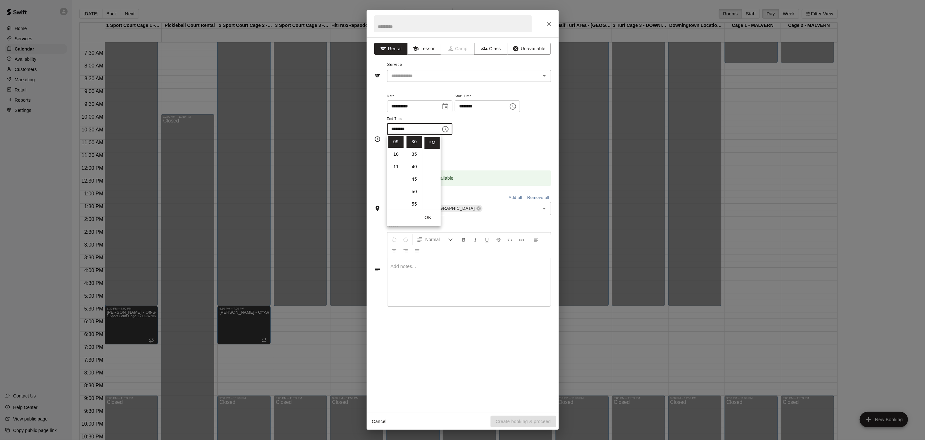
click at [506, 131] on div "**********" at bounding box center [469, 113] width 164 height 43
click at [416, 155] on button "Yes" at bounding box center [412, 156] width 18 height 12
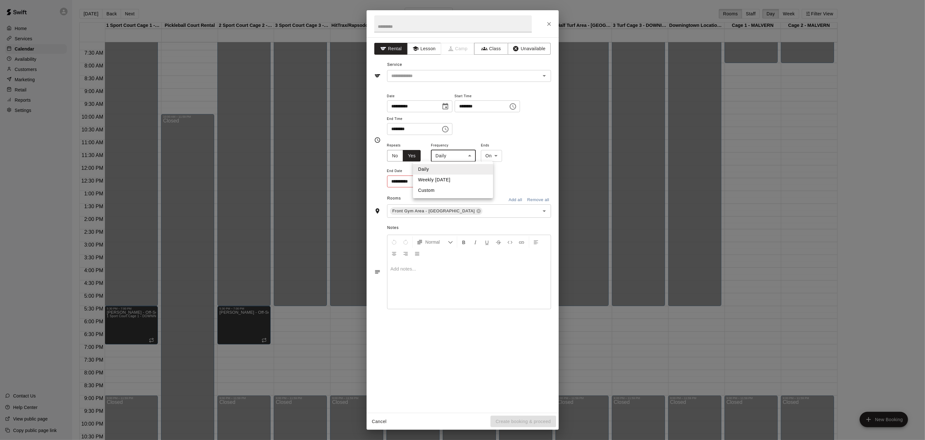
click at [466, 153] on body "Home Services Calendar Availability Customers Marketing Retail Reports Settings…" at bounding box center [462, 225] width 925 height 451
click at [461, 176] on li "Weekly [DATE]" at bounding box center [453, 180] width 80 height 11
type input "******"
click at [440, 181] on icon "Choose date" at bounding box center [444, 182] width 8 height 8
click at [481, 200] on icon "Next month" at bounding box center [479, 197] width 8 height 8
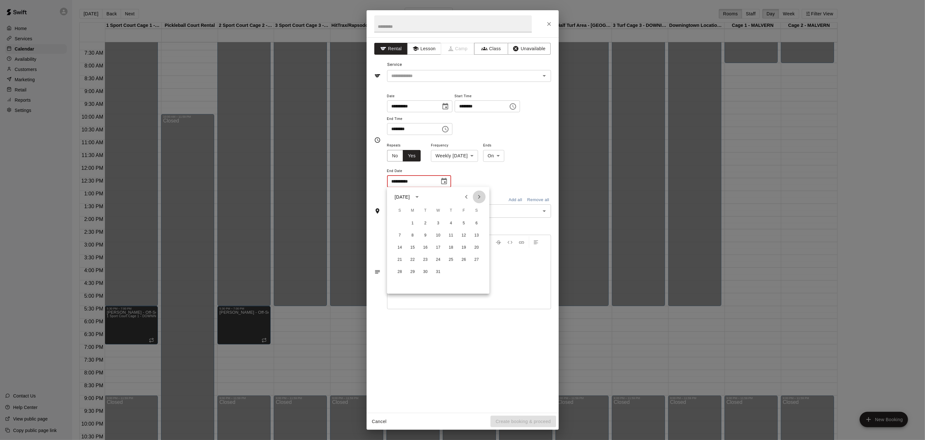
click at [481, 200] on icon "Next month" at bounding box center [479, 197] width 8 height 8
click at [469, 200] on icon "Previous month" at bounding box center [466, 197] width 8 height 8
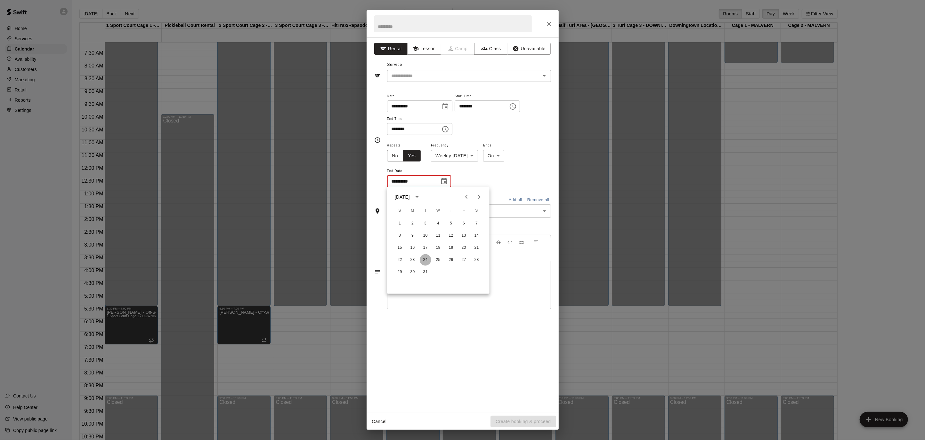
click at [424, 262] on button "24" at bounding box center [426, 260] width 12 height 12
type input "**********"
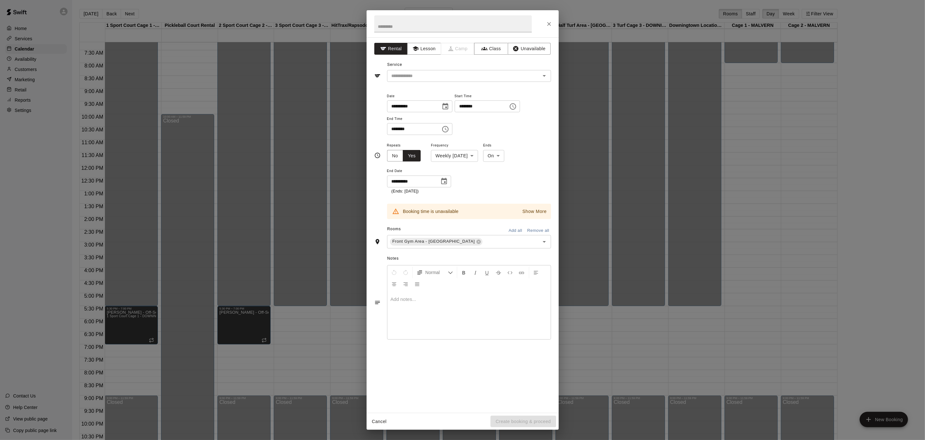
click at [536, 211] on p "Show More" at bounding box center [534, 211] width 24 height 7
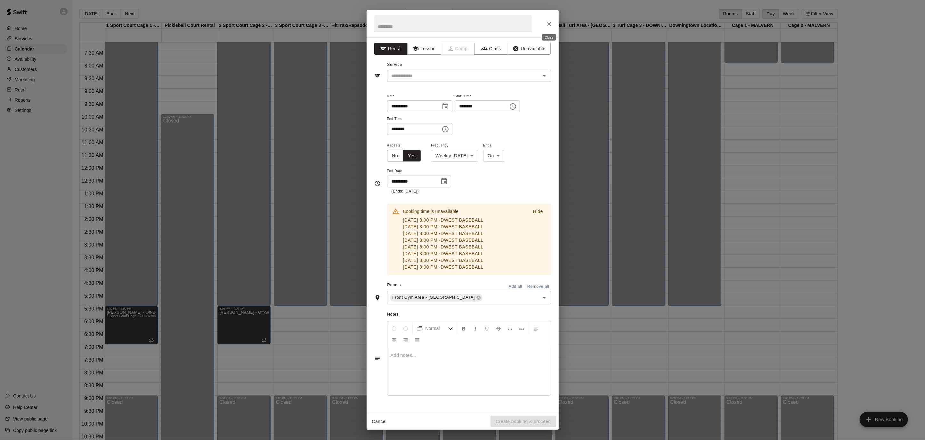
click at [547, 23] on icon "Close" at bounding box center [549, 24] width 6 height 6
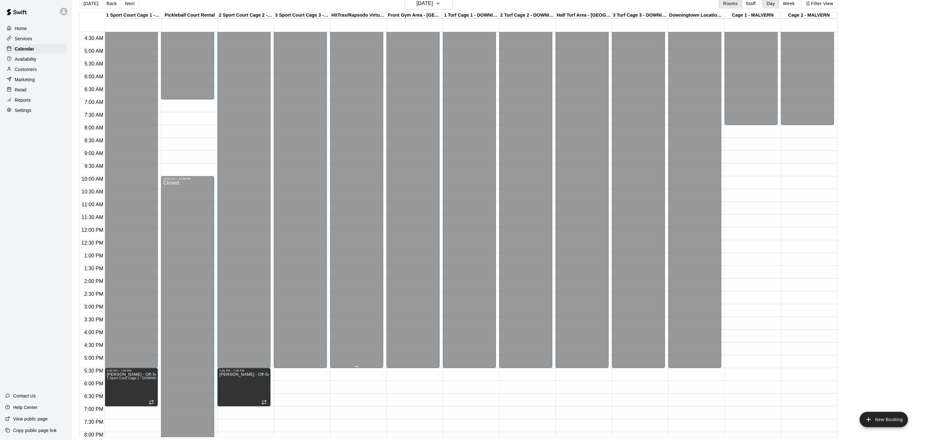
scroll to position [0, 0]
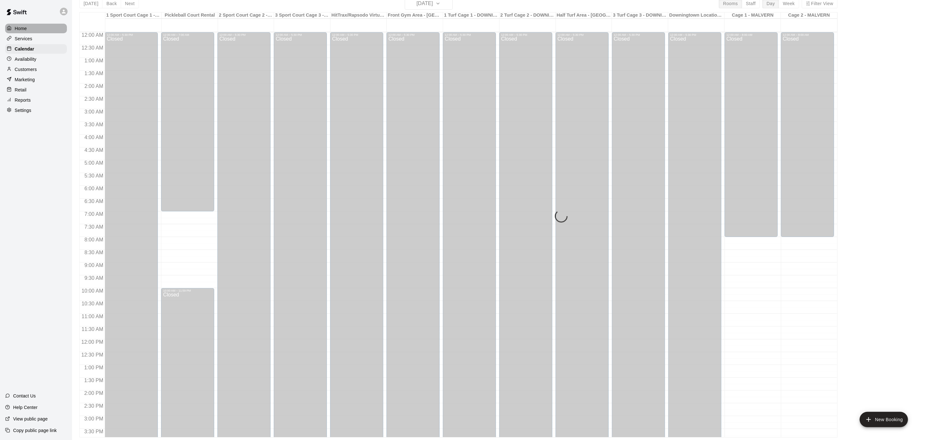
click at [47, 26] on div "Home" at bounding box center [36, 29] width 62 height 10
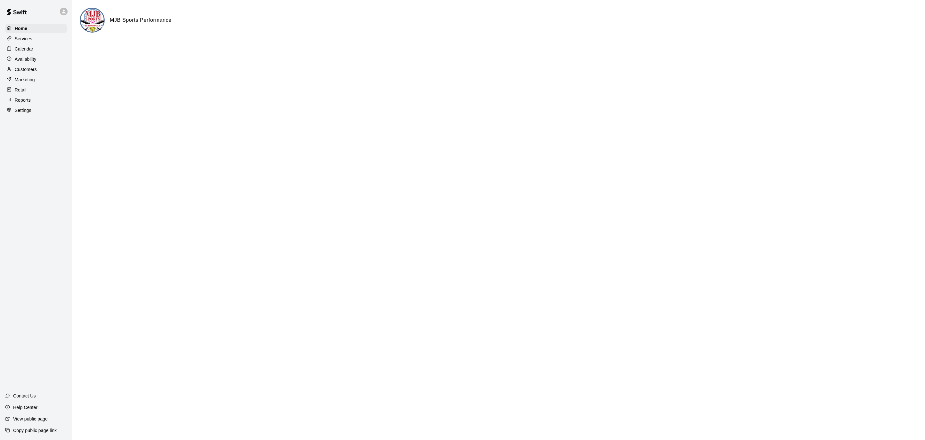
click at [36, 49] on div "Calendar" at bounding box center [36, 49] width 62 height 10
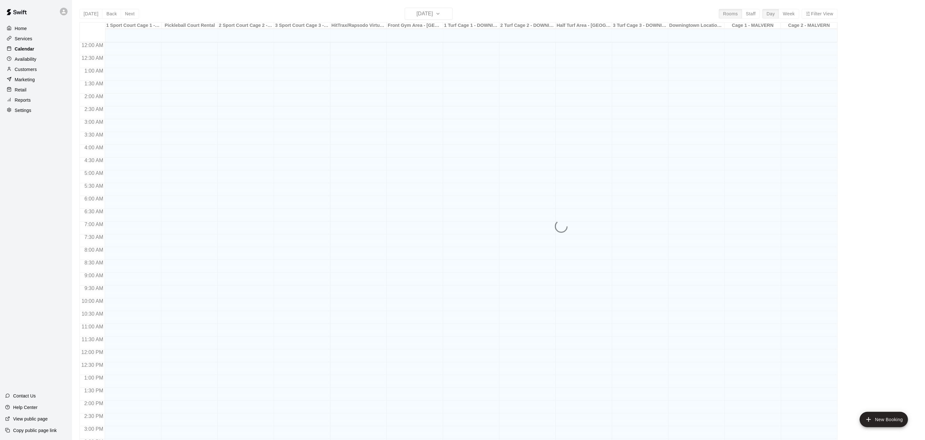
scroll to position [190, 0]
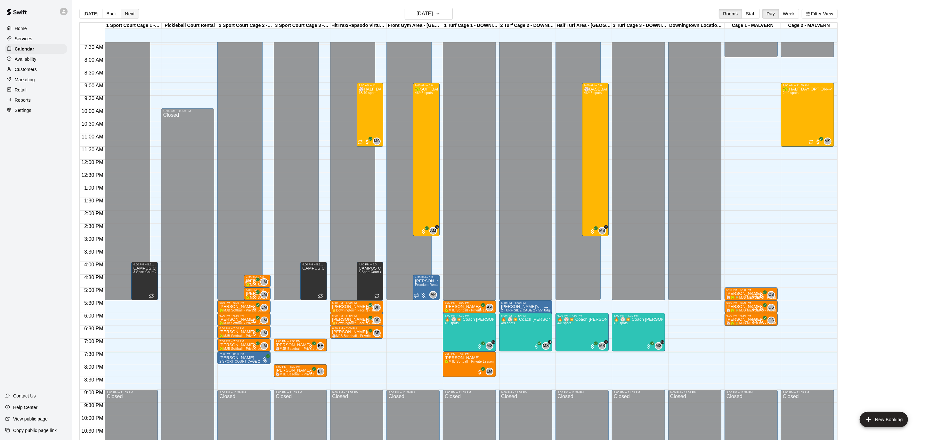
click at [124, 12] on button "Next" at bounding box center [130, 14] width 18 height 10
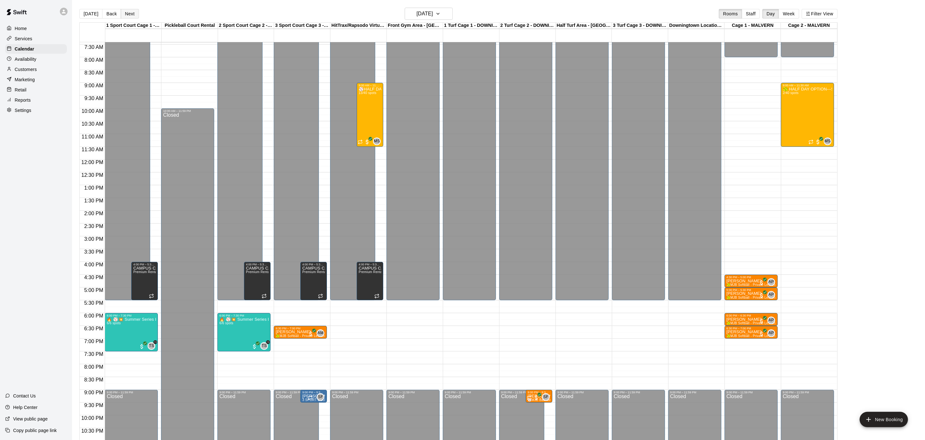
click at [124, 12] on button "Next" at bounding box center [130, 14] width 18 height 10
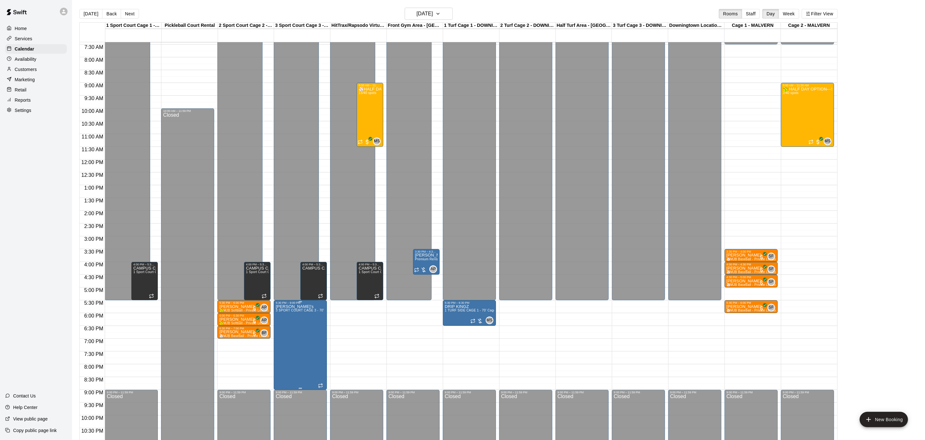
click at [283, 339] on icon "delete" at bounding box center [282, 342] width 4 height 6
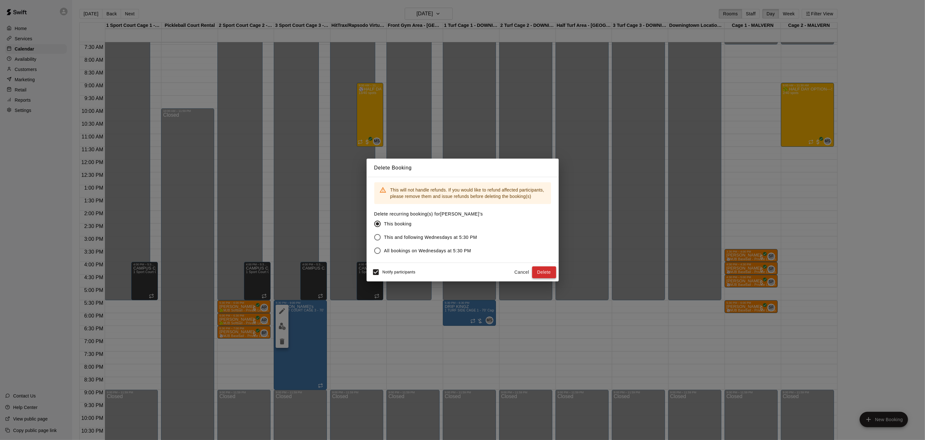
click at [553, 275] on button "Delete" at bounding box center [544, 273] width 24 height 12
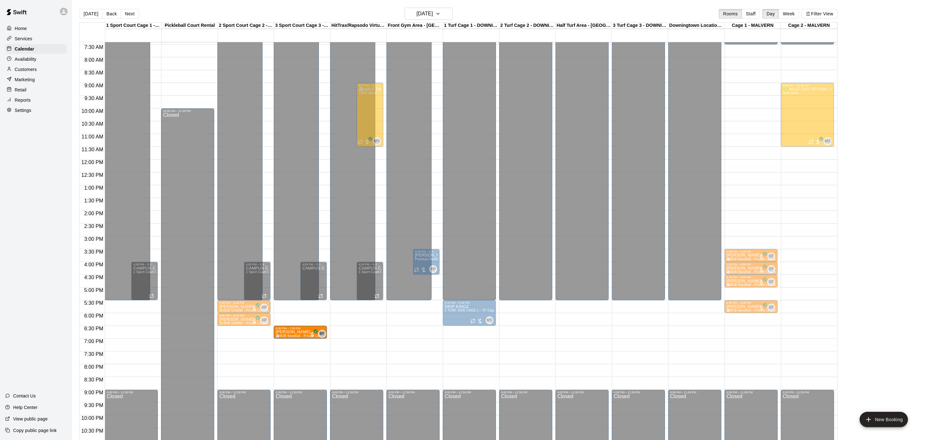
drag, startPoint x: 241, startPoint y: 334, endPoint x: 299, endPoint y: 336, distance: 58.0
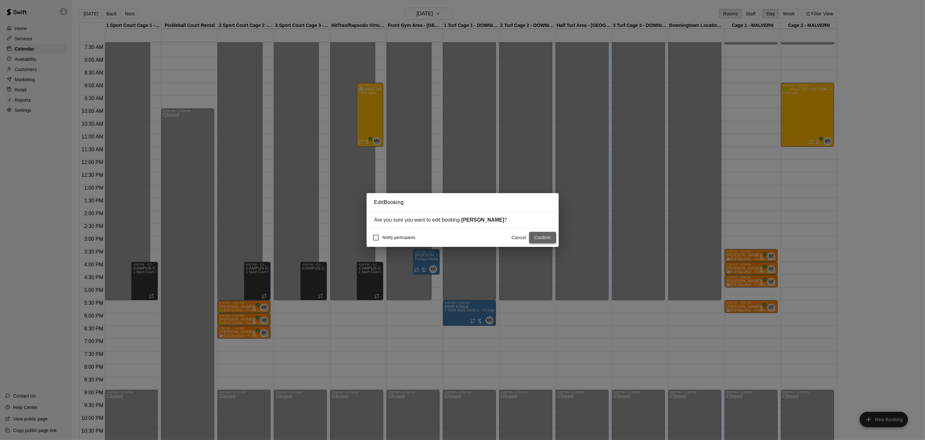
click at [552, 238] on button "Confirm" at bounding box center [542, 238] width 27 height 12
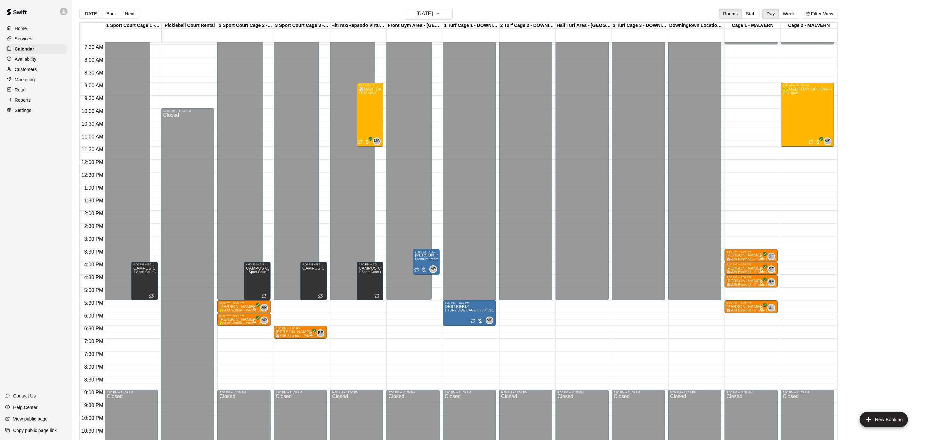
click at [132, 13] on button "Next" at bounding box center [130, 14] width 18 height 10
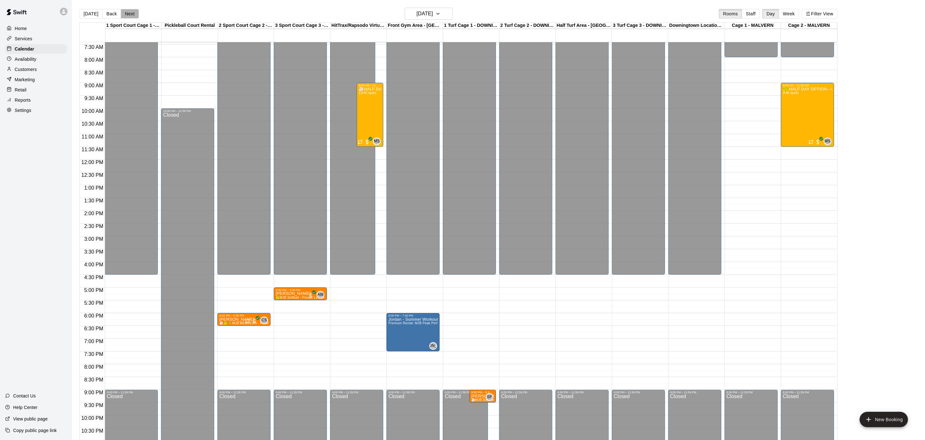
click at [132, 13] on button "Next" at bounding box center [130, 14] width 18 height 10
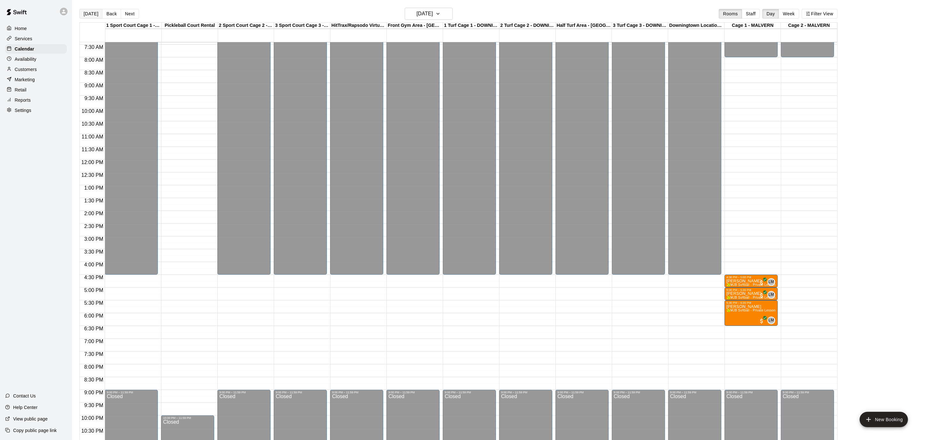
click at [92, 15] on button "[DATE]" at bounding box center [90, 14] width 23 height 10
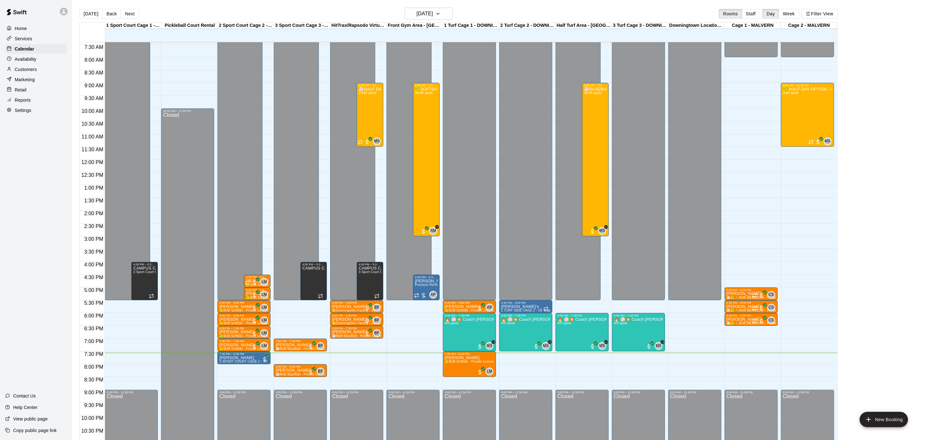
click at [25, 27] on p "Home" at bounding box center [21, 28] width 12 height 6
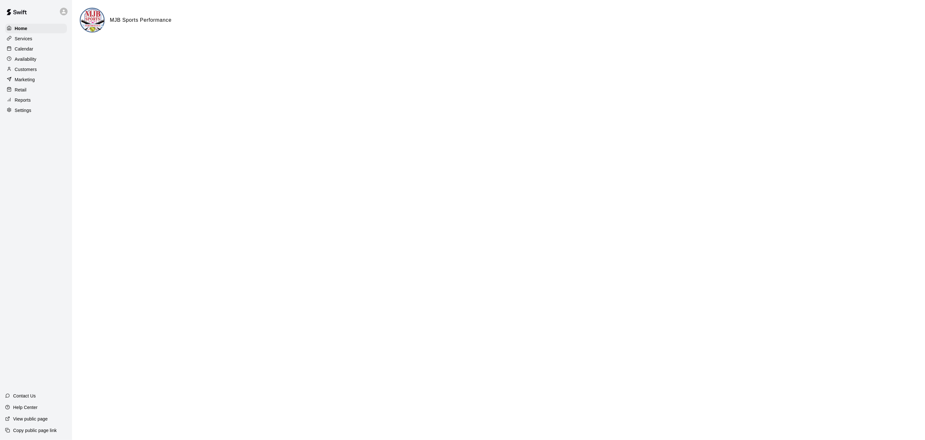
click at [22, 50] on p "Calendar" at bounding box center [24, 49] width 19 height 6
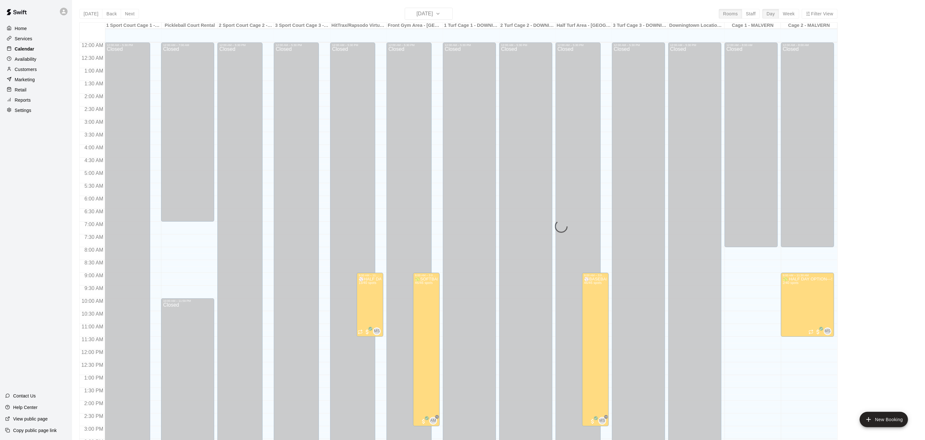
scroll to position [190, 0]
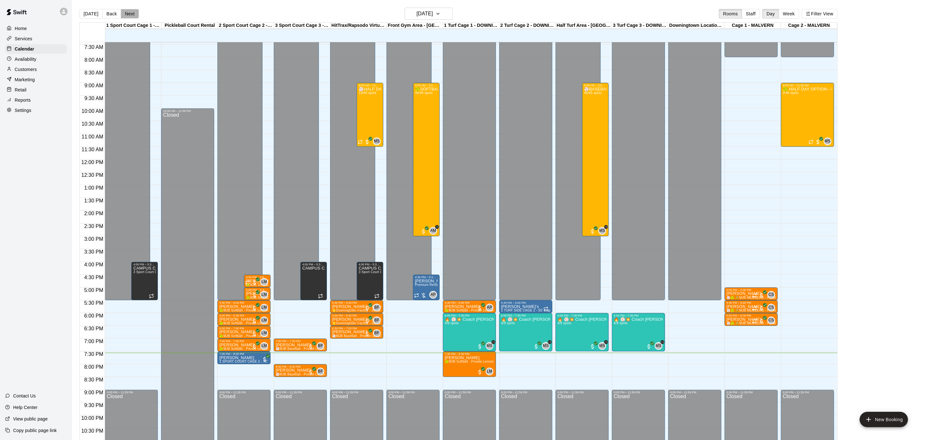
click at [129, 13] on button "Next" at bounding box center [130, 14] width 18 height 10
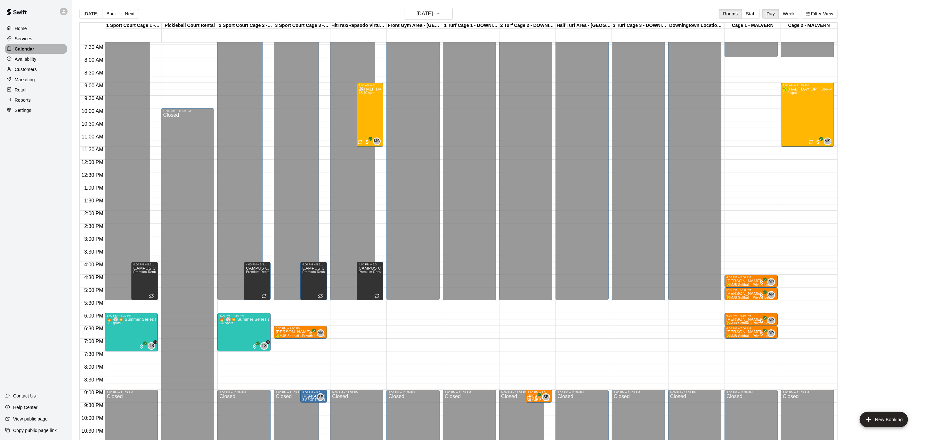
click at [28, 50] on p "Calendar" at bounding box center [25, 49] width 20 height 6
click at [440, 11] on icon "button" at bounding box center [437, 14] width 5 height 8
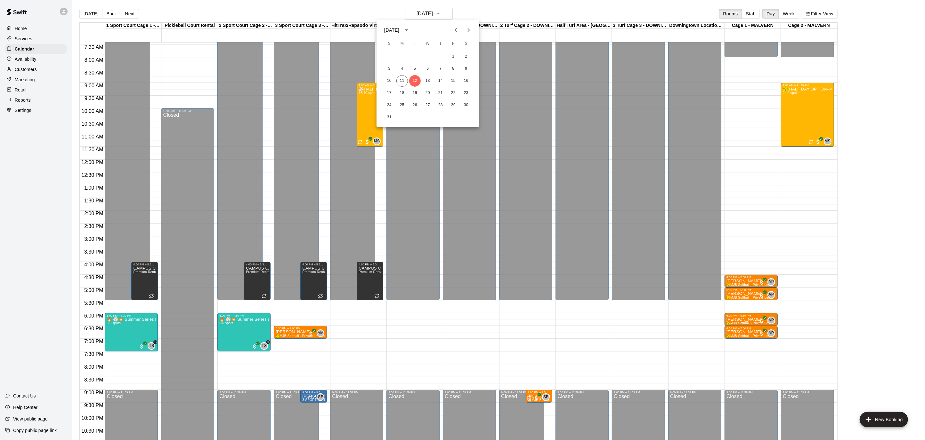
click at [24, 29] on div at bounding box center [462, 220] width 925 height 440
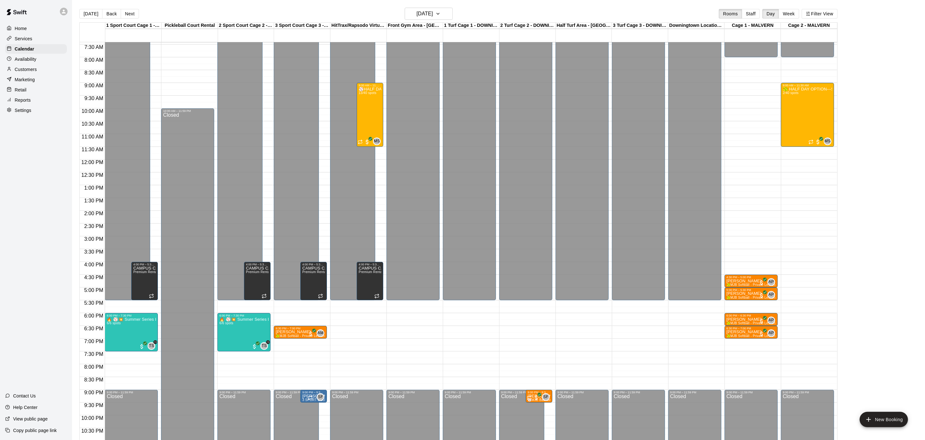
click at [24, 29] on p "Home" at bounding box center [21, 28] width 12 height 6
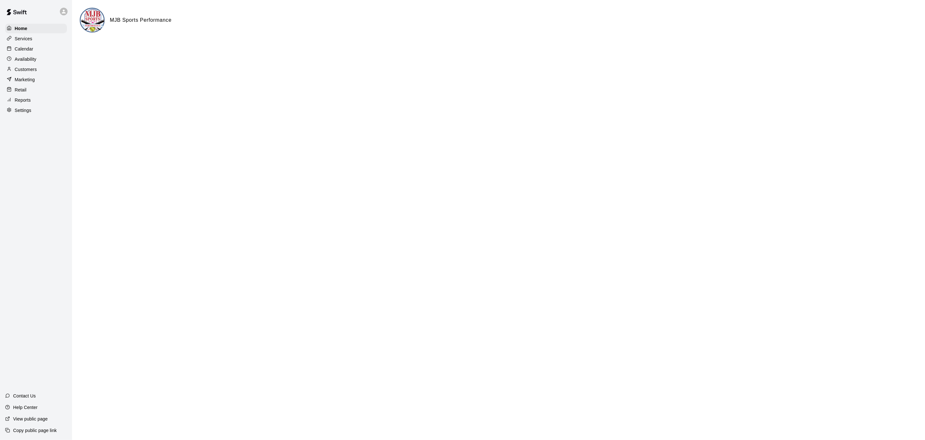
click at [28, 108] on p "Settings" at bounding box center [23, 110] width 17 height 6
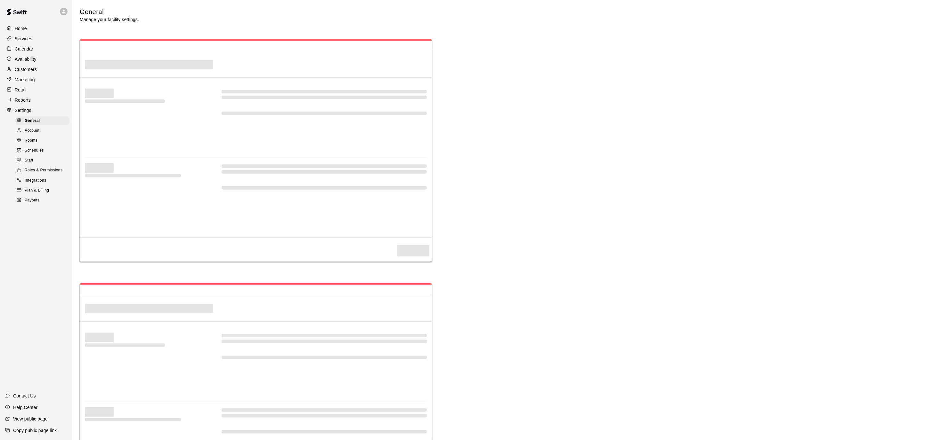
select select "**"
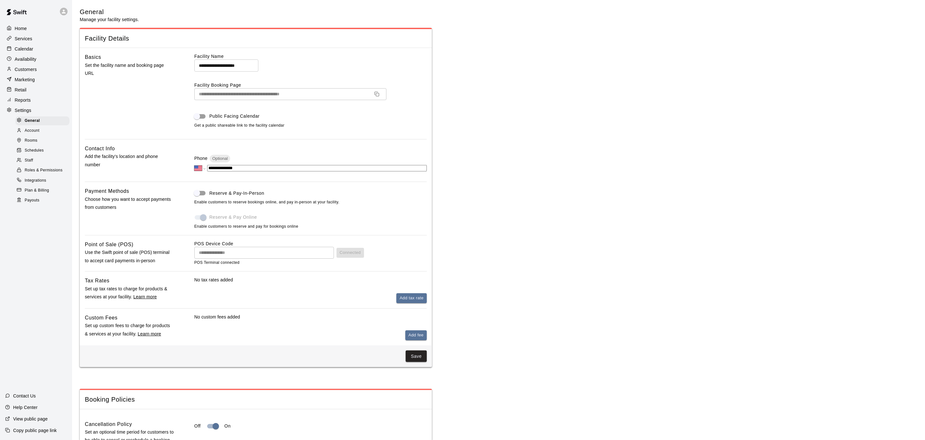
scroll to position [1195, 0]
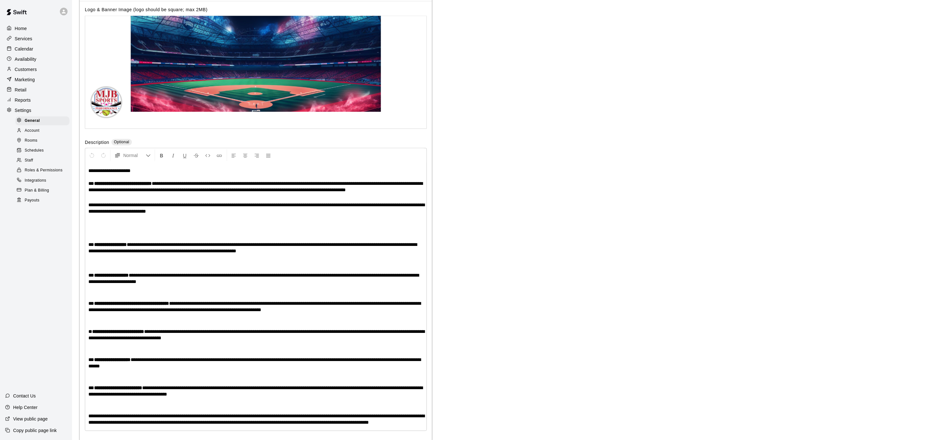
click at [38, 199] on span "Payouts" at bounding box center [32, 200] width 15 height 6
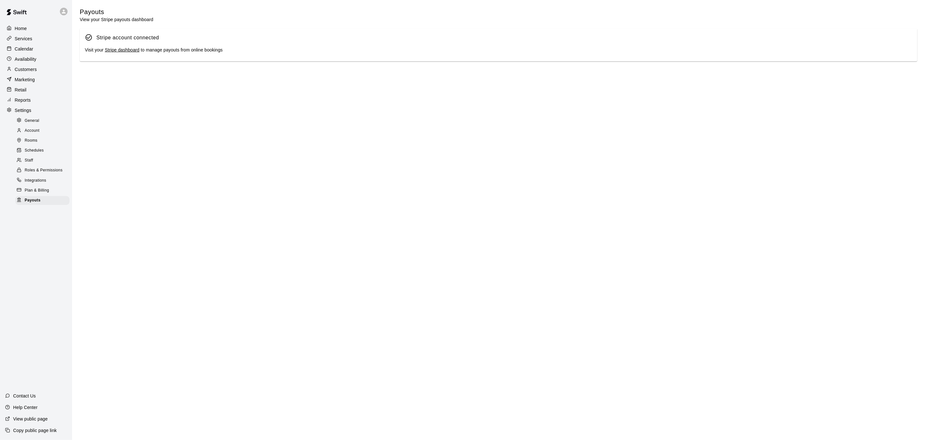
click at [114, 52] on link "Stripe dashboard" at bounding box center [122, 49] width 35 height 5
click at [13, 48] on div at bounding box center [11, 49] width 8 height 6
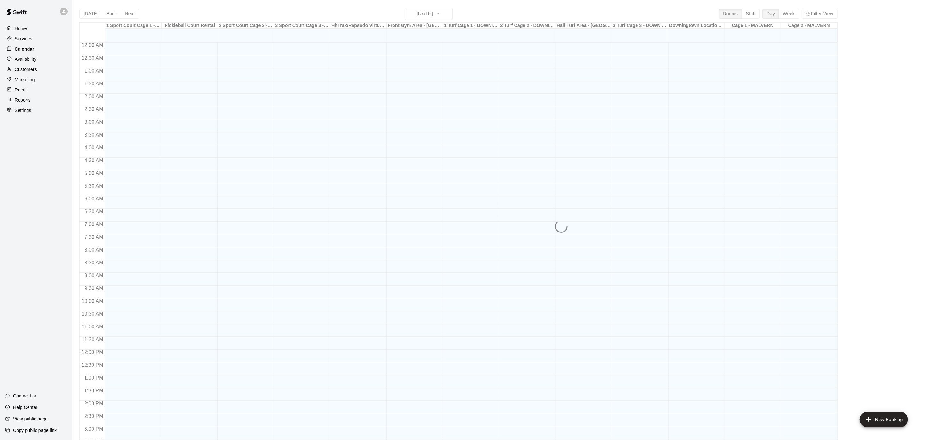
scroll to position [190, 0]
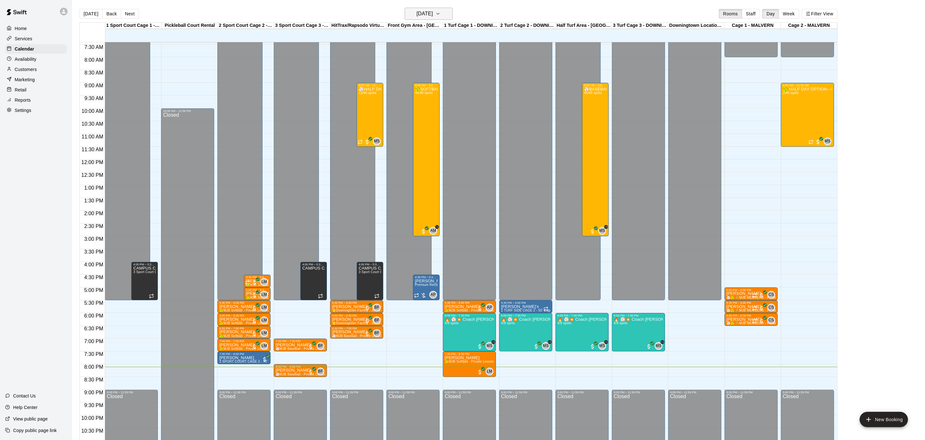
click at [452, 14] on button "[DATE]" at bounding box center [429, 14] width 48 height 12
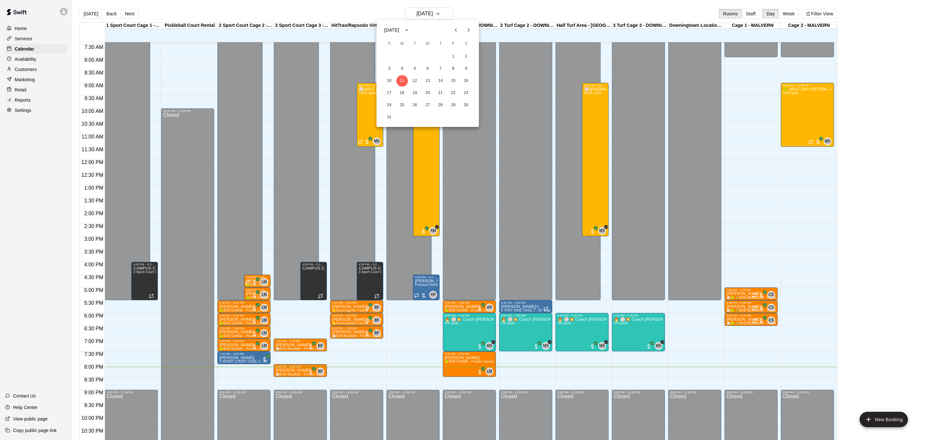
click at [466, 30] on icon "Next month" at bounding box center [469, 30] width 8 height 8
click at [452, 57] on button "5" at bounding box center [453, 57] width 12 height 12
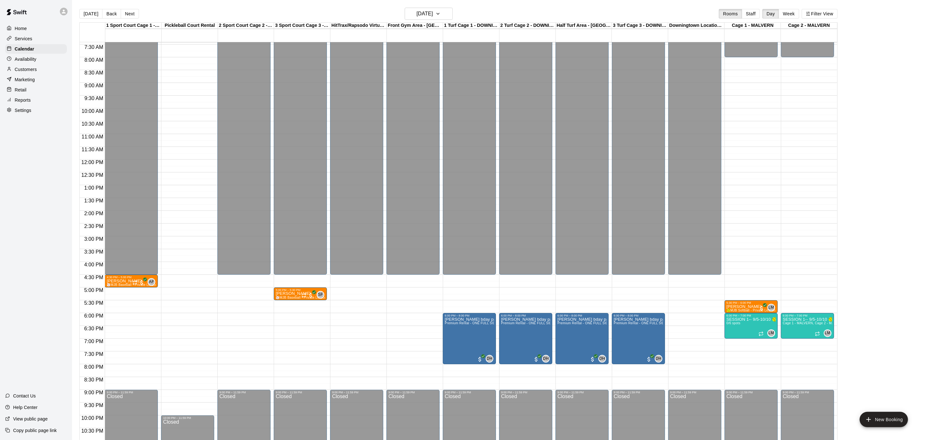
click at [239, 280] on div "12:00 AM – 4:30 PM Closed 9:00 PM – 11:59 PM Closed" at bounding box center [243, 159] width 53 height 614
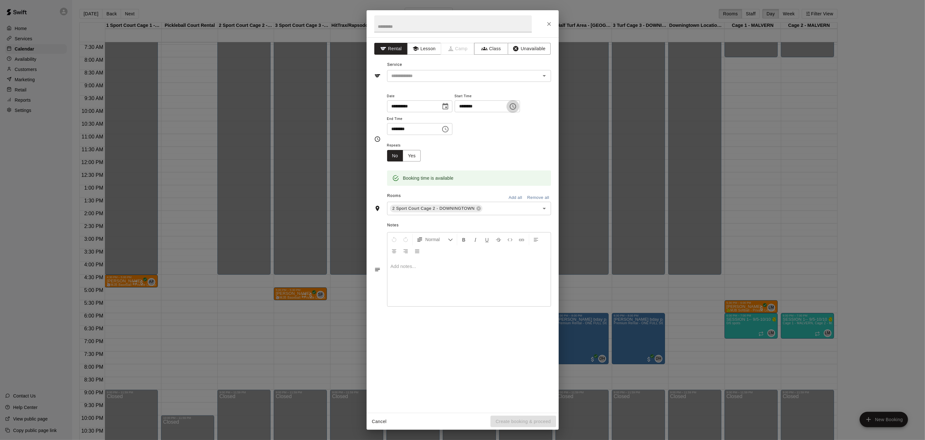
click at [517, 103] on icon "Choose time, selected time is 4:30 PM" at bounding box center [513, 107] width 8 height 8
click at [465, 155] on li "07" at bounding box center [467, 157] width 15 height 12
click at [503, 118] on li "AM" at bounding box center [503, 120] width 15 height 12
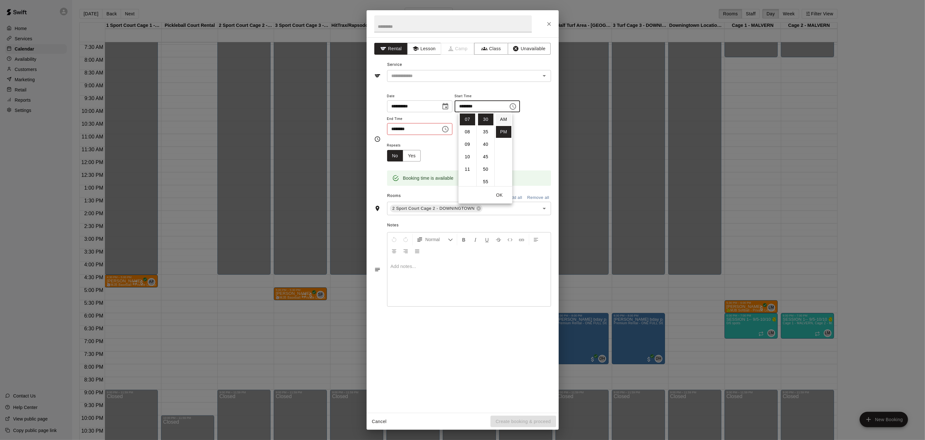
type input "********"
click at [449, 131] on icon "Choose time, selected time is 5:00 PM" at bounding box center [445, 129] width 8 height 8
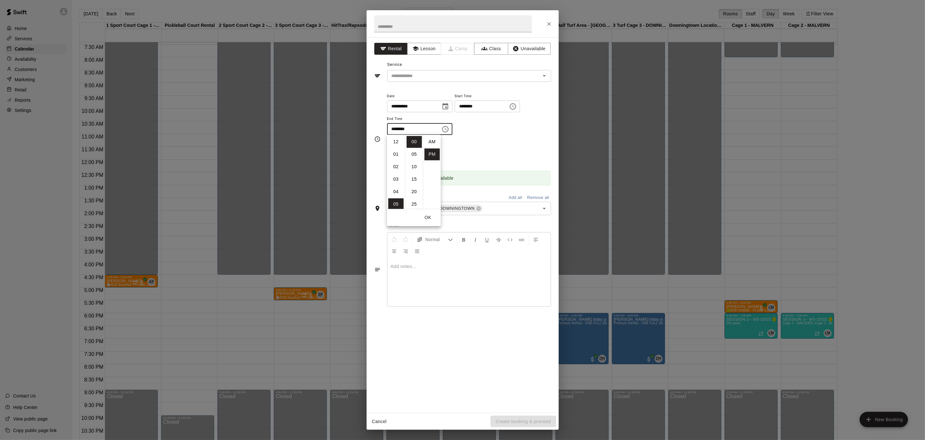
scroll to position [12, 0]
click at [396, 153] on li "04" at bounding box center [395, 153] width 15 height 12
type input "********"
click at [429, 30] on input "text" at bounding box center [452, 23] width 157 height 17
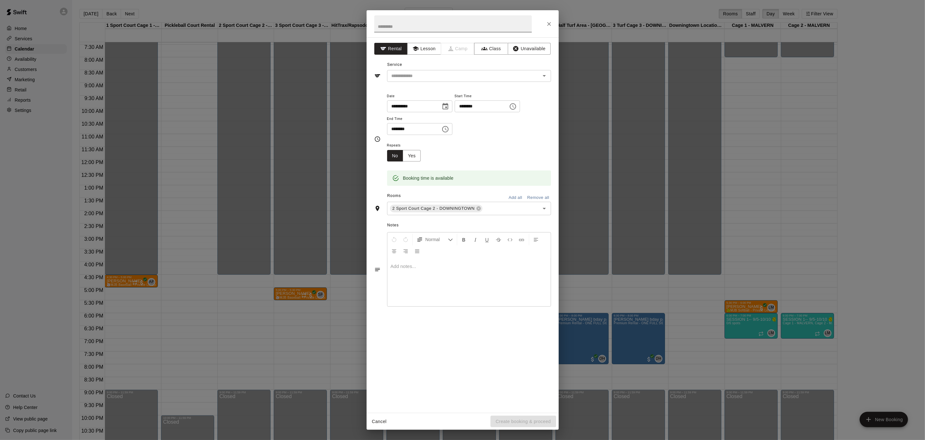
click at [429, 29] on input "text" at bounding box center [452, 23] width 157 height 17
click at [545, 76] on icon "Open" at bounding box center [544, 76] width 8 height 8
type input "**********"
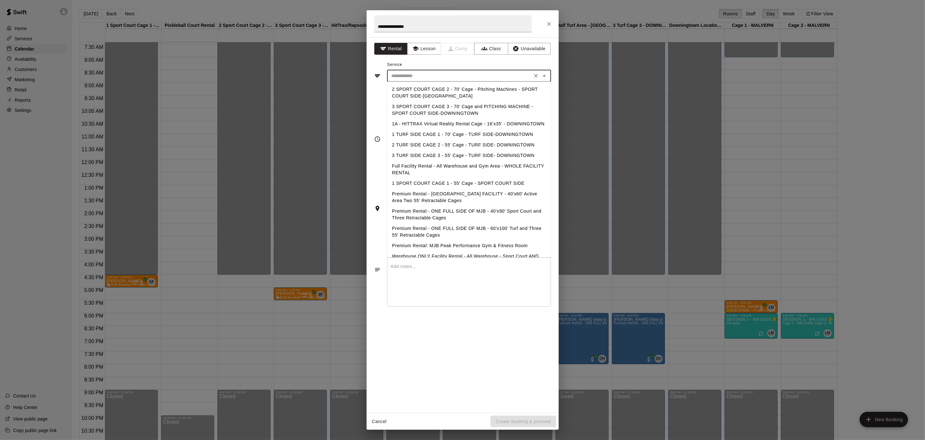
click at [449, 60] on div "Service ​ 2 SPORT COURT CAGE 2 - 70' Cage - Pitching Machines - SPORT COURT SID…" at bounding box center [462, 71] width 177 height 22
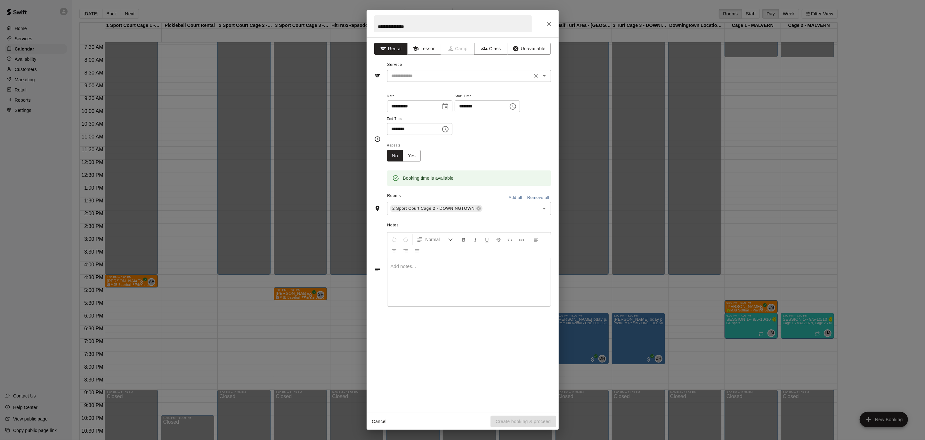
click at [543, 74] on icon "Open" at bounding box center [544, 76] width 8 height 8
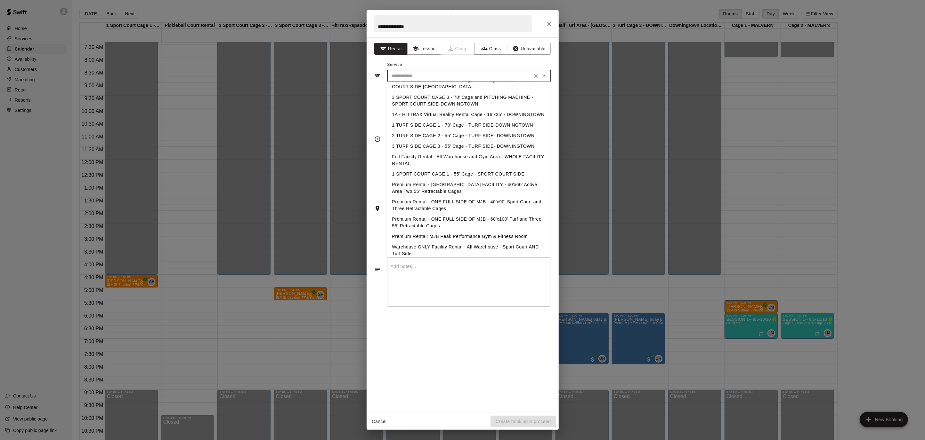
scroll to position [13, 0]
click at [515, 243] on li "Warehouse ONLY Facility Rental - All Warehouse - Sport Court AND Turf Side" at bounding box center [469, 246] width 164 height 17
type input "**********"
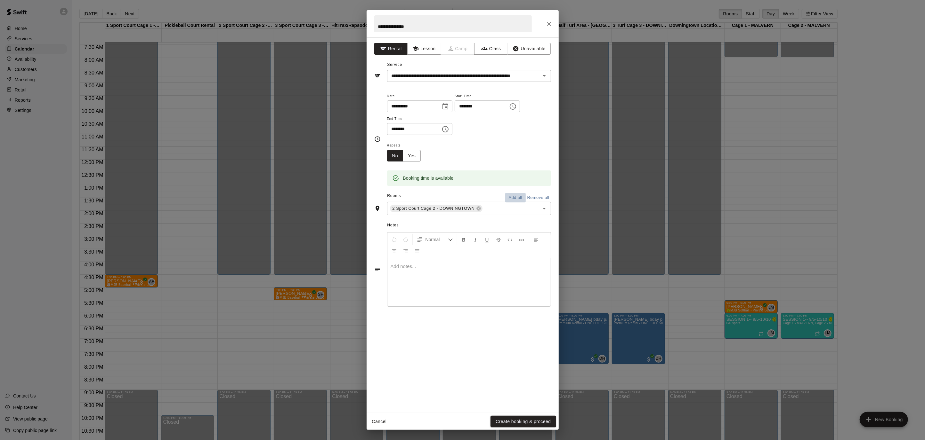
click at [511, 195] on button "Add all" at bounding box center [515, 198] width 20 height 10
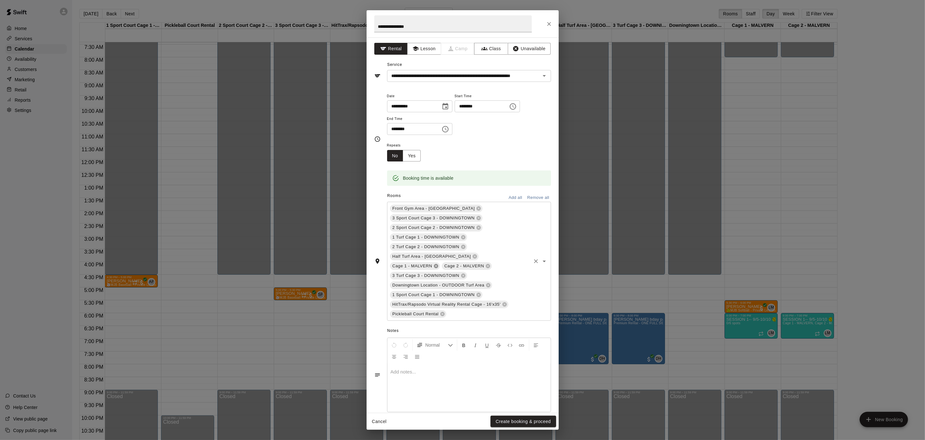
click at [438, 264] on icon at bounding box center [435, 266] width 5 height 5
click at [546, 420] on button "Create booking & proceed" at bounding box center [522, 422] width 65 height 12
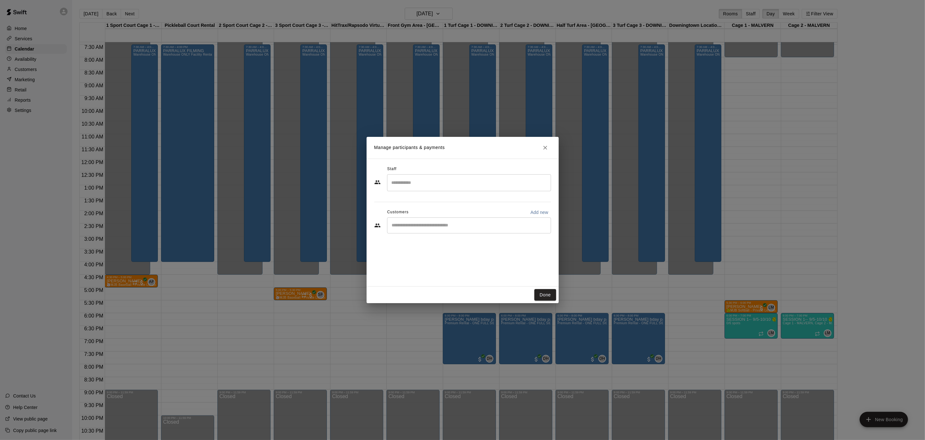
click at [466, 182] on input "Search staff" at bounding box center [469, 182] width 158 height 11
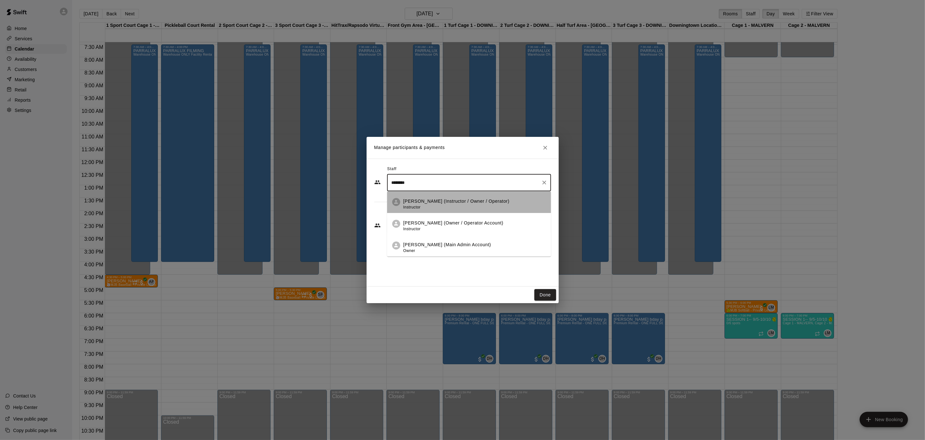
click at [485, 199] on p "[PERSON_NAME] (Instructor / Owner / Operator)" at bounding box center [456, 201] width 106 height 7
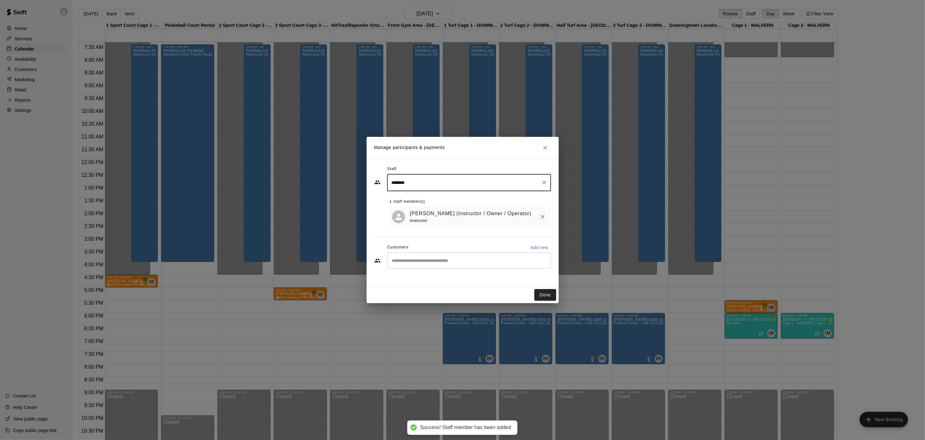
type input "********"
click at [459, 258] on input "Start typing to search customers..." at bounding box center [469, 261] width 158 height 6
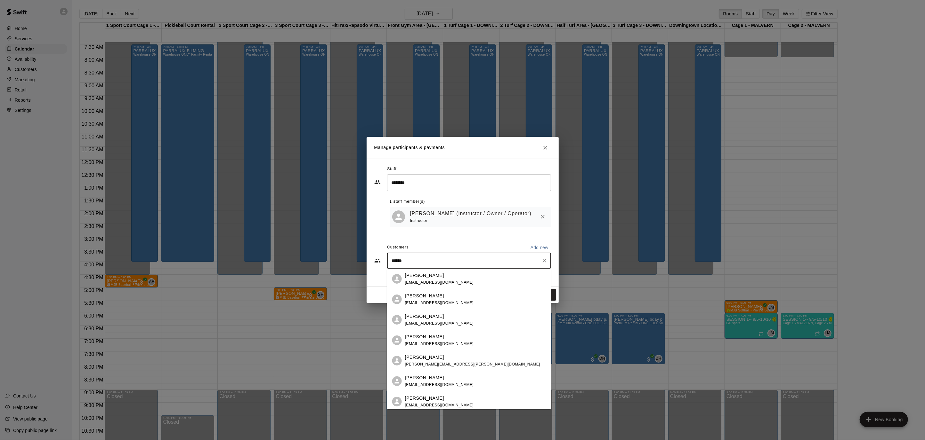
type input "******"
click at [476, 236] on div "Staff ******** ​ 1 staff member(s) [PERSON_NAME] (Instructor / Owner / Operator…" at bounding box center [462, 219] width 177 height 111
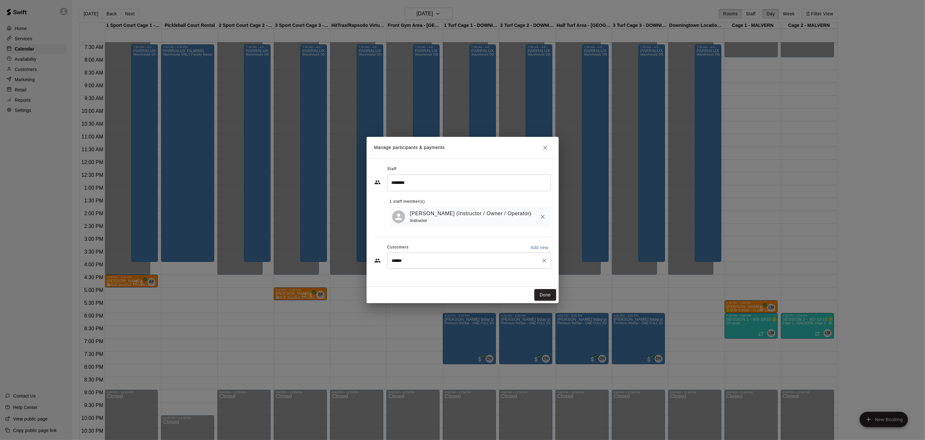
drag, startPoint x: 444, startPoint y: 254, endPoint x: 414, endPoint y: 258, distance: 30.6
click at [365, 261] on div "Manage participants & payments Staff ******** ​ 1 staff member(s) [PERSON_NAME]…" at bounding box center [462, 220] width 925 height 440
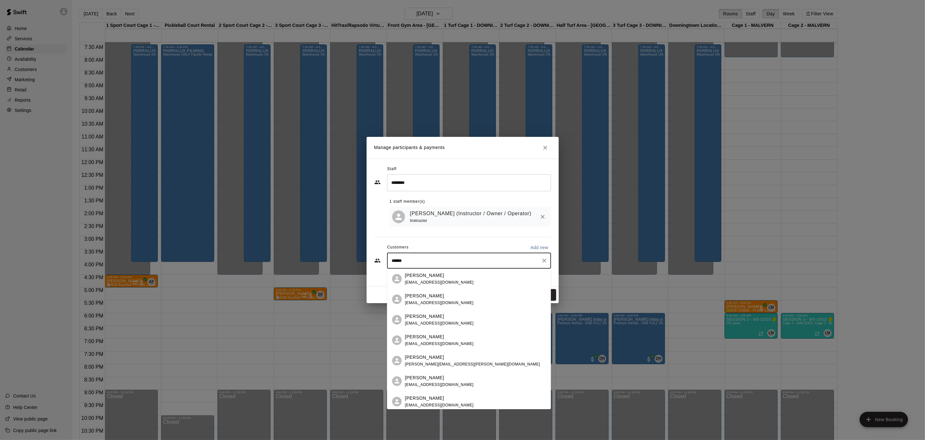
drag, startPoint x: 414, startPoint y: 258, endPoint x: 366, endPoint y: 259, distance: 48.0
click at [366, 259] on div "Manage participants & payments Staff ******** ​ 1 staff member(s) [PERSON_NAME]…" at bounding box center [462, 220] width 925 height 440
drag, startPoint x: 412, startPoint y: 263, endPoint x: 373, endPoint y: 258, distance: 39.2
click at [373, 258] on div "Staff ******** ​ 1 staff member(s) [PERSON_NAME] (Instructor / Owner / Operator…" at bounding box center [462, 223] width 192 height 128
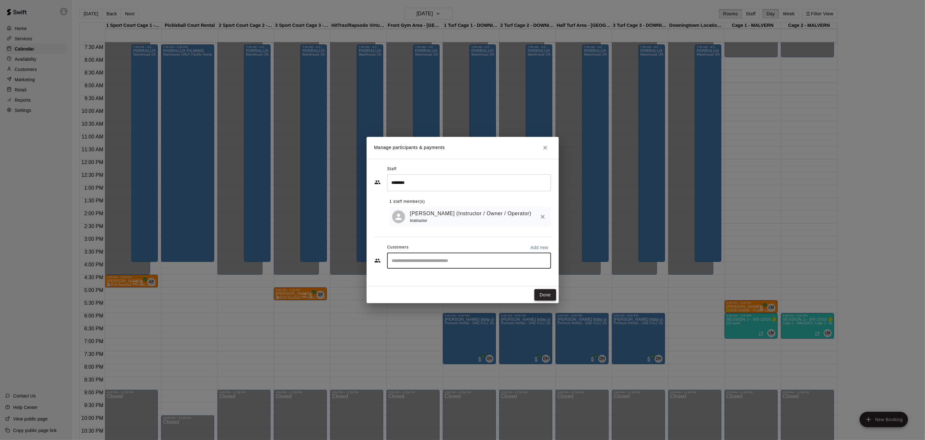
click at [543, 297] on button "Done" at bounding box center [544, 295] width 21 height 12
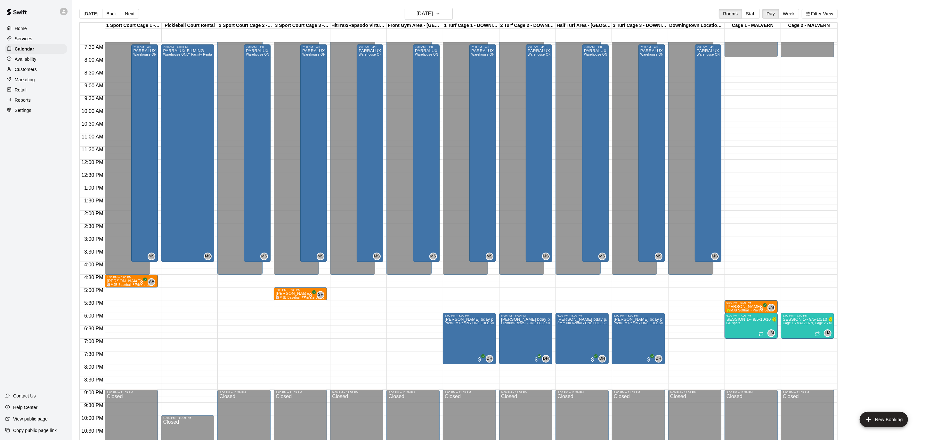
click at [27, 28] on div "Home" at bounding box center [36, 29] width 62 height 10
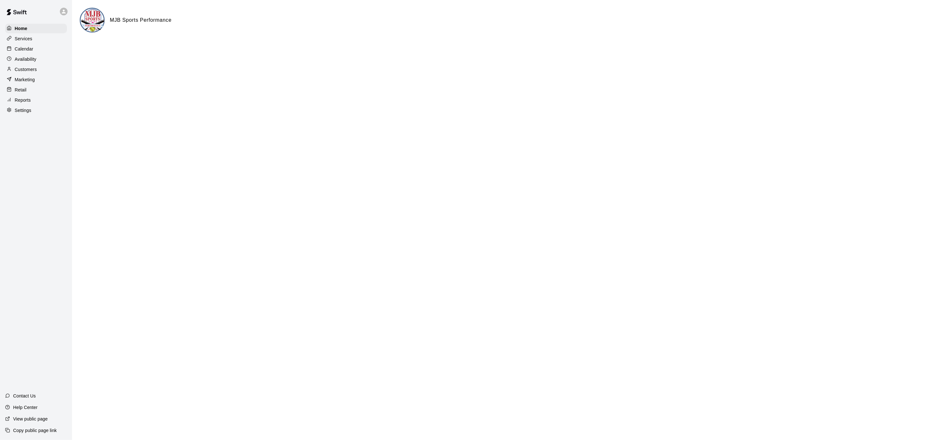
click at [30, 52] on div "Calendar" at bounding box center [36, 49] width 62 height 10
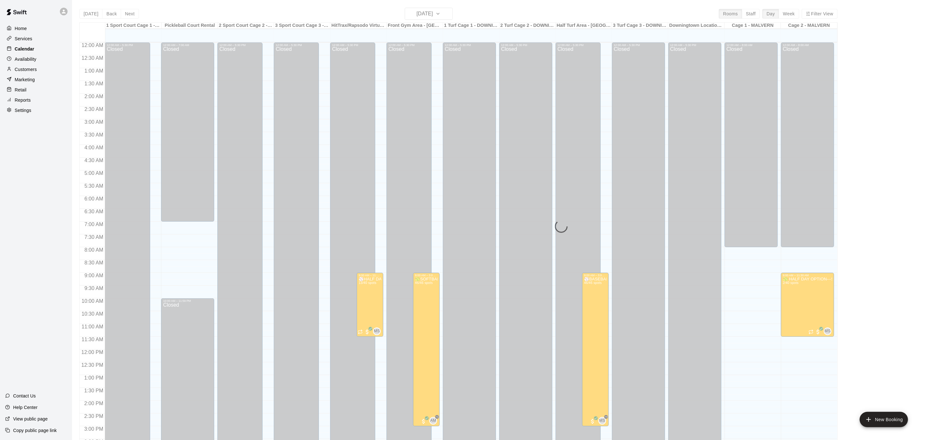
scroll to position [190, 0]
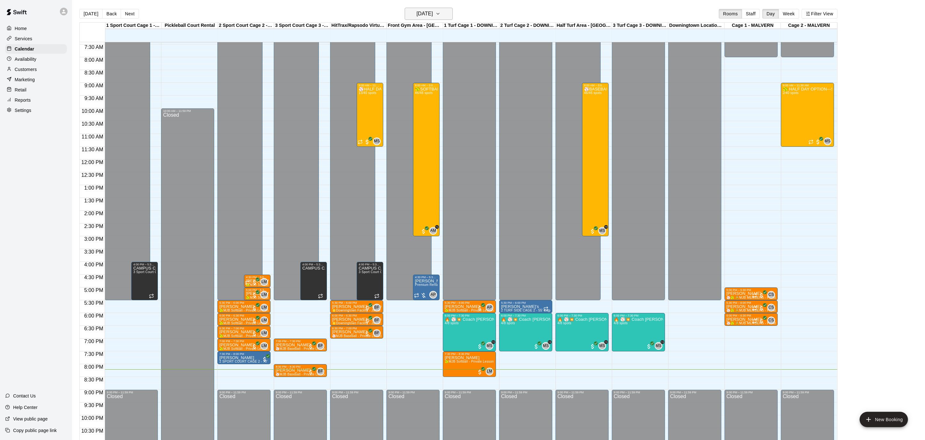
click at [447, 9] on button "[DATE]" at bounding box center [429, 14] width 48 height 12
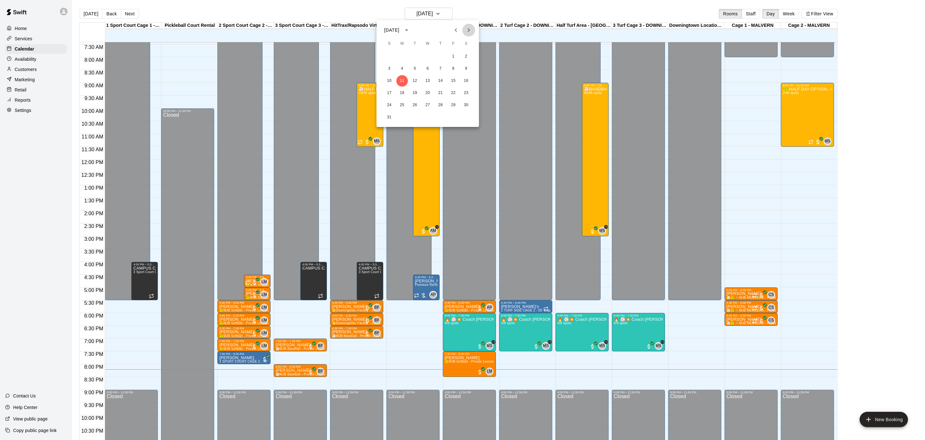
click at [470, 30] on icon "Next month" at bounding box center [469, 30] width 8 height 8
click at [466, 66] on button "13" at bounding box center [466, 69] width 12 height 12
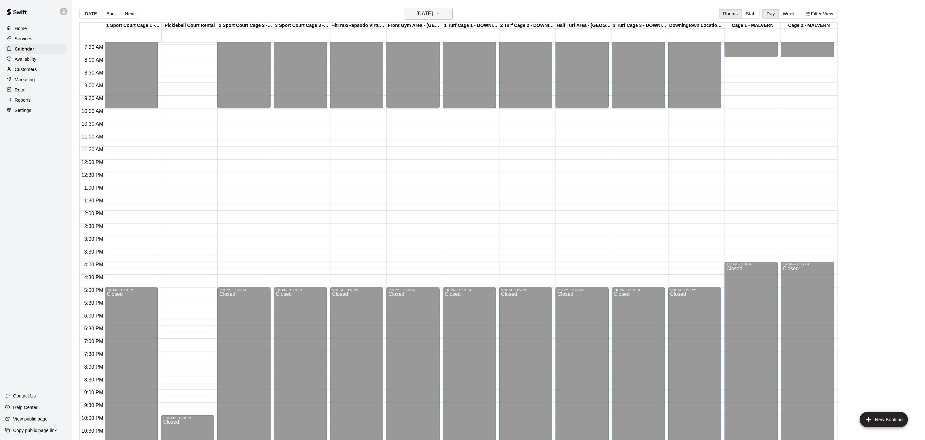
click at [452, 16] on button "[DATE]" at bounding box center [429, 14] width 48 height 12
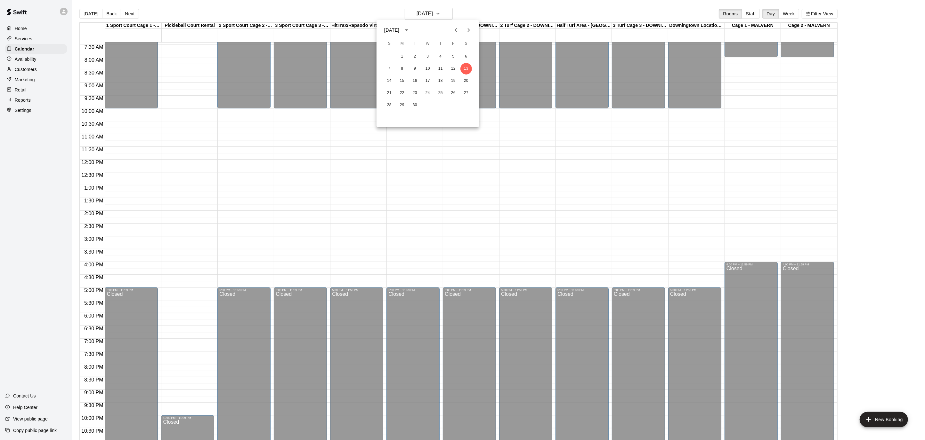
click at [458, 31] on icon "Previous month" at bounding box center [456, 30] width 8 height 8
click at [466, 29] on icon "Next month" at bounding box center [469, 30] width 8 height 8
click at [94, 15] on div at bounding box center [462, 220] width 925 height 440
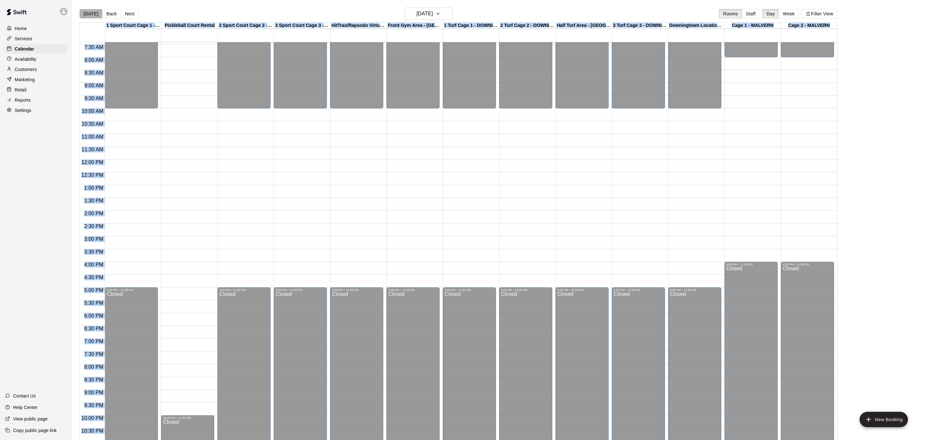
click at [94, 15] on button "[DATE]" at bounding box center [90, 14] width 23 height 10
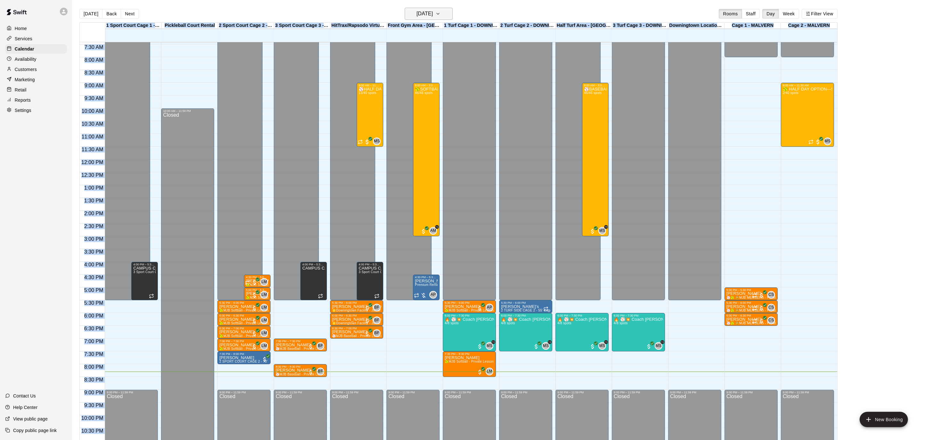
click at [440, 12] on icon "button" at bounding box center [437, 14] width 5 height 8
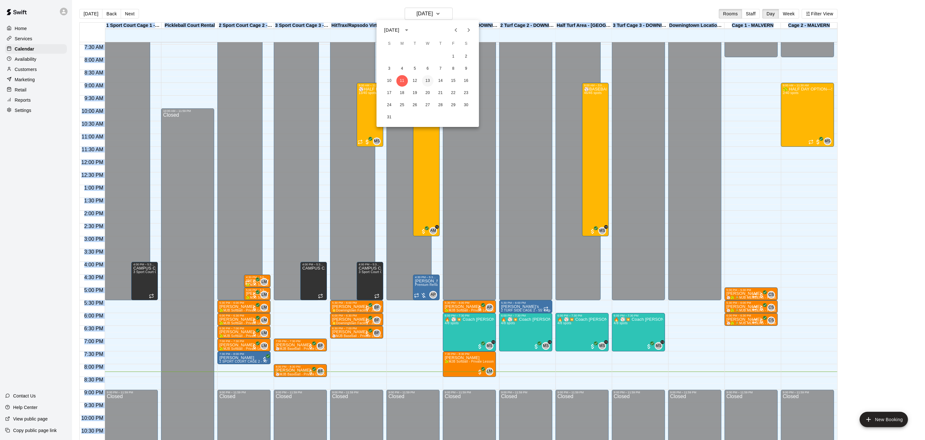
click at [428, 79] on button "13" at bounding box center [428, 81] width 12 height 12
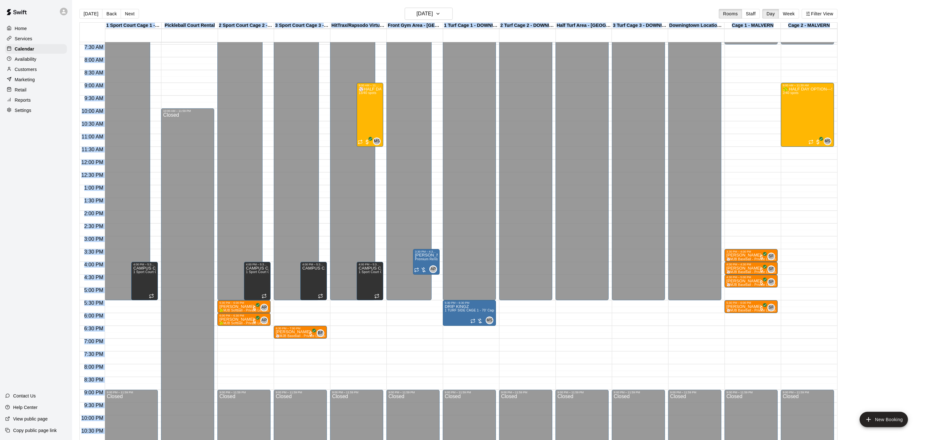
click at [21, 55] on div "Availability" at bounding box center [36, 59] width 62 height 10
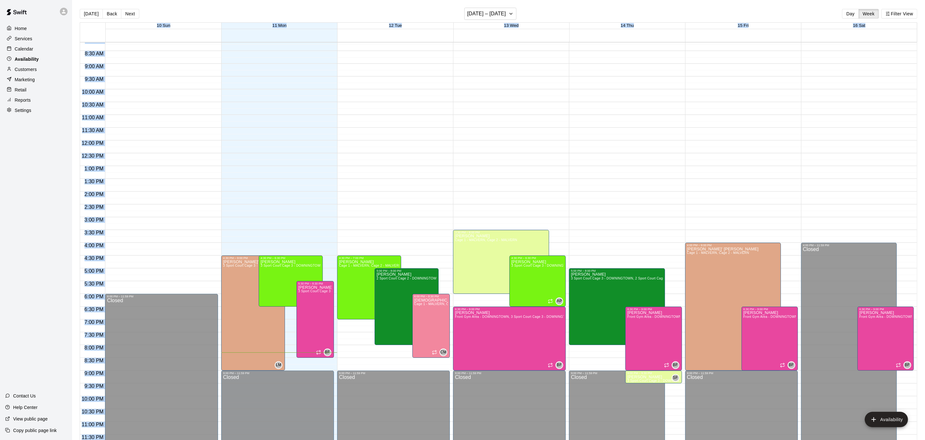
scroll to position [3, 0]
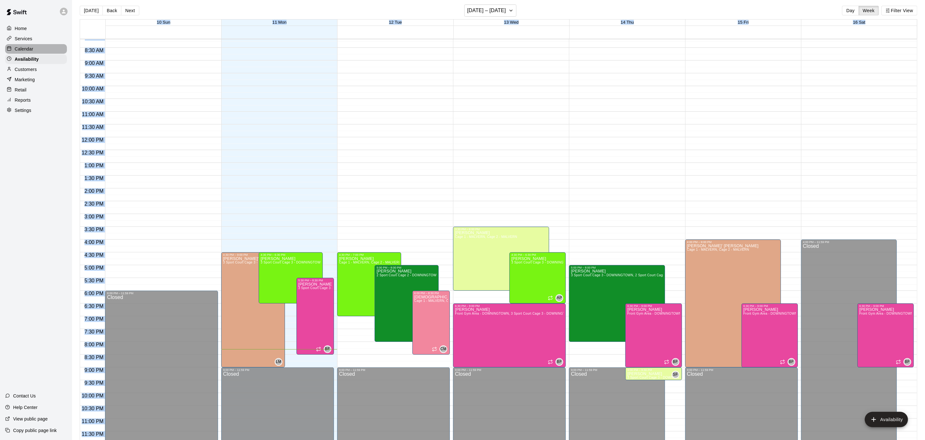
click at [13, 46] on div at bounding box center [11, 49] width 8 height 6
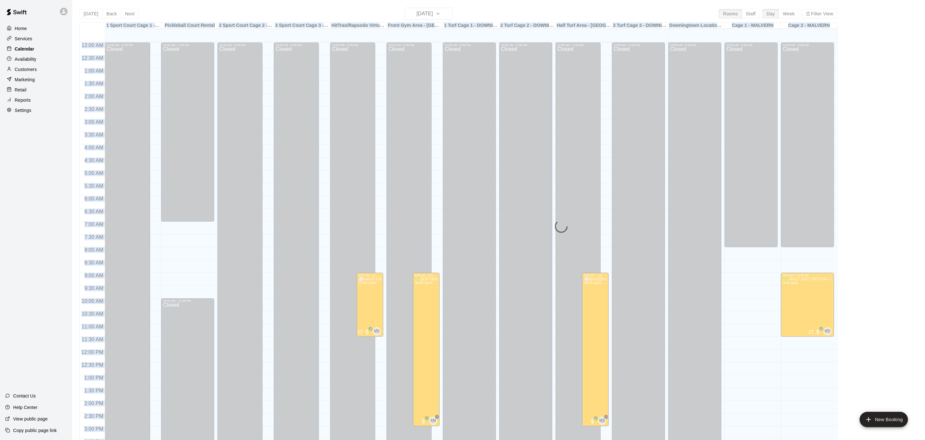
scroll to position [190, 0]
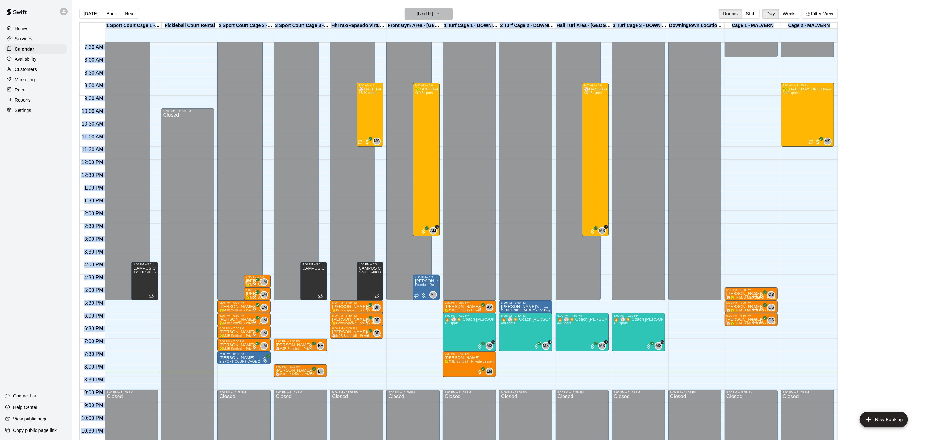
click at [433, 13] on h6 "[DATE]" at bounding box center [424, 13] width 16 height 9
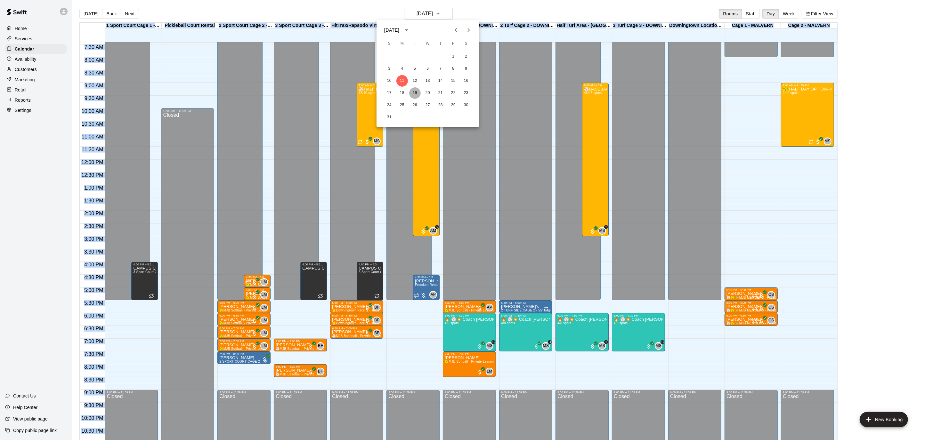
click at [416, 91] on button "19" at bounding box center [415, 93] width 12 height 12
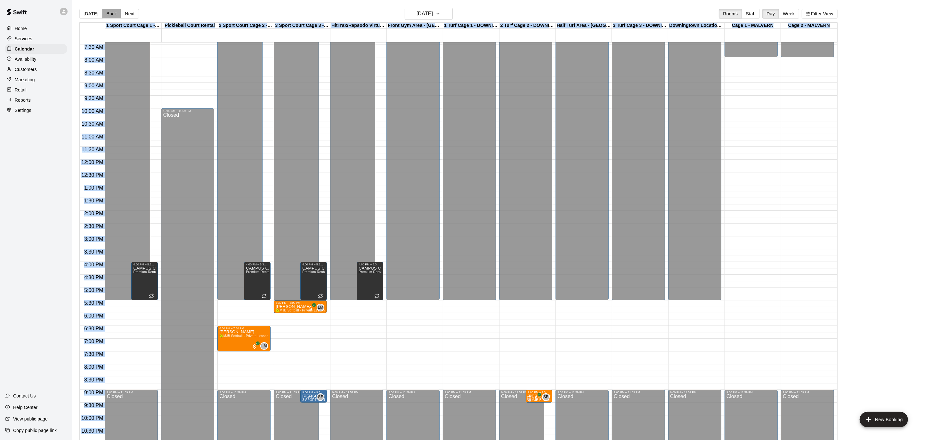
click at [117, 13] on button "Back" at bounding box center [111, 14] width 19 height 10
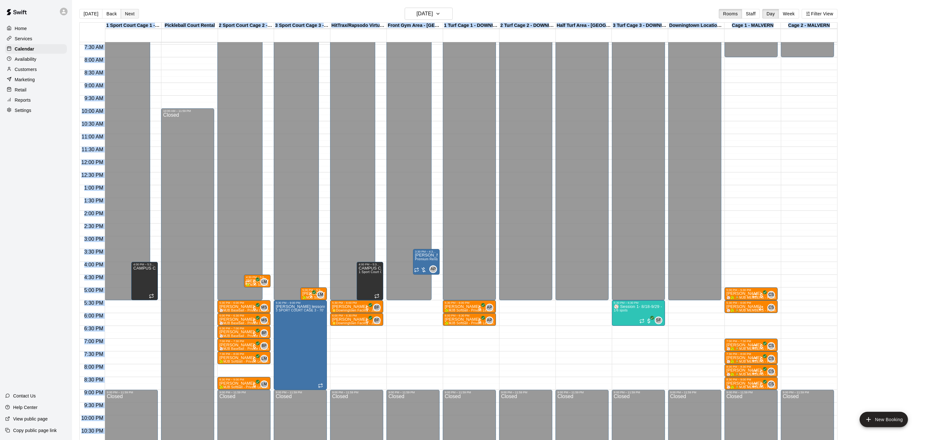
click at [125, 13] on button "Next" at bounding box center [130, 14] width 18 height 10
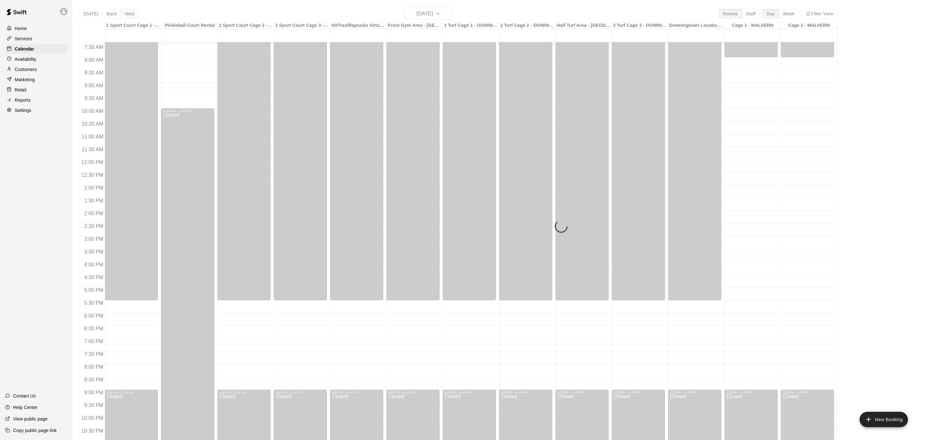
click at [125, 13] on div "[DATE] Back [DATE][DATE] Rooms Staff Day Week Filter View 1 Sport Court Cage 1 …" at bounding box center [458, 228] width 758 height 440
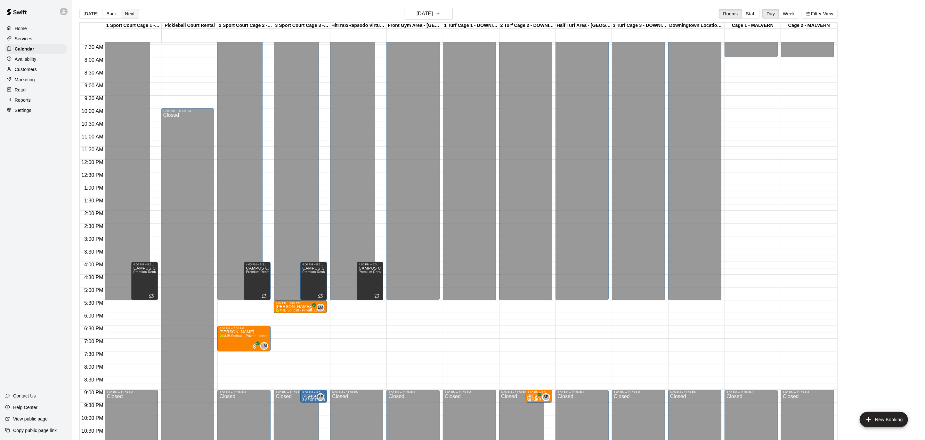
click at [125, 13] on button "Next" at bounding box center [130, 14] width 18 height 10
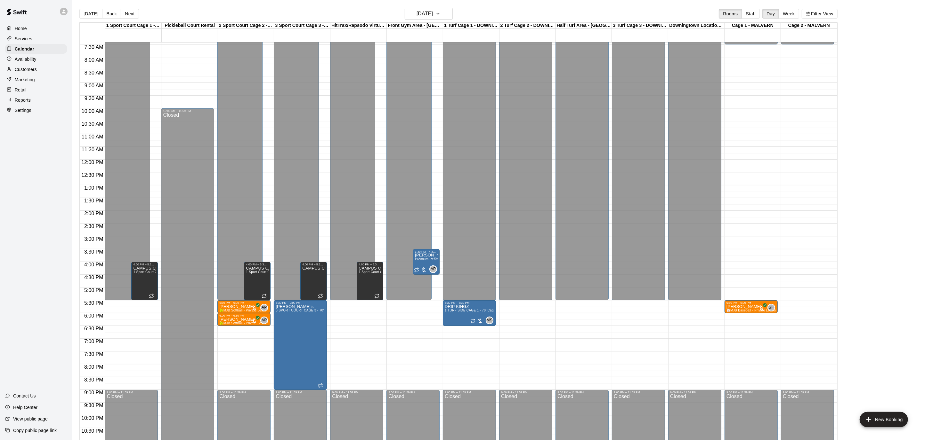
click at [84, 9] on div "[DATE] Back [DATE][DATE] Rooms Staff Day Week Filter View" at bounding box center [458, 15] width 758 height 15
click at [86, 12] on button "[DATE]" at bounding box center [90, 14] width 23 height 10
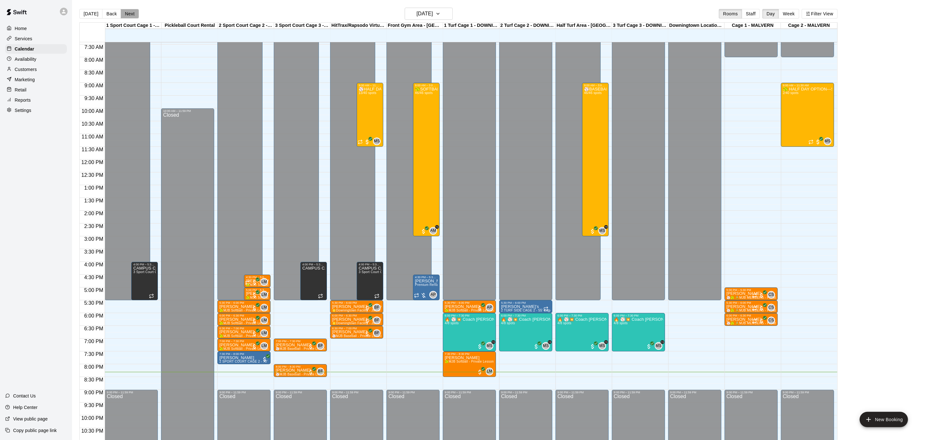
click at [121, 12] on button "Next" at bounding box center [130, 14] width 18 height 10
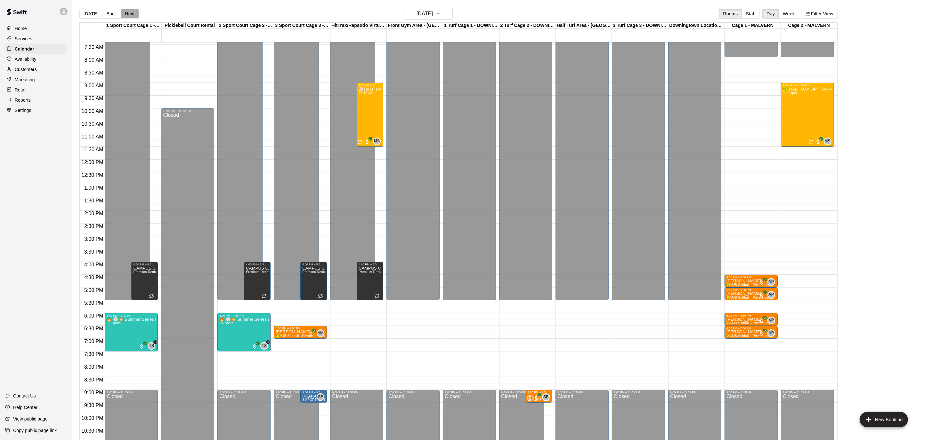
click at [121, 12] on button "Next" at bounding box center [130, 14] width 18 height 10
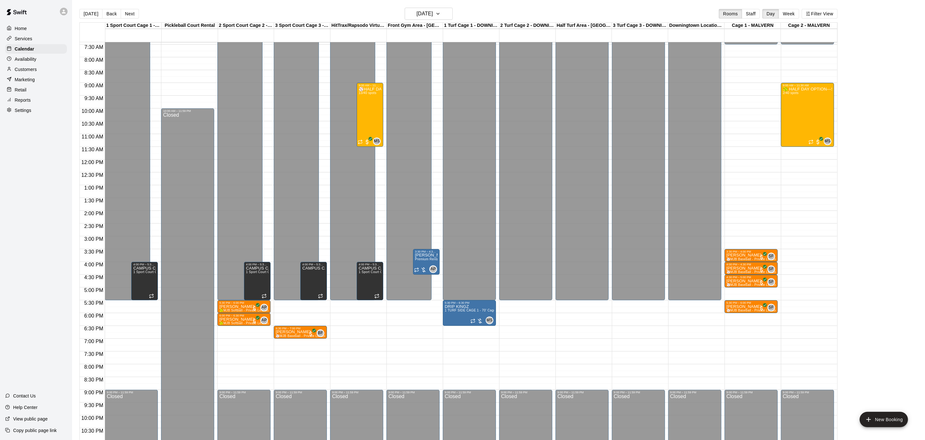
click at [308, 348] on div "12:00 AM – 5:30 PM Closed 6:30 PM – 7:00 PM [PERSON_NAME] ⚾️MJB Baseball - Priv…" at bounding box center [300, 159] width 53 height 614
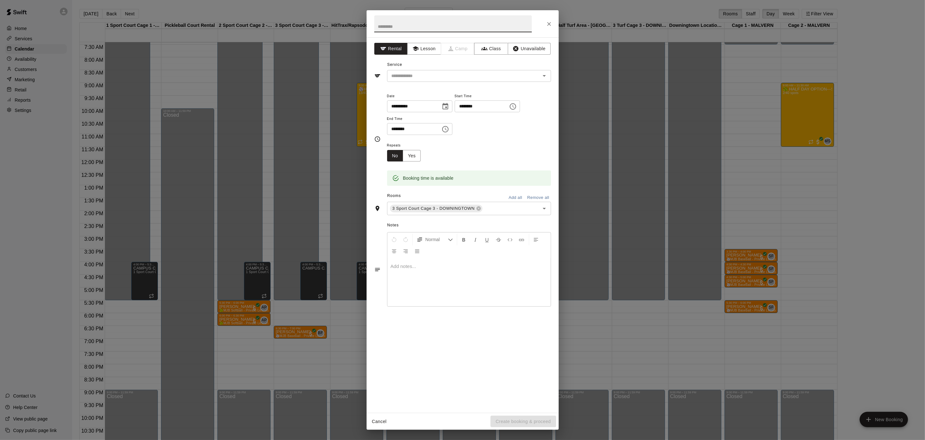
click at [517, 110] on icon "Choose time, selected time is 7:15 PM" at bounding box center [513, 107] width 8 height 8
click at [485, 119] on li "00" at bounding box center [485, 120] width 15 height 12
type input "********"
click at [443, 130] on button "Choose time, selected time is 7:45 PM" at bounding box center [445, 129] width 13 height 13
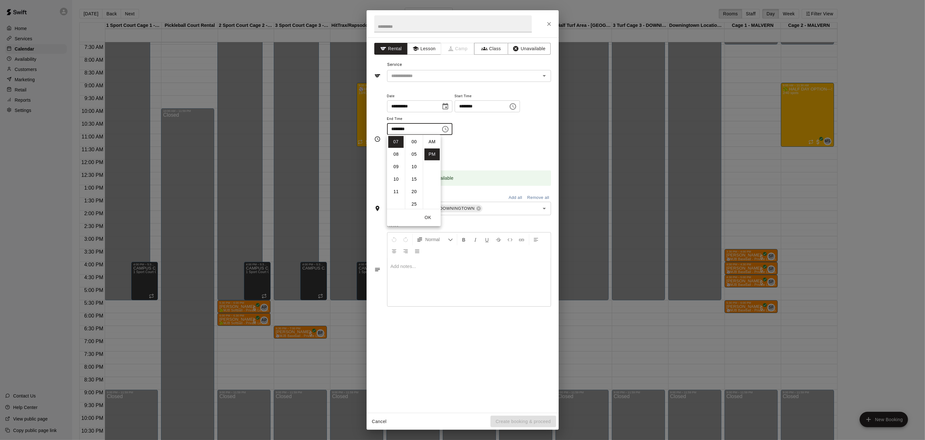
scroll to position [12, 0]
click at [397, 150] on li "08" at bounding box center [395, 155] width 15 height 12
click at [412, 142] on li "00" at bounding box center [413, 142] width 15 height 12
type input "********"
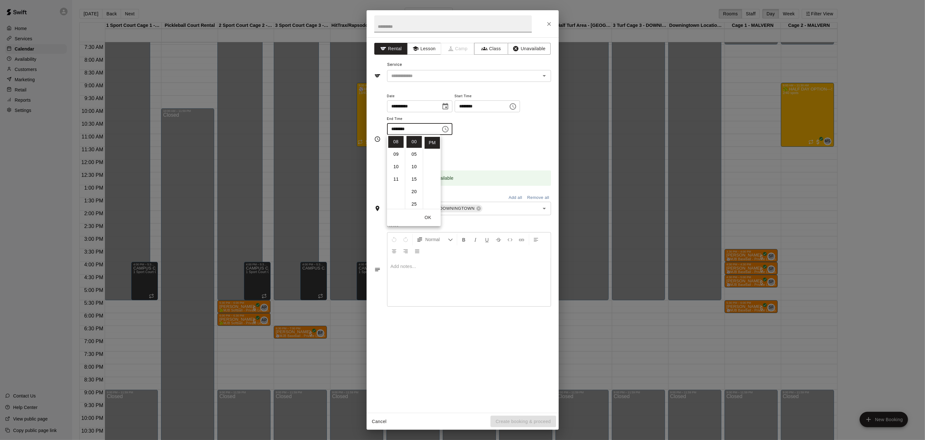
click at [391, 28] on input "text" at bounding box center [452, 23] width 157 height 17
type input "*"
click at [545, 75] on icon "Open" at bounding box center [544, 76] width 8 height 8
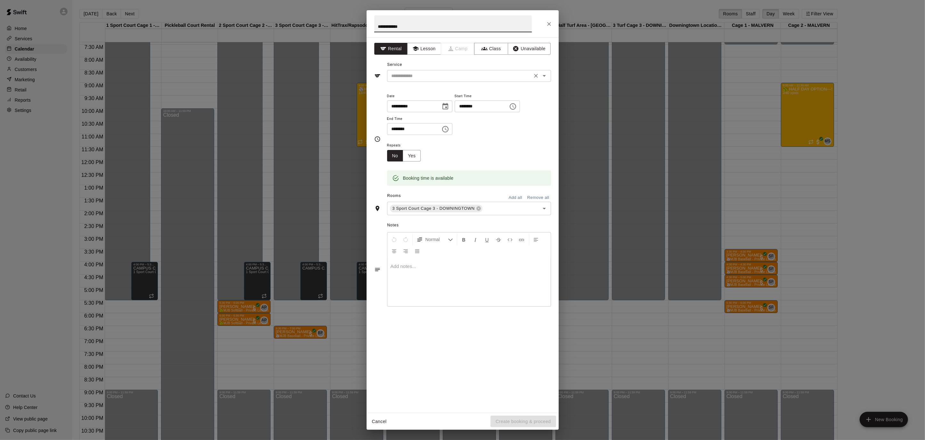
type input "**********"
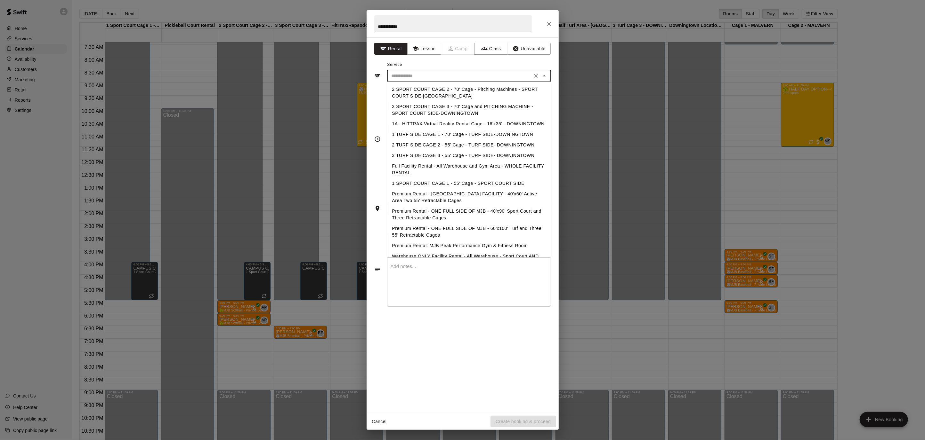
click at [515, 110] on li "3 SPORT COURT CAGE 3 - 70' Cage and PITCHING MACHINE - SPORT COURT SIDE-DOWNING…" at bounding box center [469, 109] width 164 height 17
type input "**********"
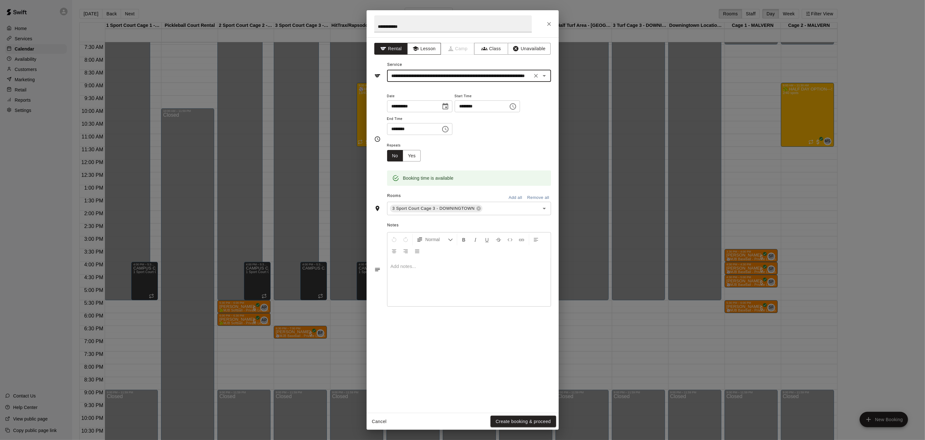
click at [428, 48] on button "Lesson" at bounding box center [424, 49] width 34 height 12
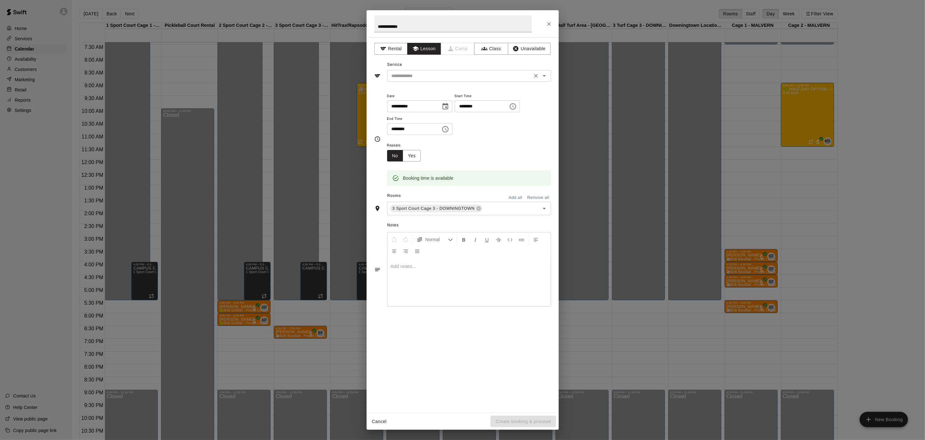
click at [542, 78] on icon "Open" at bounding box center [544, 76] width 8 height 8
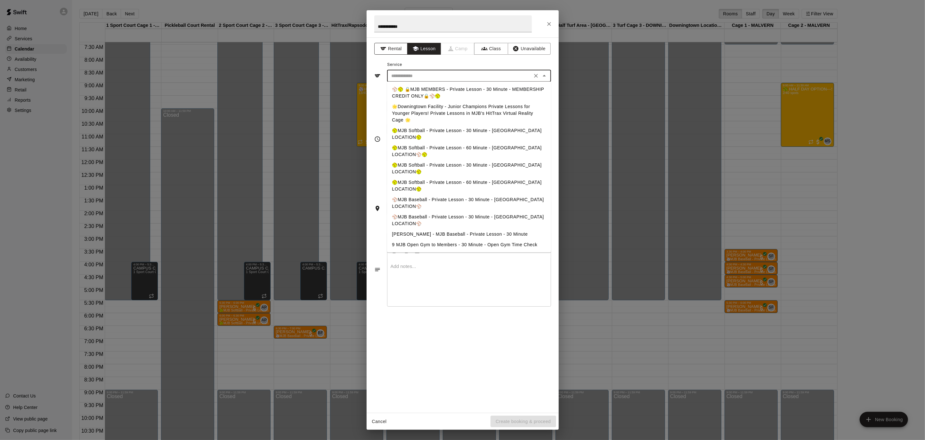
click at [399, 47] on button "Rental" at bounding box center [391, 49] width 34 height 12
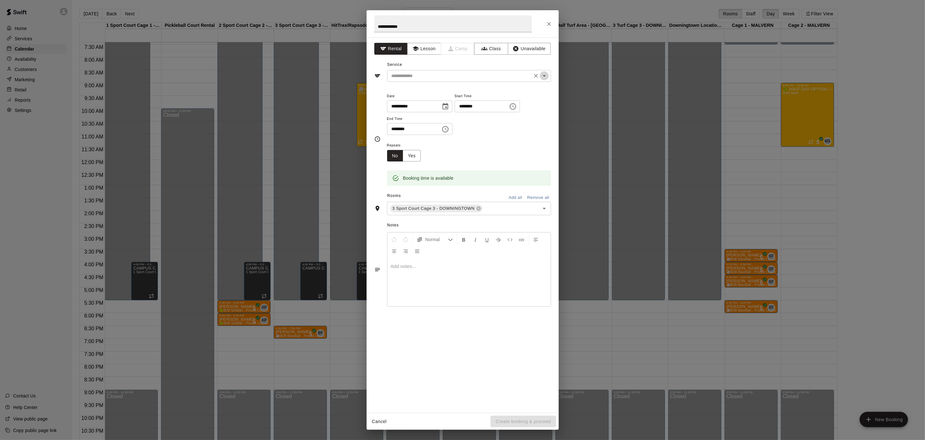
click at [545, 75] on icon "Open" at bounding box center [543, 76] width 3 height 2
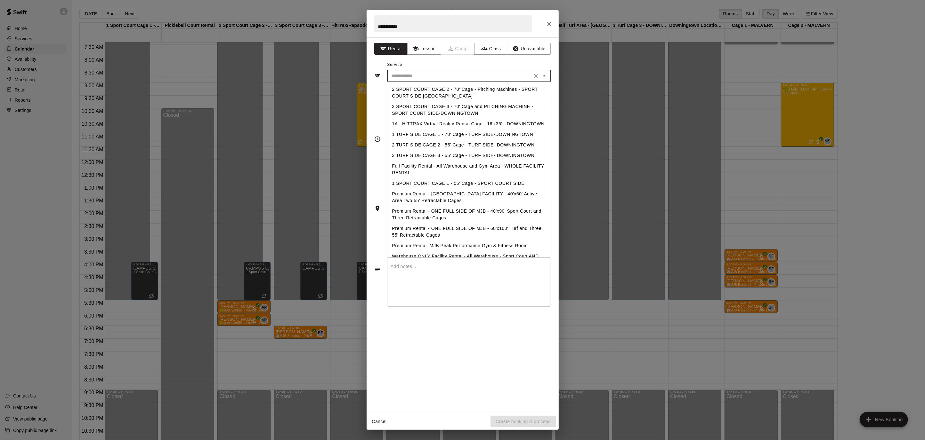
click at [505, 109] on li "3 SPORT COURT CAGE 3 - 70' Cage and PITCHING MACHINE - SPORT COURT SIDE-DOWNING…" at bounding box center [469, 109] width 164 height 17
type input "**********"
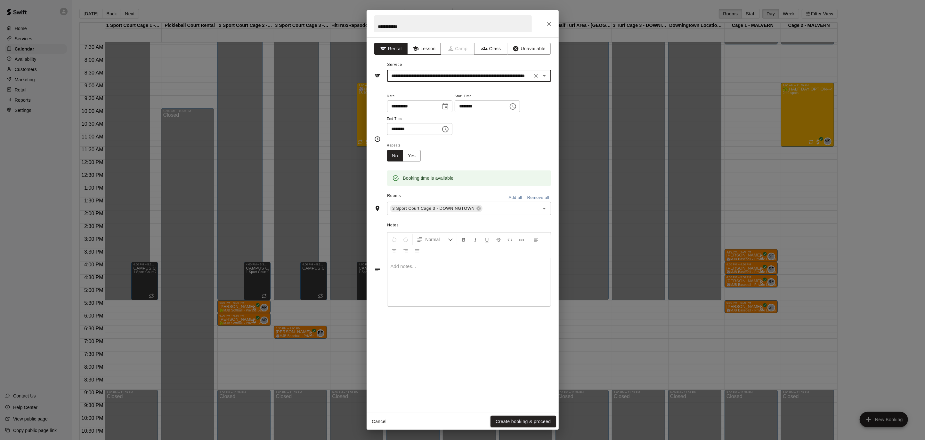
click at [431, 49] on button "Lesson" at bounding box center [424, 49] width 34 height 12
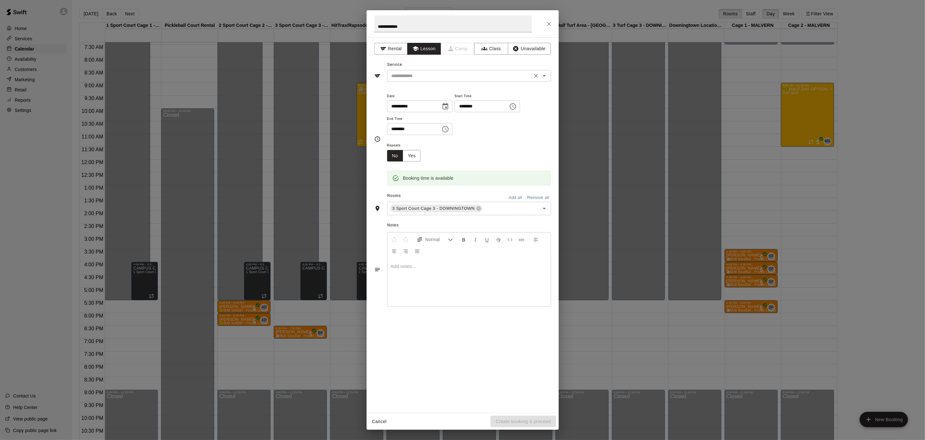
click at [548, 77] on button "Open" at bounding box center [544, 75] width 9 height 9
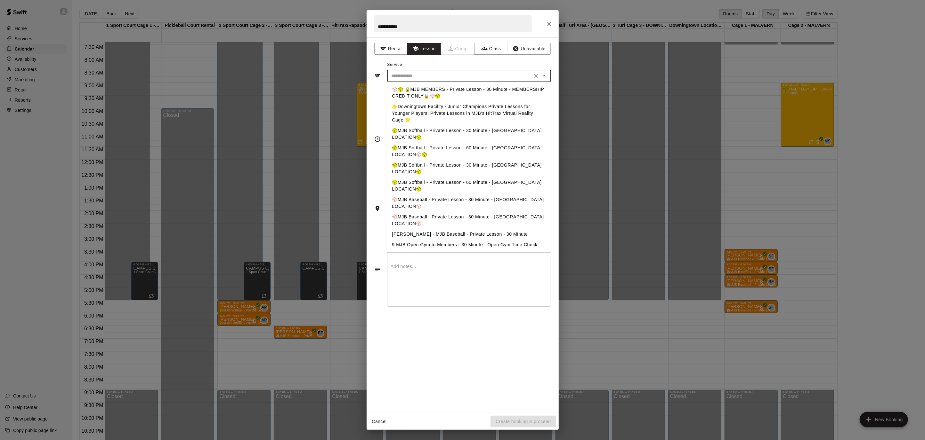
click at [495, 212] on li "⚾️MJB Baseball - Private Lesson - 30 Minute - [GEOGRAPHIC_DATA] LOCATION⚾️" at bounding box center [469, 220] width 164 height 17
type input "**********"
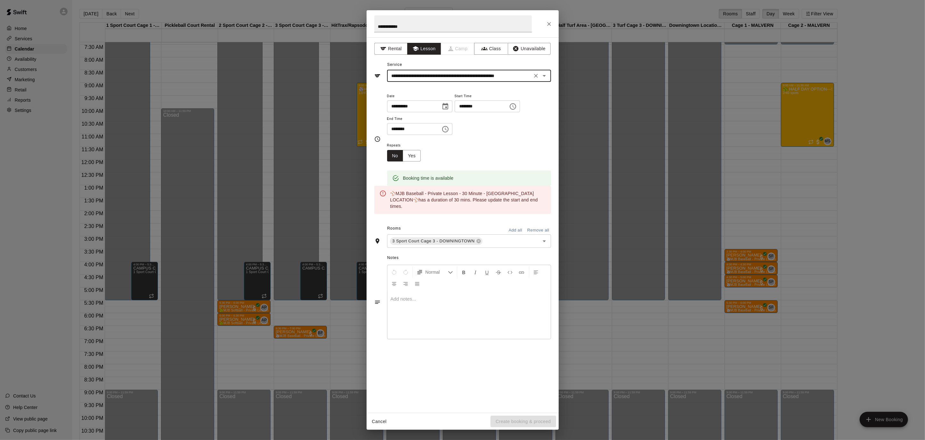
click at [446, 127] on icon "Choose time, selected time is 8:00 PM" at bounding box center [445, 129] width 8 height 8
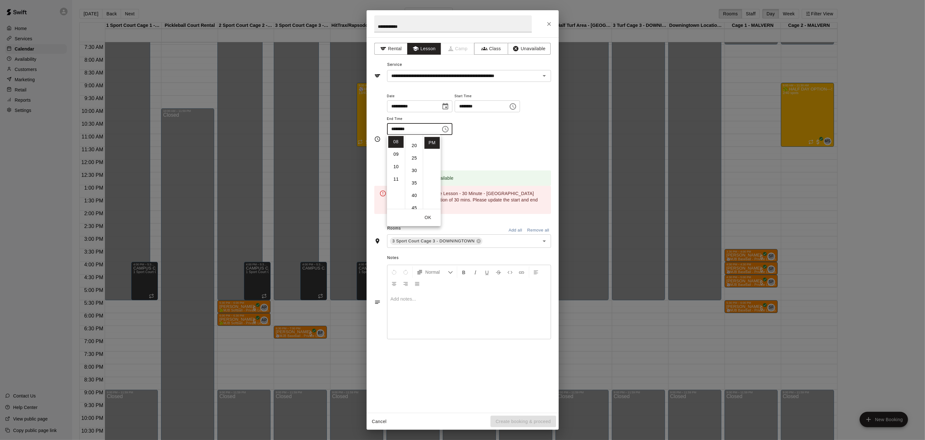
scroll to position [47, 0]
click at [416, 168] on li "30" at bounding box center [413, 170] width 15 height 12
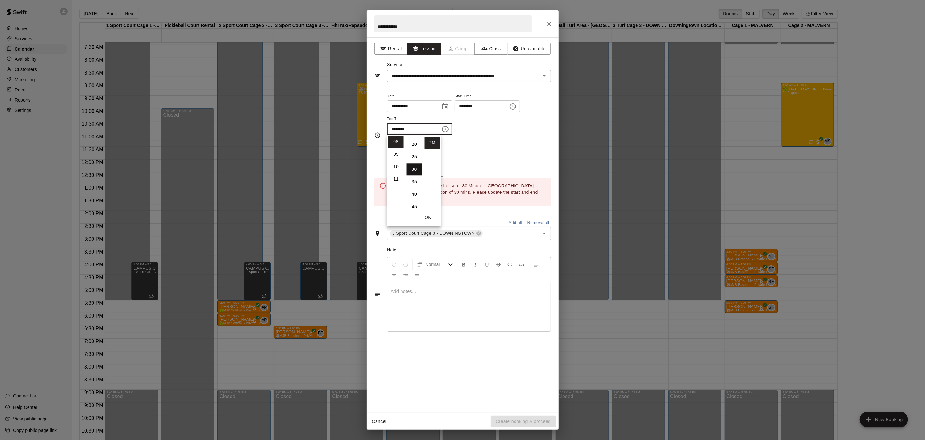
scroll to position [75, 0]
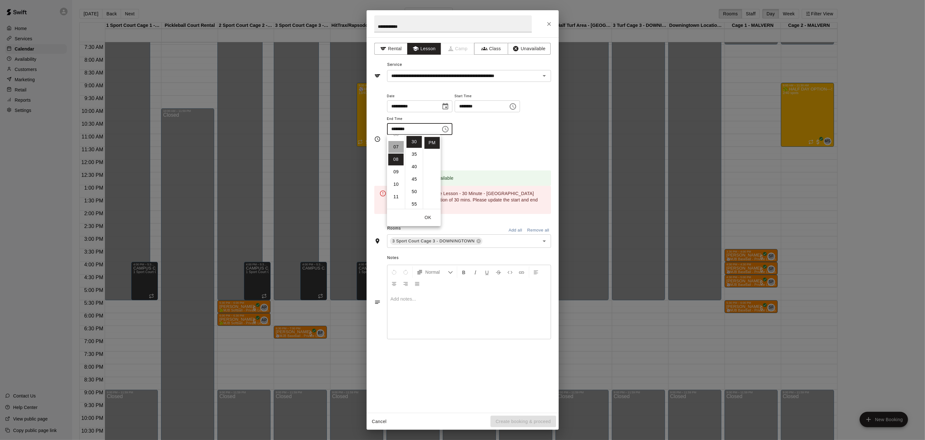
click at [394, 149] on li "07" at bounding box center [395, 147] width 15 height 12
type input "********"
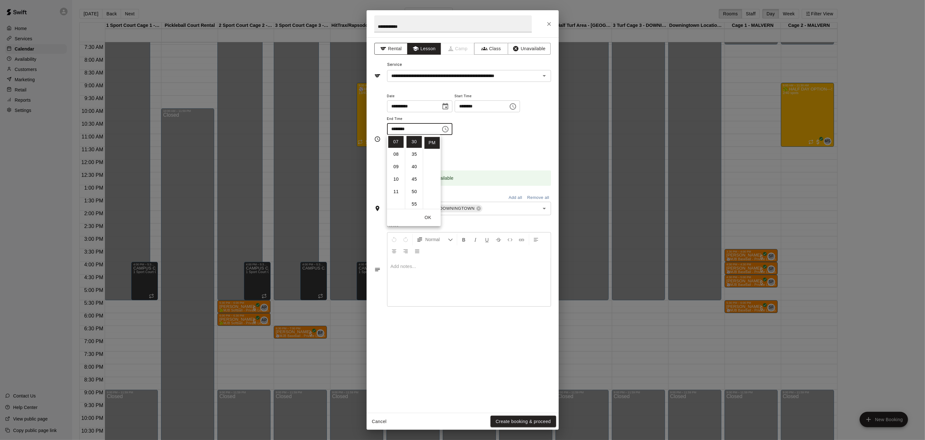
click at [389, 47] on button "Rental" at bounding box center [391, 49] width 34 height 12
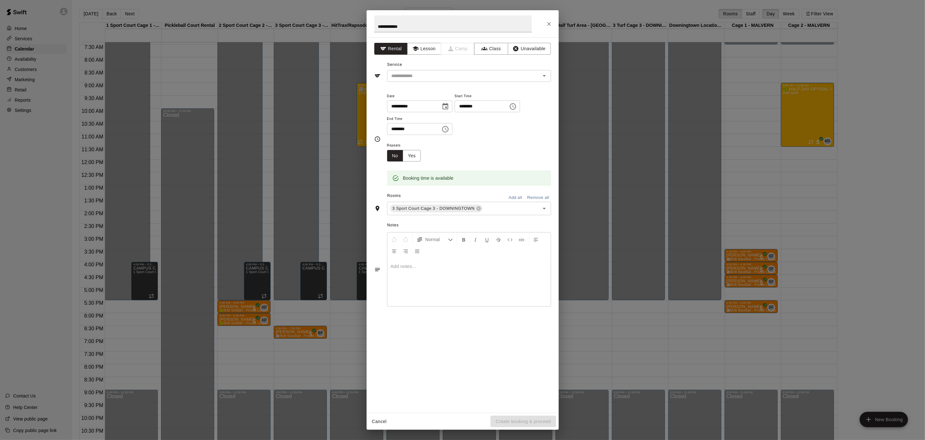
click at [448, 127] on icon "Choose time, selected time is 7:30 PM" at bounding box center [445, 129] width 6 height 6
click at [399, 154] on li "08" at bounding box center [395, 155] width 15 height 12
click at [413, 143] on li "00" at bounding box center [413, 142] width 15 height 12
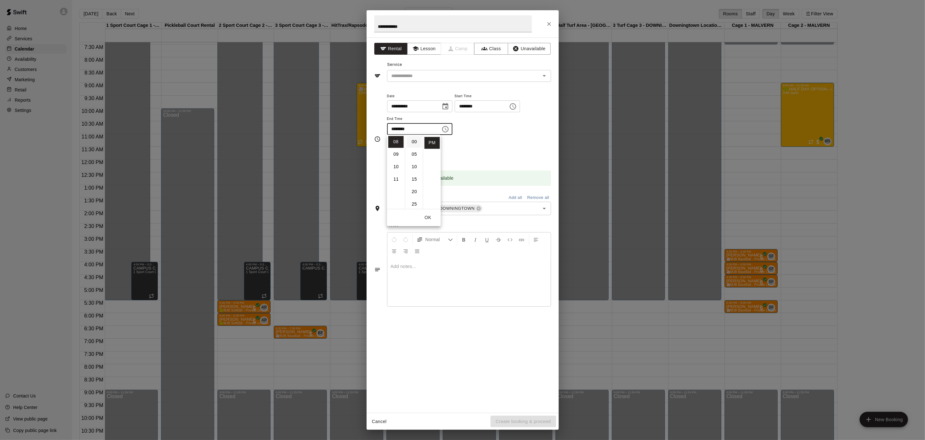
type input "********"
click at [463, 25] on input "**********" at bounding box center [452, 23] width 157 height 17
click at [456, 27] on input "**********" at bounding box center [452, 23] width 157 height 17
click at [546, 72] on icon "Open" at bounding box center [544, 76] width 8 height 8
type input "**********"
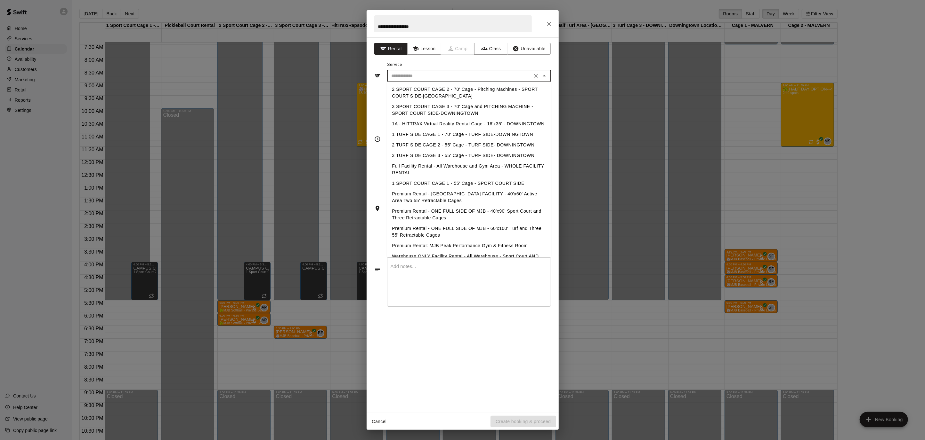
click at [469, 110] on li "3 SPORT COURT CAGE 3 - 70' Cage and PITCHING MACHINE - SPORT COURT SIDE-DOWNING…" at bounding box center [469, 109] width 164 height 17
type input "**********"
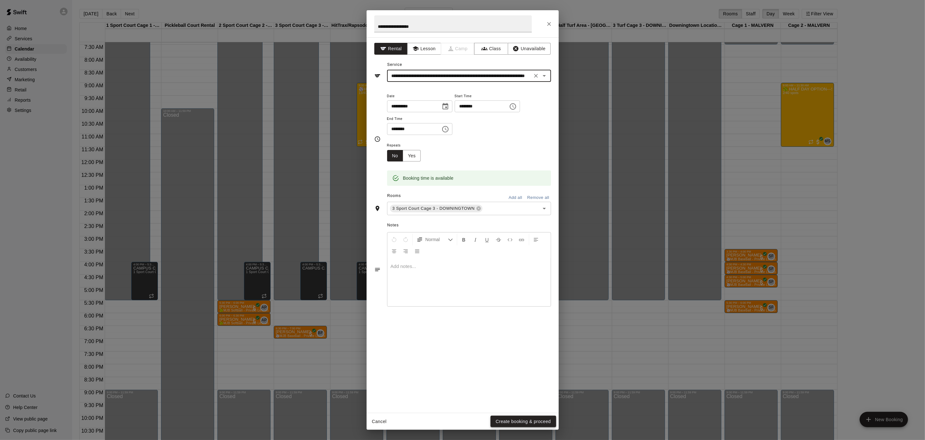
click at [522, 422] on button "Create booking & proceed" at bounding box center [522, 422] width 65 height 12
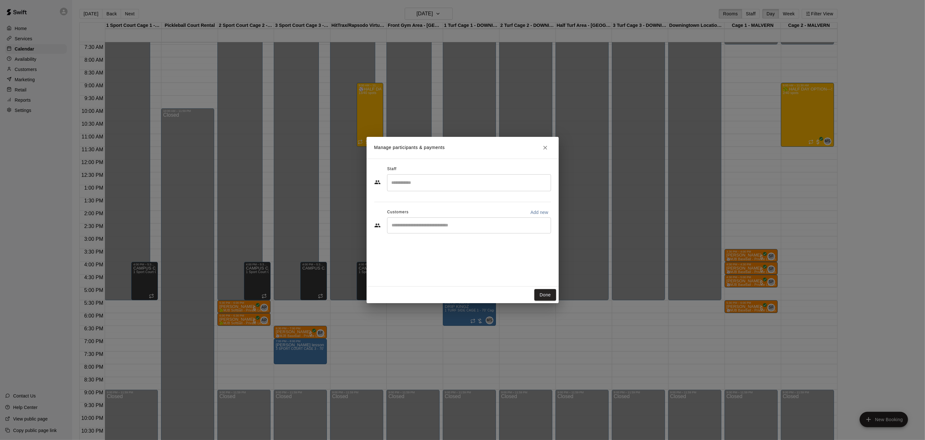
click at [403, 182] on input "Search staff" at bounding box center [469, 182] width 158 height 11
click at [454, 197] on li "[PERSON_NAME] Instructor" at bounding box center [469, 202] width 164 height 22
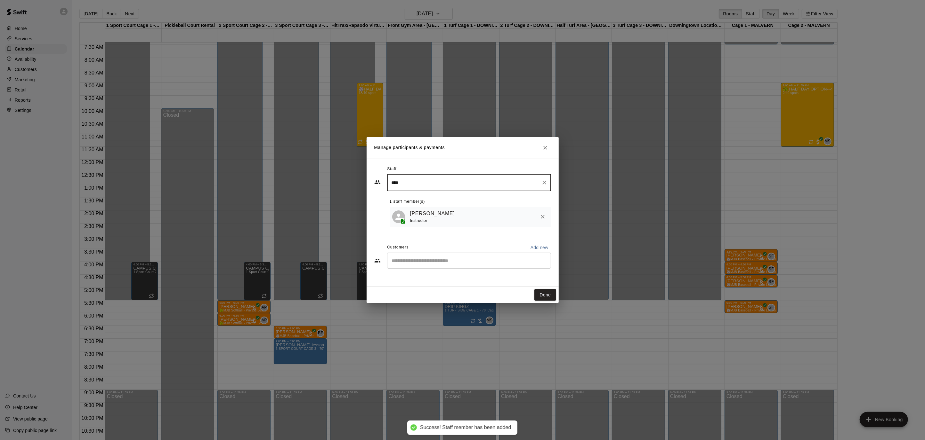
type input "****"
click at [535, 248] on p "Add new" at bounding box center [539, 248] width 18 height 6
select select "**"
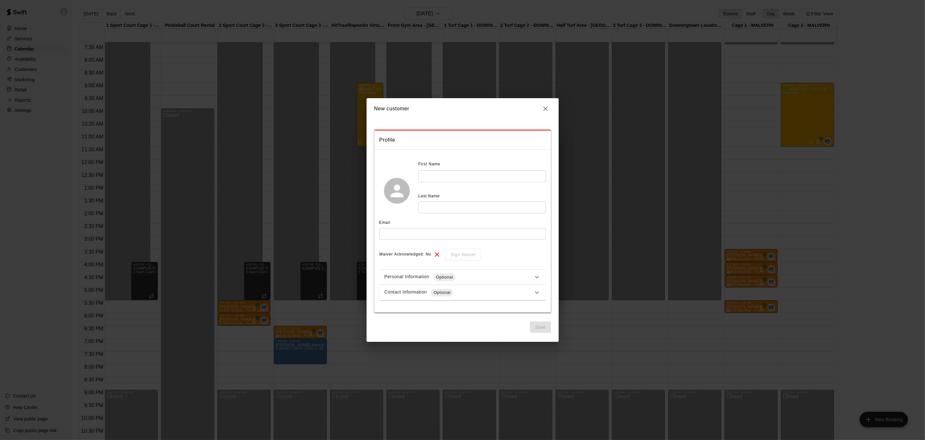
click at [543, 104] on button "button" at bounding box center [545, 108] width 11 height 11
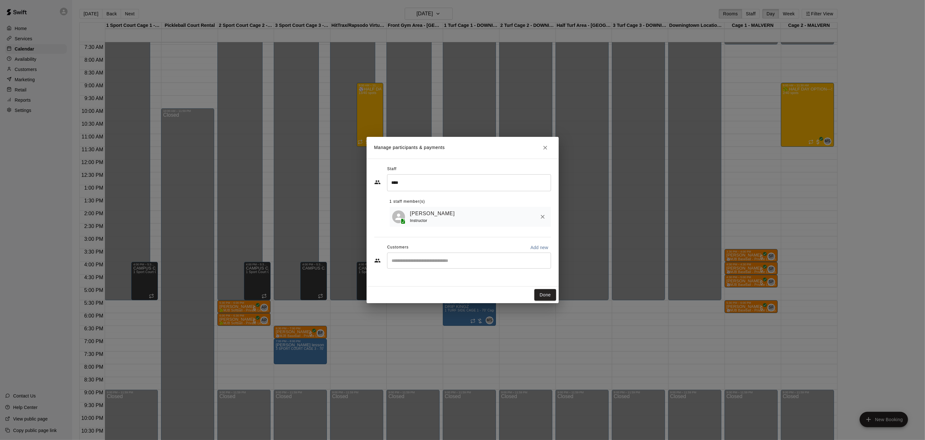
click at [434, 258] on input "Start typing to search customers..." at bounding box center [469, 261] width 158 height 6
type input "****"
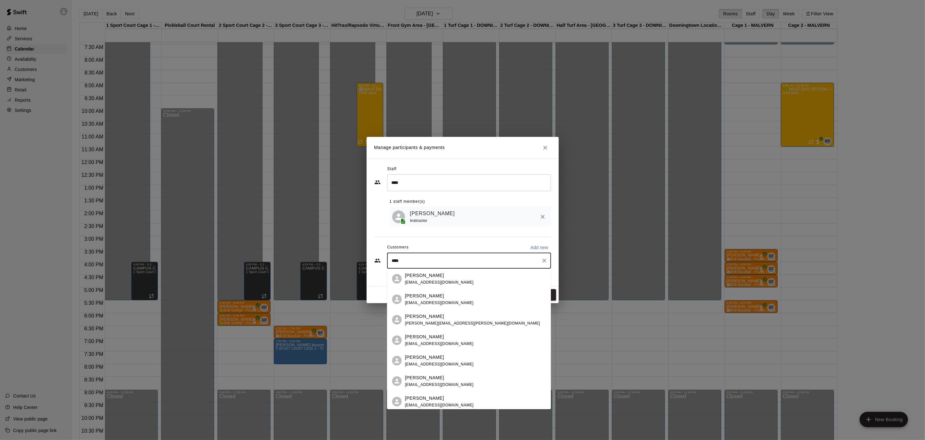
click at [432, 276] on div "[PERSON_NAME]" at bounding box center [439, 275] width 69 height 7
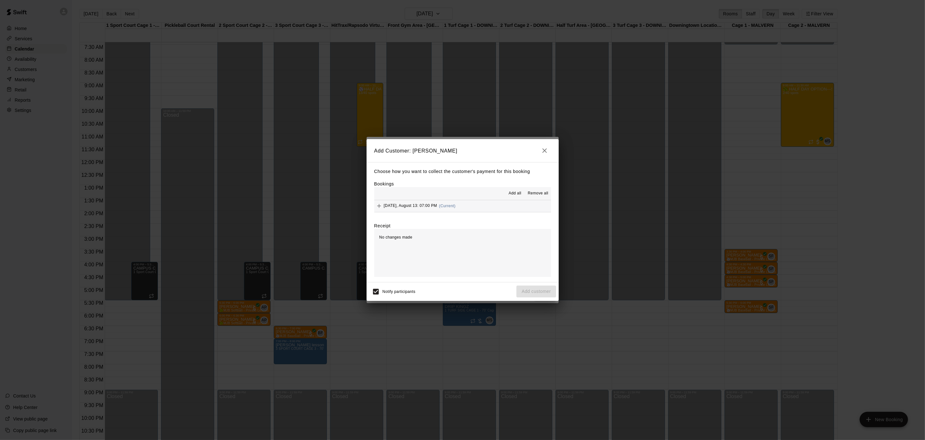
click at [512, 194] on span "Add all" at bounding box center [515, 193] width 13 height 6
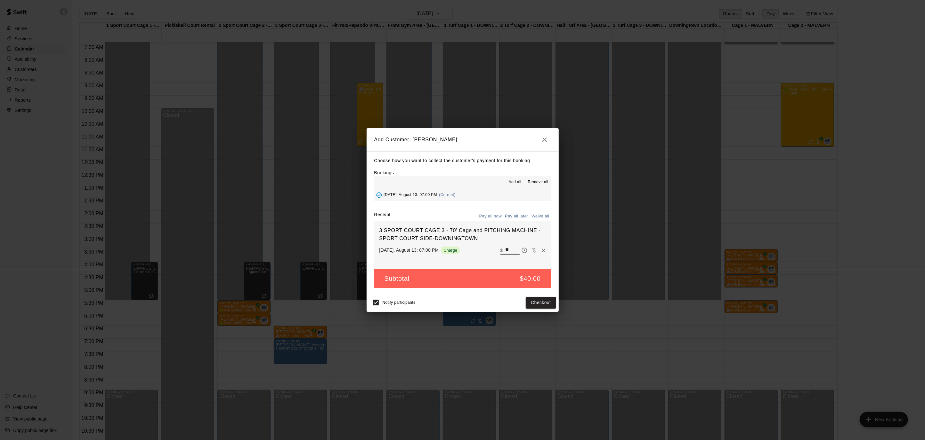
drag, startPoint x: 510, startPoint y: 248, endPoint x: 503, endPoint y: 248, distance: 6.7
click at [503, 248] on div "​ $ **" at bounding box center [509, 250] width 19 height 8
type input "***"
click at [539, 306] on button "Checkout" at bounding box center [541, 303] width 30 height 12
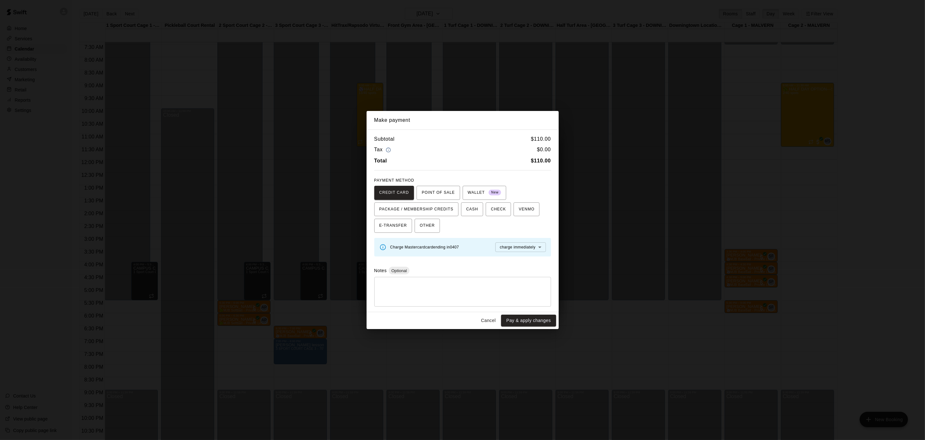
click at [494, 279] on div "* ​" at bounding box center [462, 292] width 177 height 30
type textarea "**********"
click at [536, 323] on button "Pay & apply changes" at bounding box center [528, 321] width 55 height 12
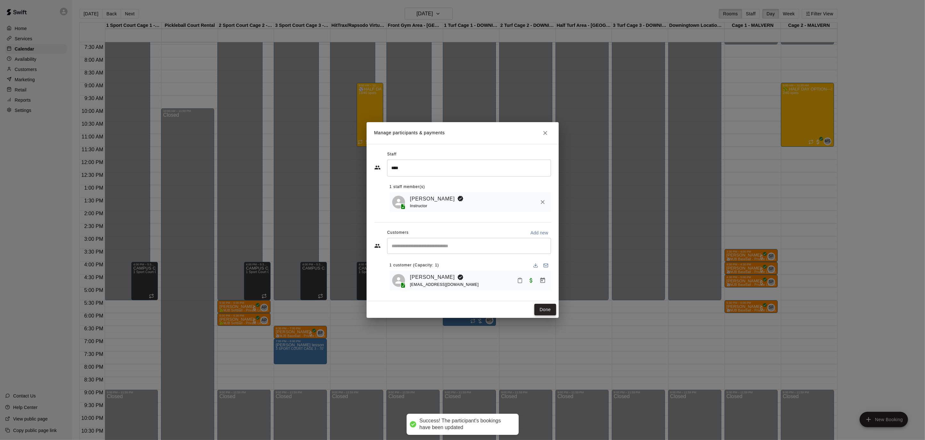
click at [541, 309] on button "Done" at bounding box center [544, 310] width 21 height 12
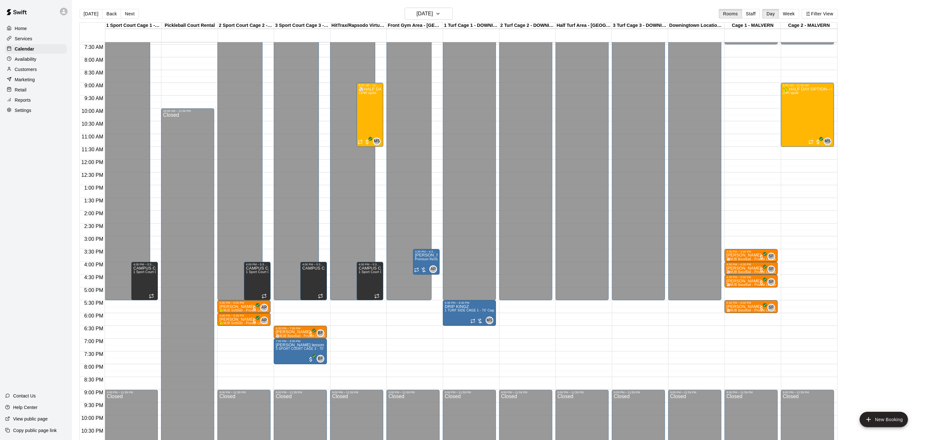
click at [38, 42] on div "Services" at bounding box center [36, 39] width 62 height 10
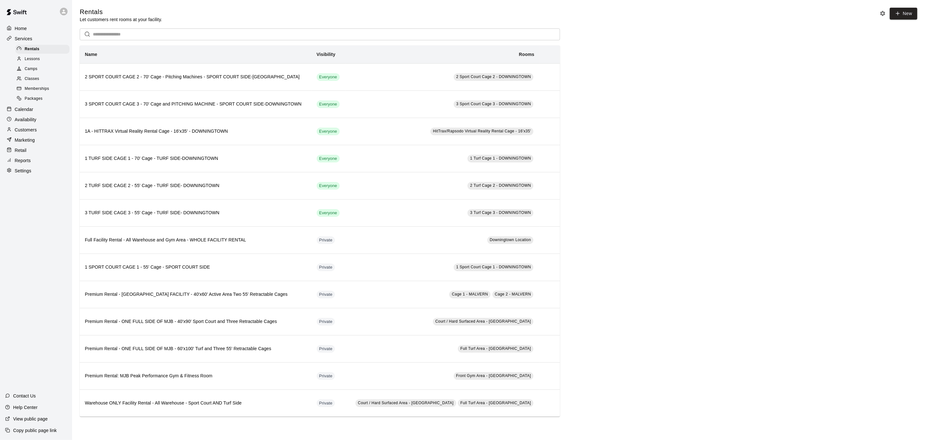
click at [46, 55] on div "Lessons" at bounding box center [42, 59] width 54 height 9
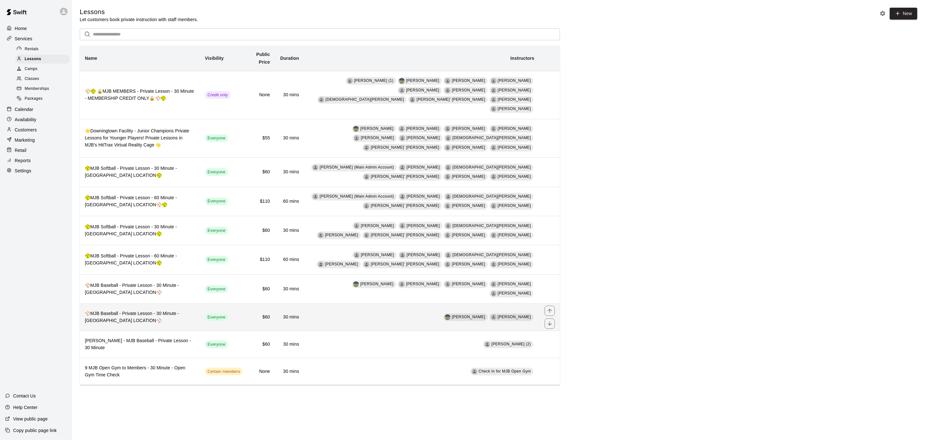
click at [304, 311] on td "30 mins" at bounding box center [289, 317] width 29 height 27
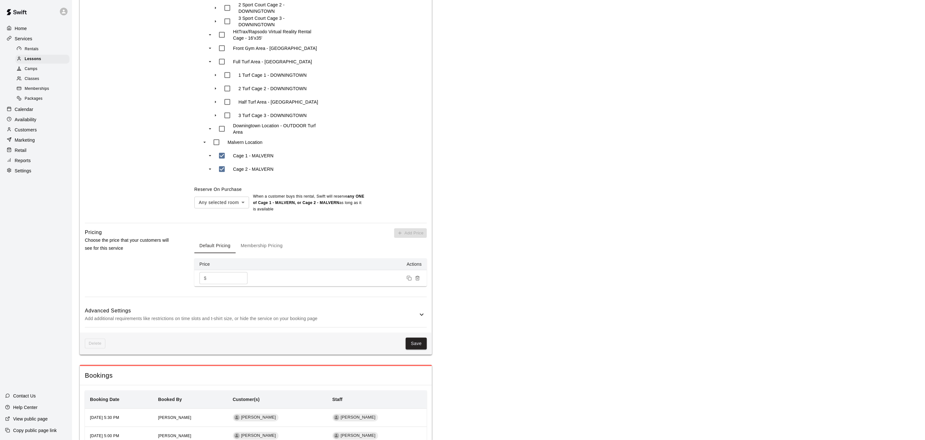
scroll to position [469, 0]
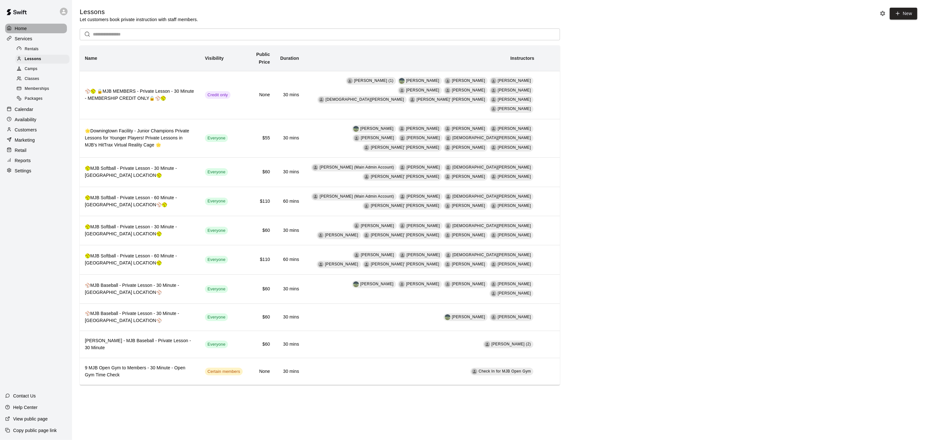
click at [27, 28] on div "Home" at bounding box center [36, 29] width 62 height 10
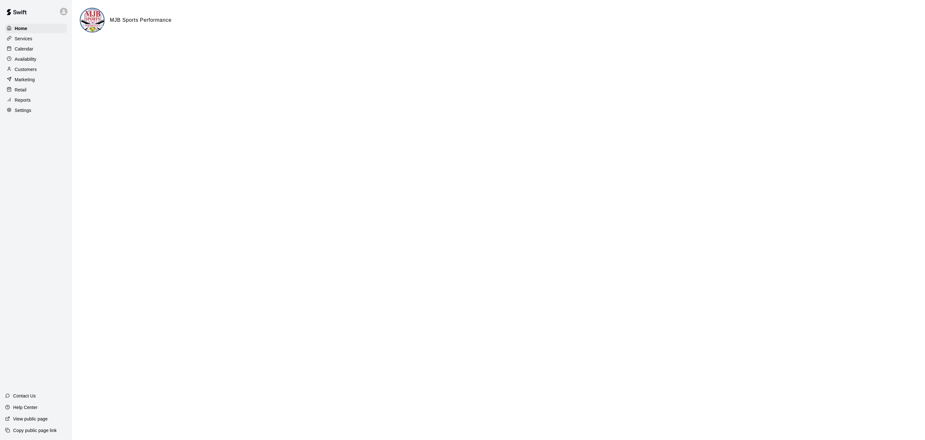
click at [30, 46] on p "Calendar" at bounding box center [24, 49] width 19 height 6
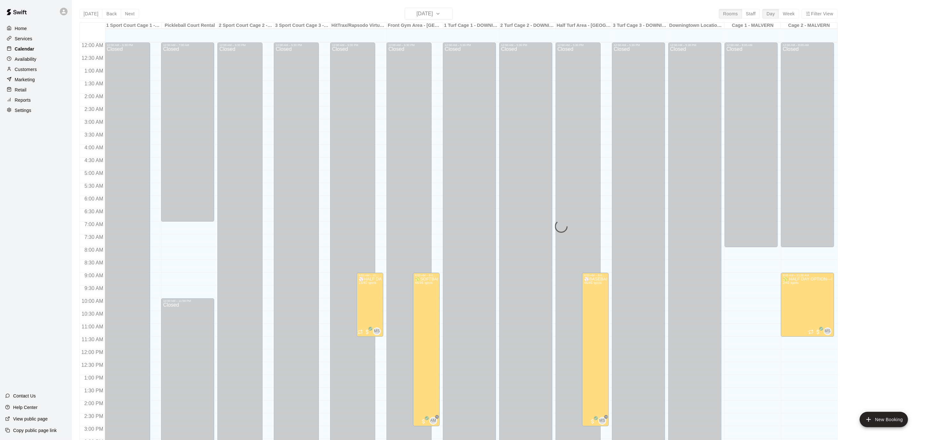
scroll to position [190, 0]
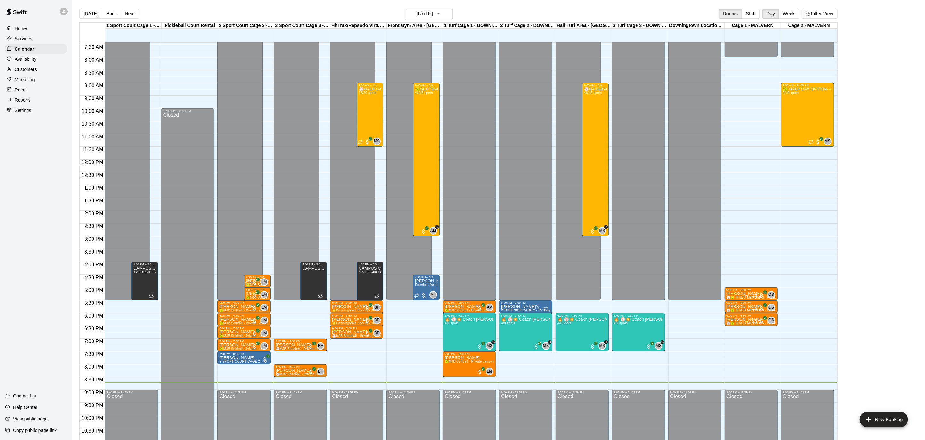
click at [31, 29] on div "Home" at bounding box center [36, 29] width 62 height 10
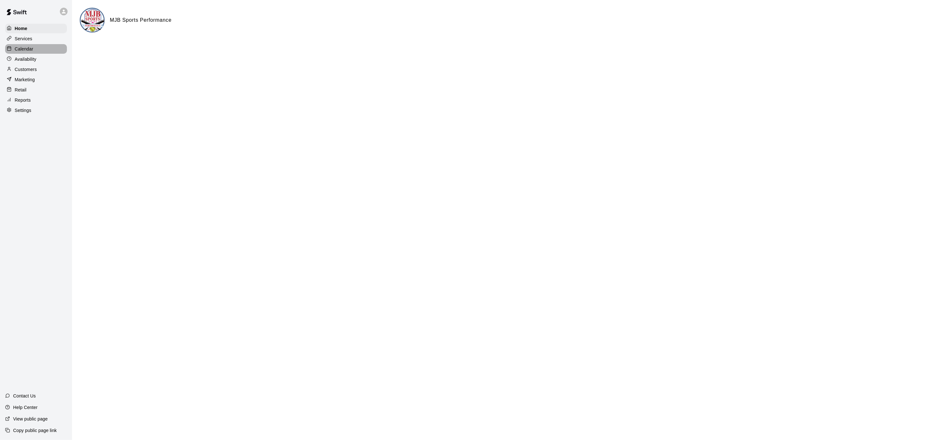
click at [24, 49] on p "Calendar" at bounding box center [24, 49] width 19 height 6
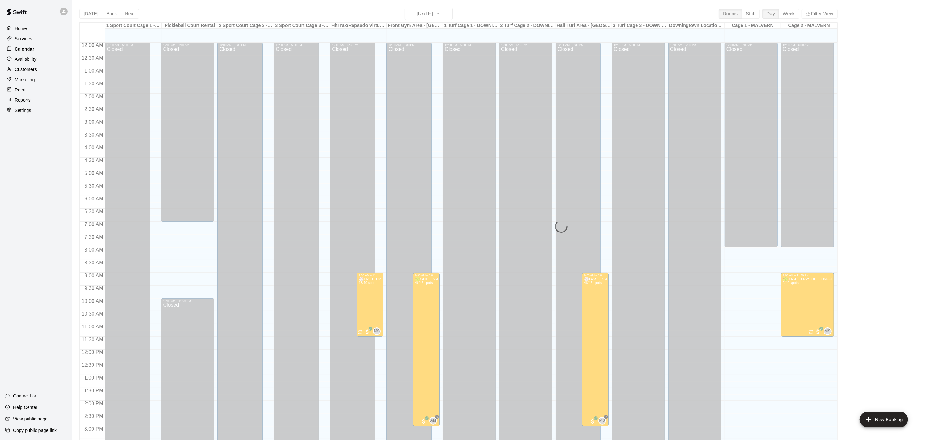
scroll to position [190, 0]
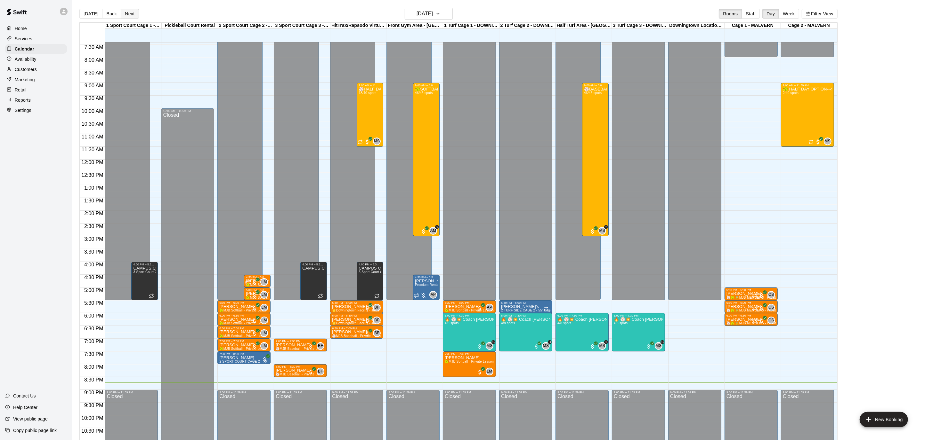
click at [130, 11] on button "Next" at bounding box center [130, 14] width 18 height 10
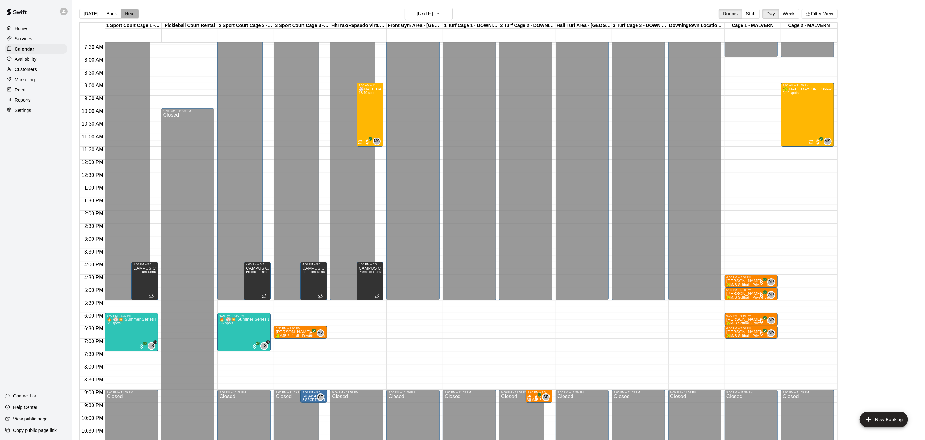
click at [130, 11] on button "Next" at bounding box center [130, 14] width 18 height 10
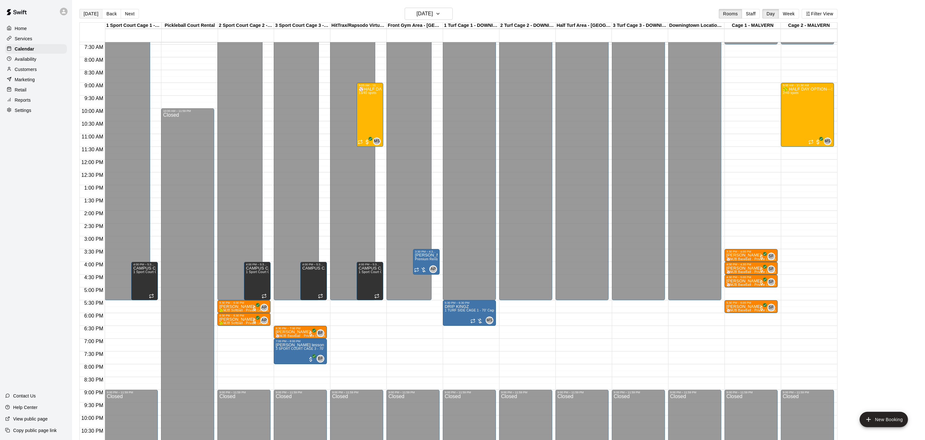
click at [93, 13] on button "[DATE]" at bounding box center [90, 14] width 23 height 10
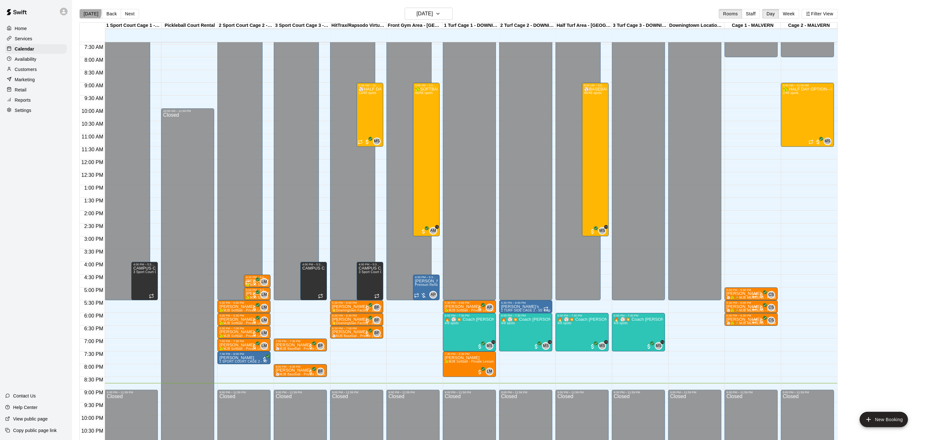
click at [84, 12] on button "[DATE]" at bounding box center [90, 14] width 23 height 10
click at [16, 26] on p "Home" at bounding box center [21, 28] width 12 height 6
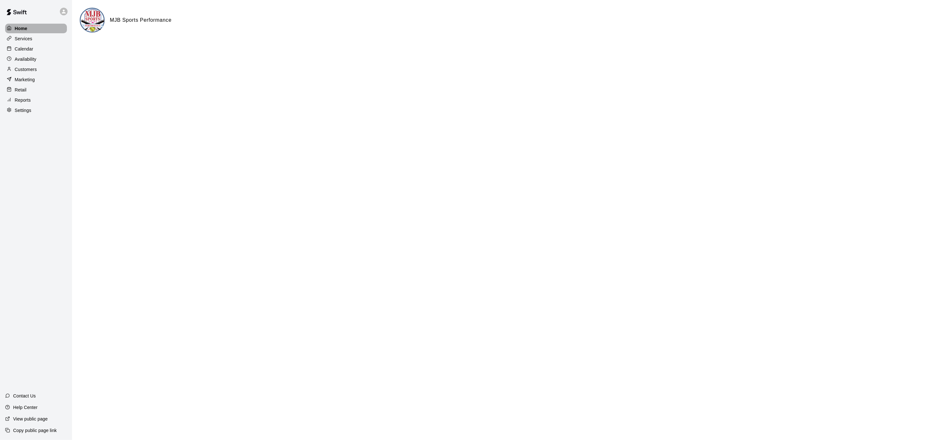
click at [16, 26] on p "Home" at bounding box center [21, 28] width 13 height 6
click at [36, 106] on div "Settings" at bounding box center [36, 111] width 62 height 10
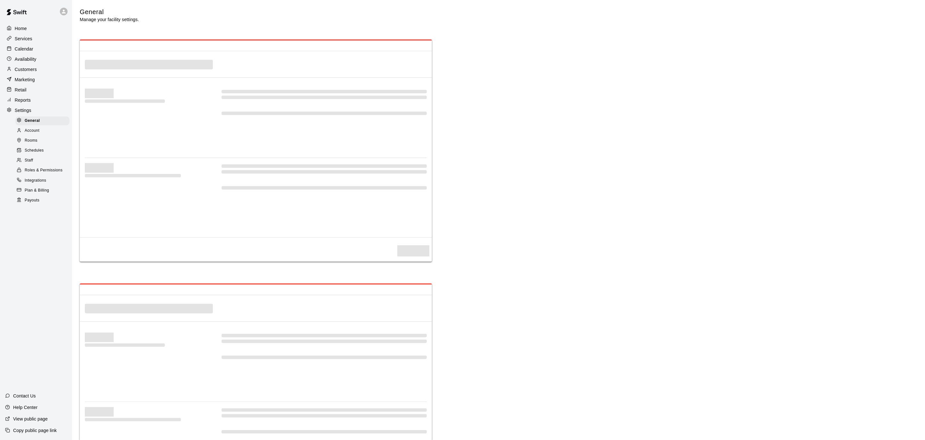
select select "**"
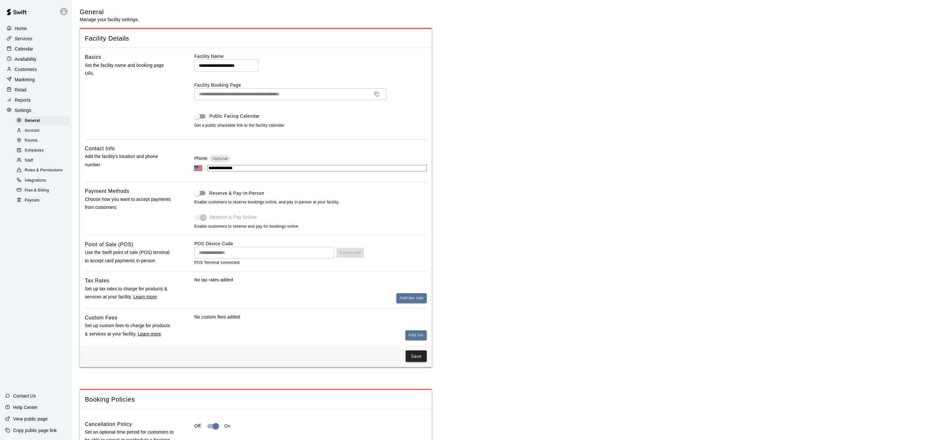
scroll to position [1195, 0]
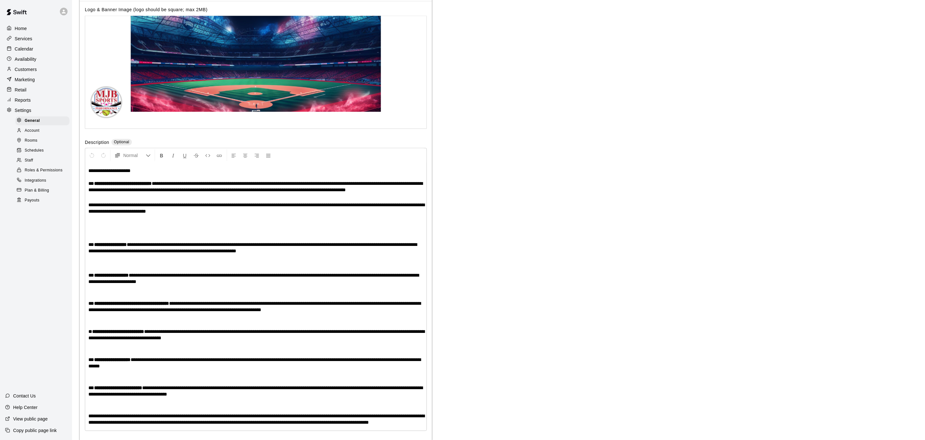
click at [31, 203] on span "Payouts" at bounding box center [32, 200] width 15 height 6
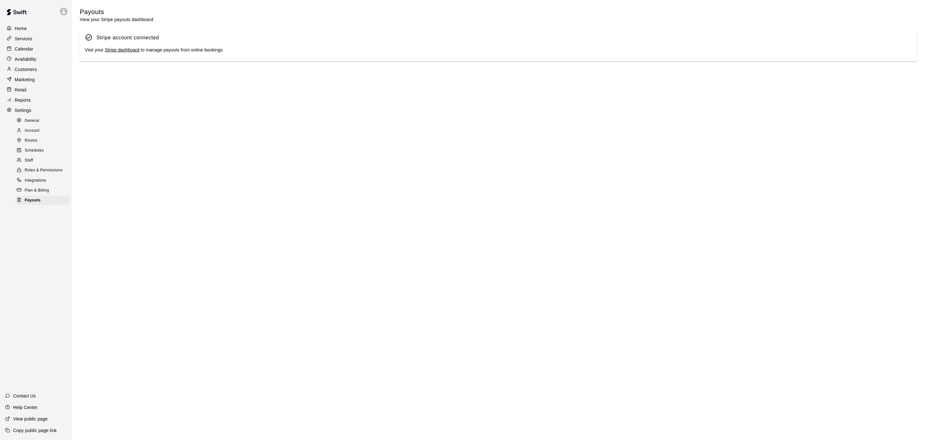
click at [124, 49] on link "Stripe dashboard" at bounding box center [122, 49] width 35 height 5
